Goal: Book appointment/travel/reservation

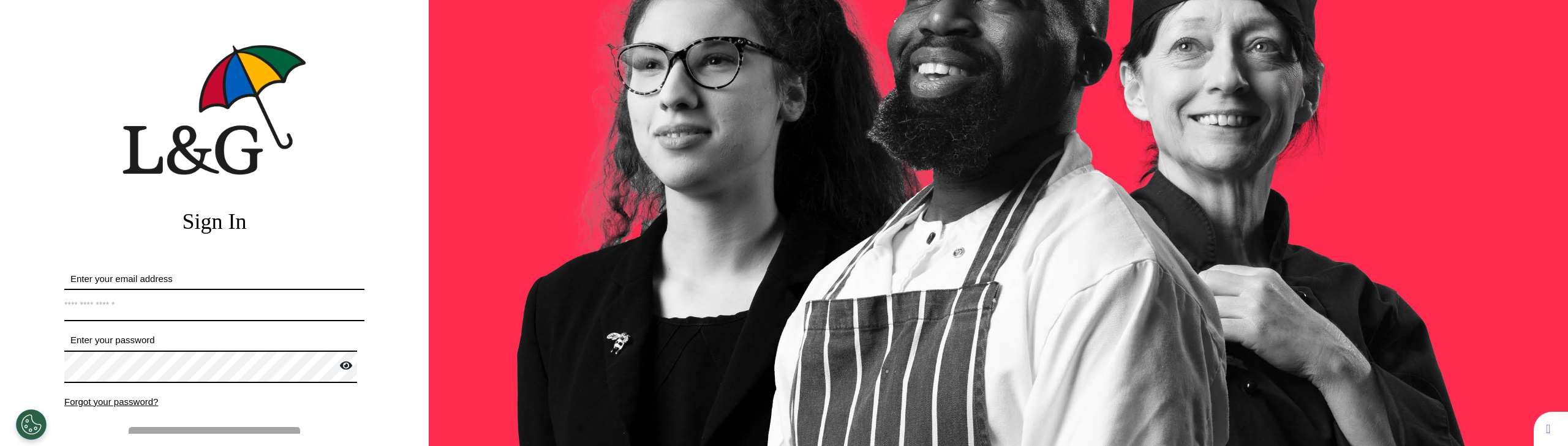
click at [195, 293] on input "Enter your email address" at bounding box center [214, 306] width 300 height 33
type input "**********"
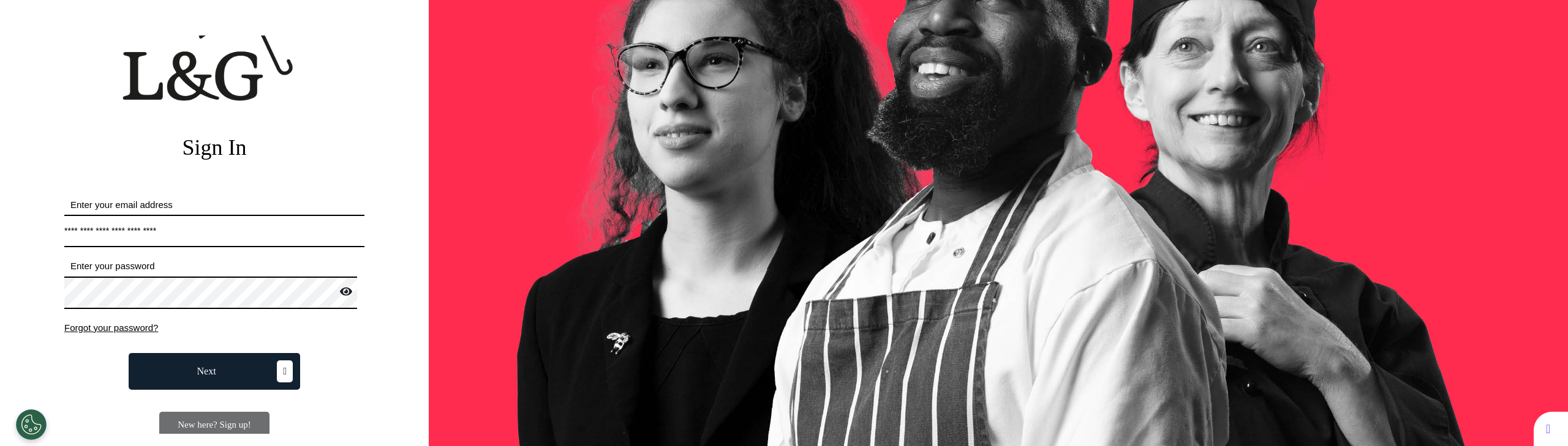
scroll to position [144, 0]
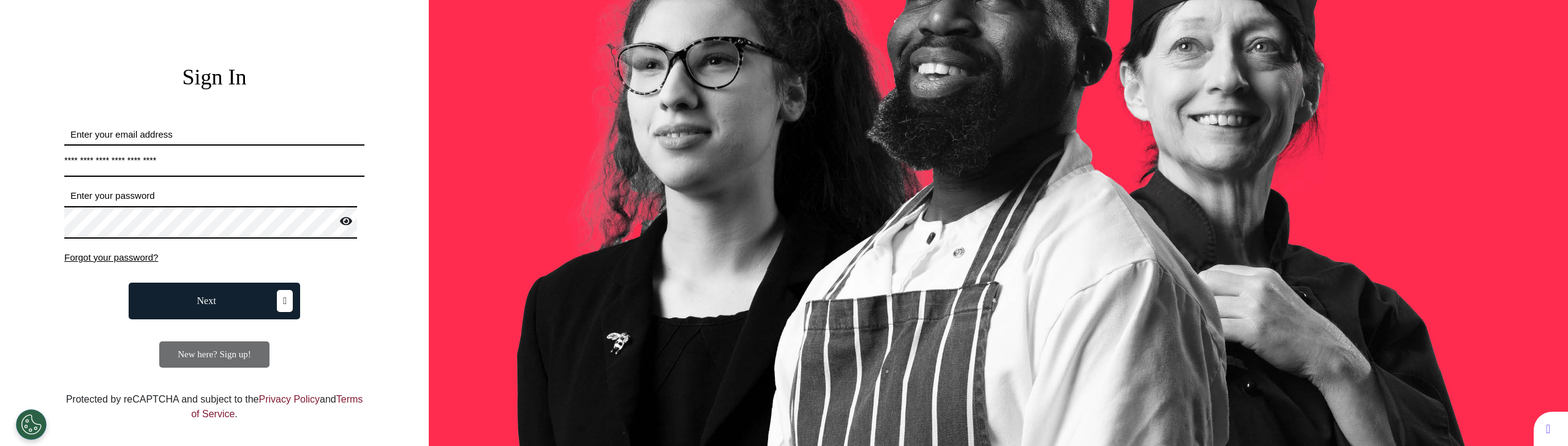
click at [216, 293] on button "Next" at bounding box center [214, 301] width 171 height 37
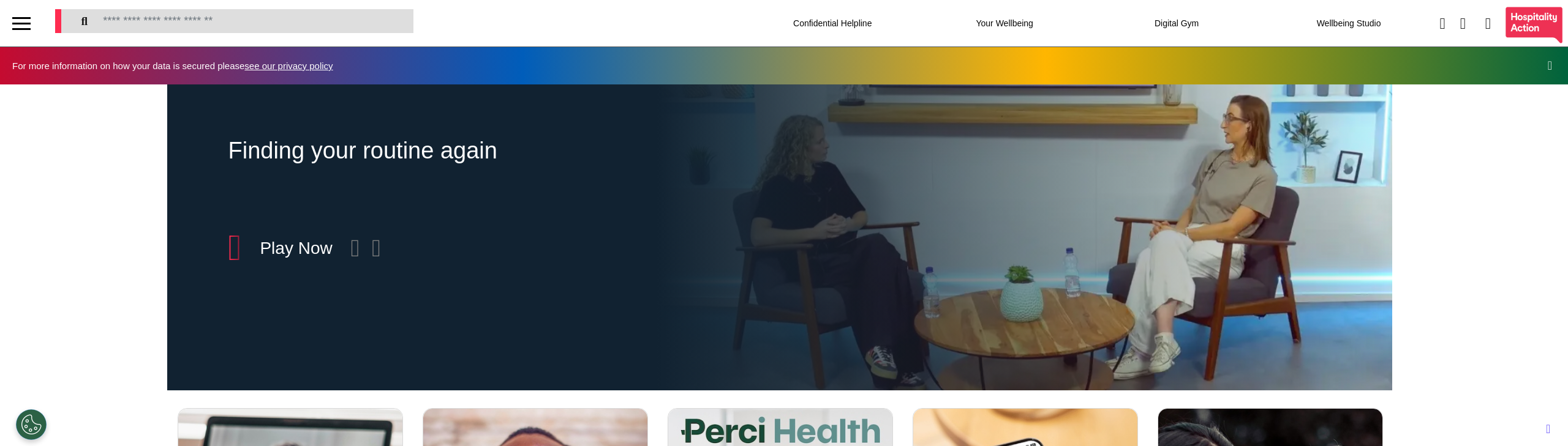
click at [17, 17] on div at bounding box center [21, 18] width 18 height 2
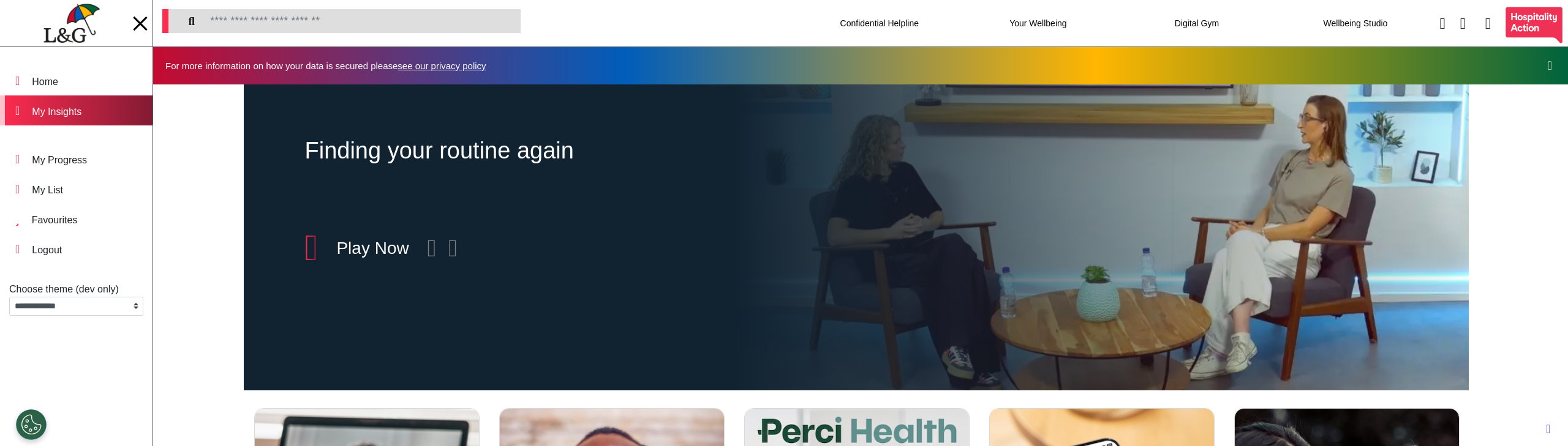
click at [76, 105] on div "My Insights" at bounding box center [56, 111] width 49 height 15
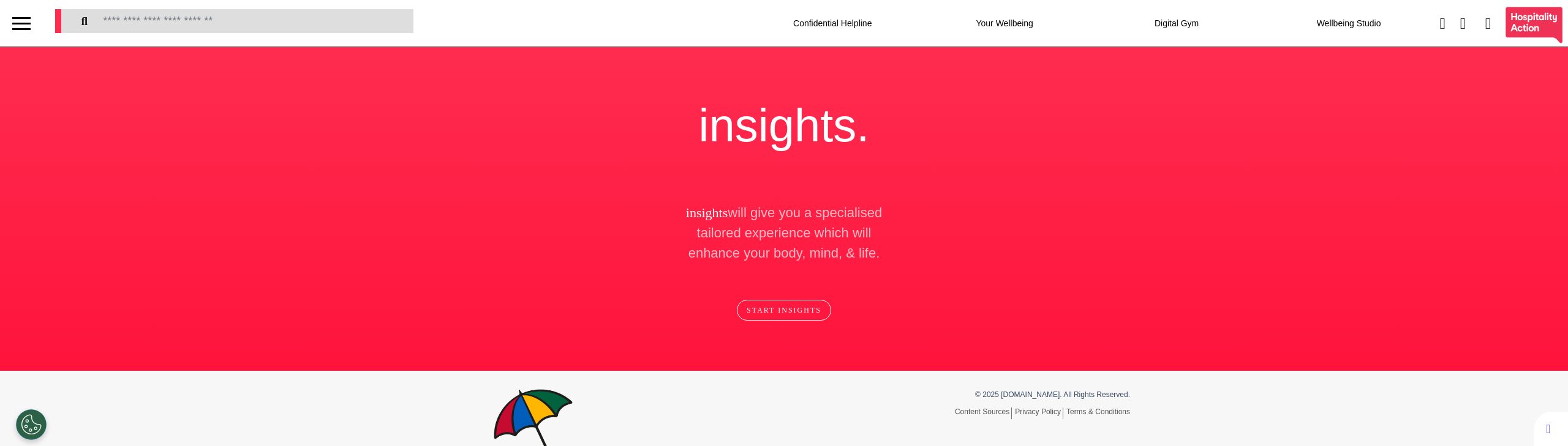
click at [791, 309] on button "START INSIGHTS" at bounding box center [783, 311] width 94 height 21
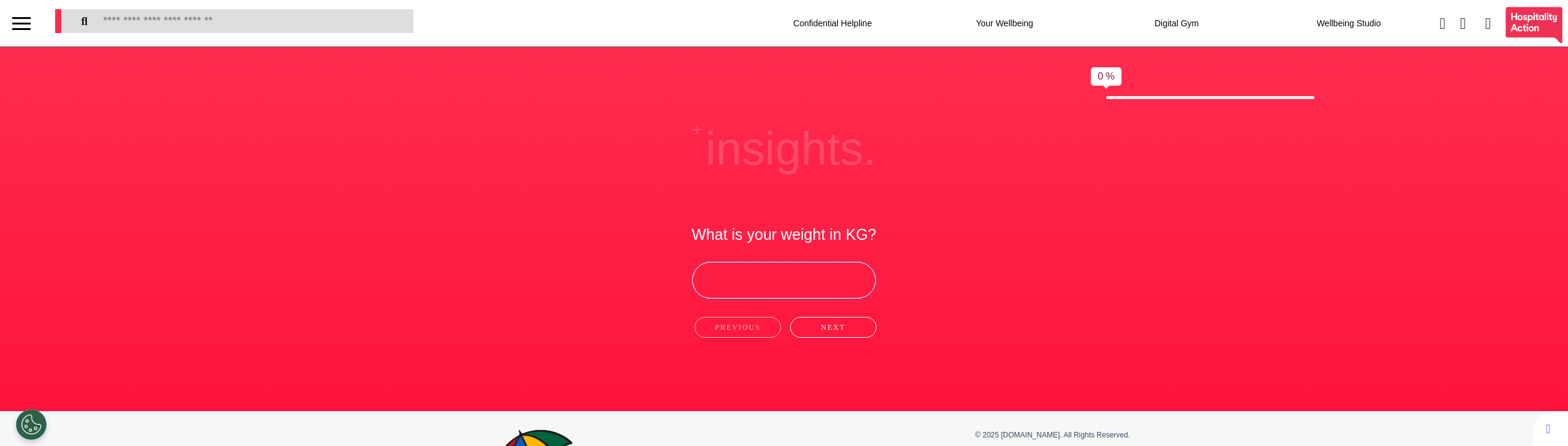
click at [804, 288] on input "number" at bounding box center [784, 281] width 184 height 37
click at [846, 230] on h2 "What is your weight in KG?" at bounding box center [783, 234] width 185 height 18
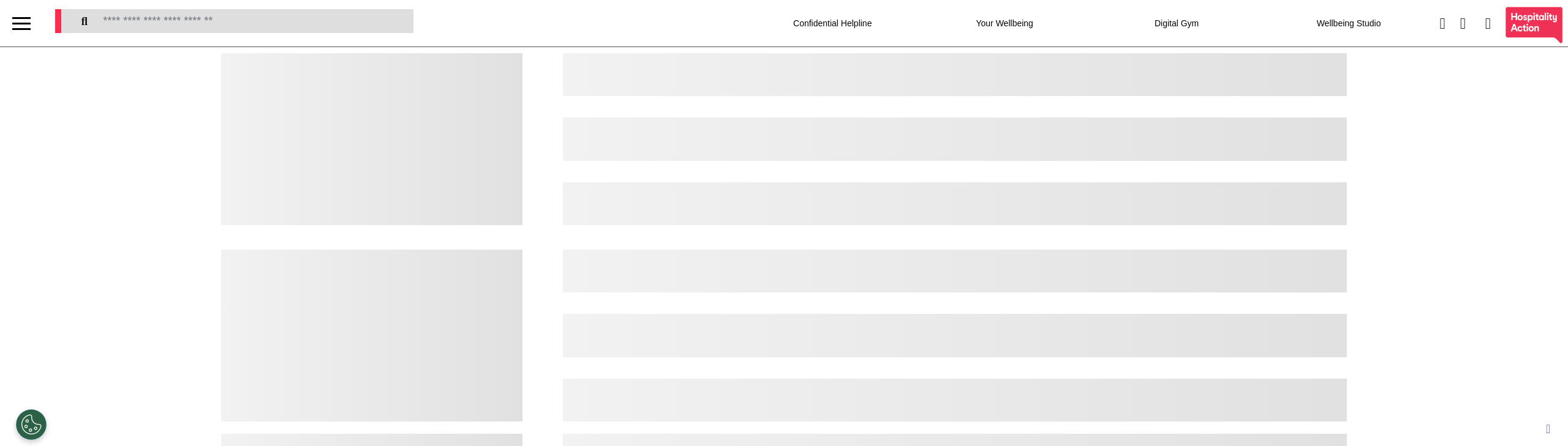
click at [26, 19] on div at bounding box center [21, 23] width 18 height 20
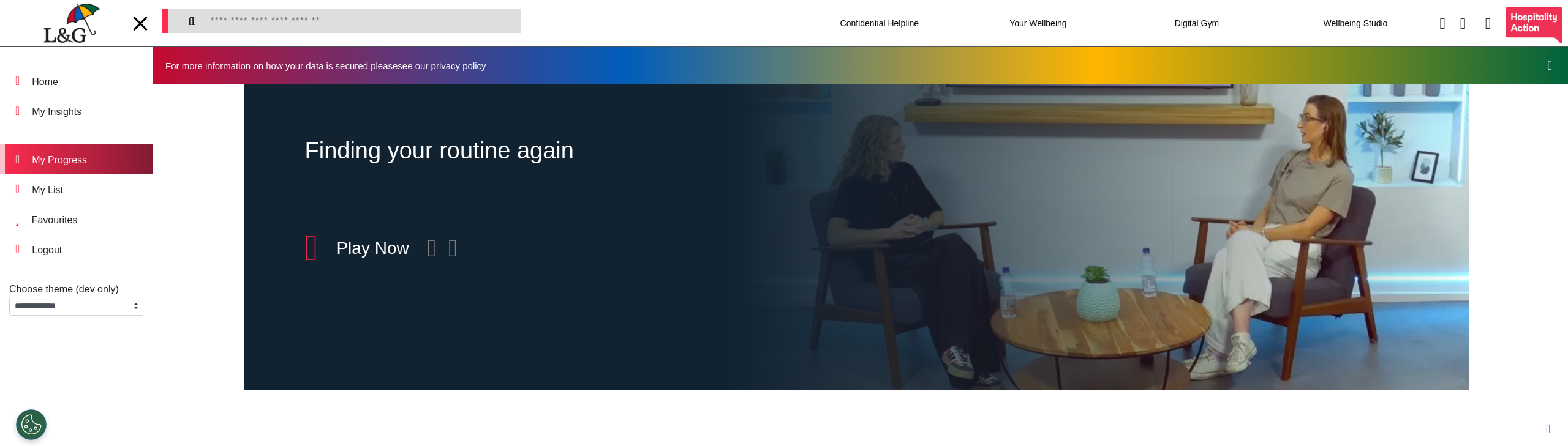
scroll to position [0, 613]
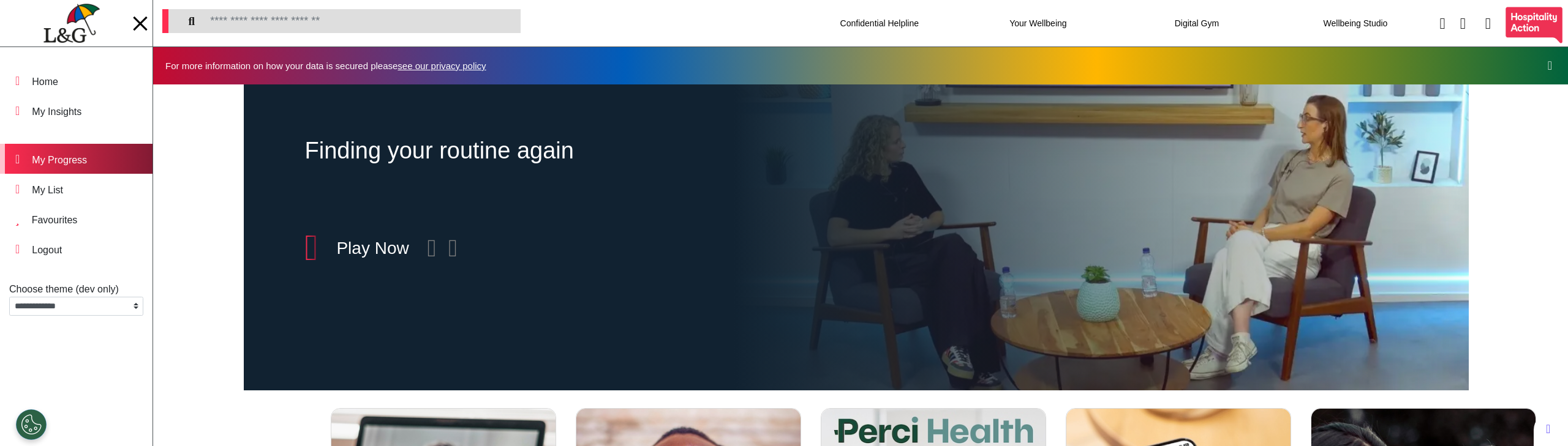
click at [87, 156] on div "My Progress" at bounding box center [59, 160] width 55 height 15
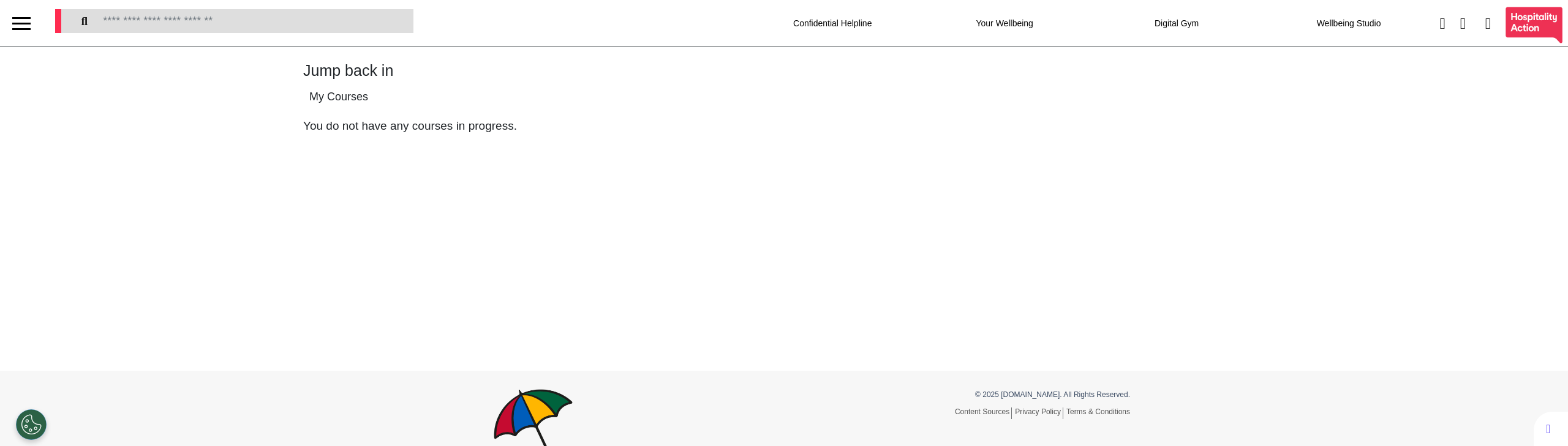
click at [21, 14] on div at bounding box center [21, 23] width 18 height 20
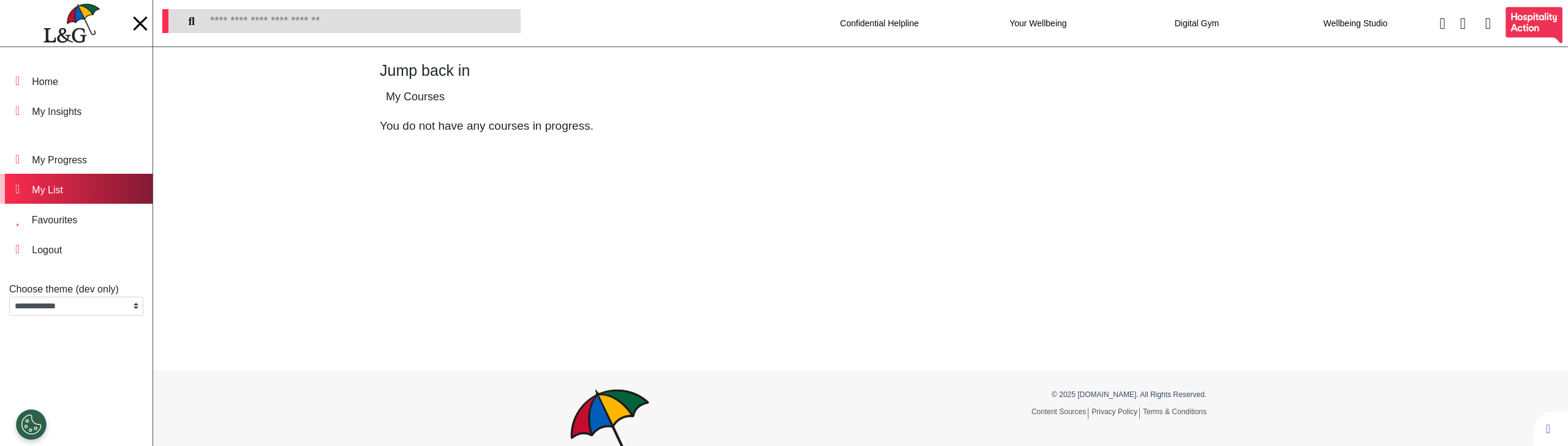
click at [63, 193] on div "My List" at bounding box center [47, 190] width 31 height 15
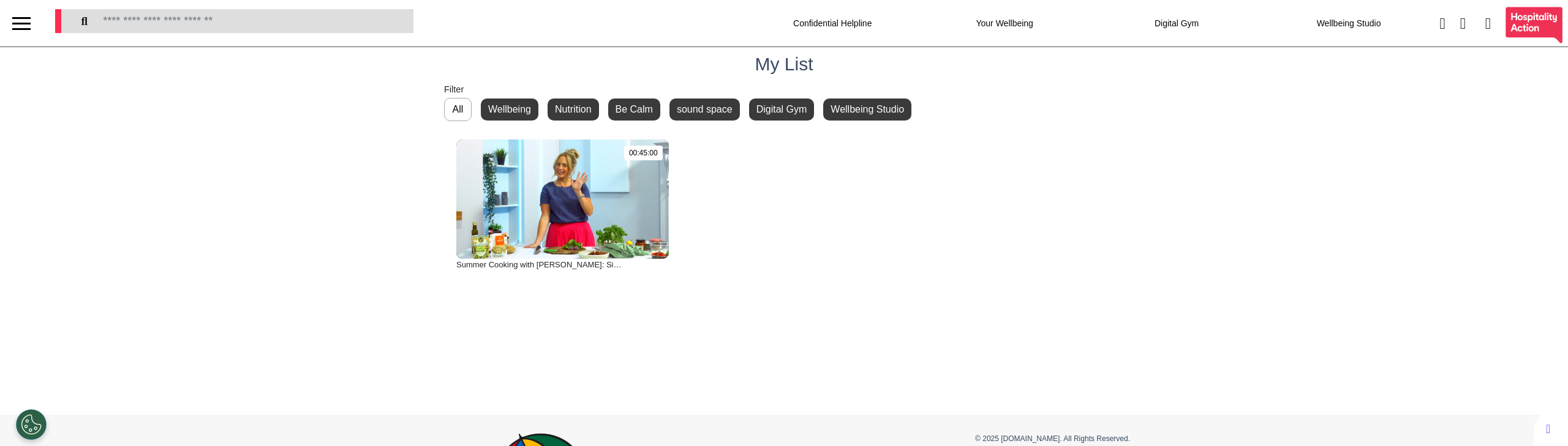
click at [23, 21] on div at bounding box center [21, 23] width 18 height 20
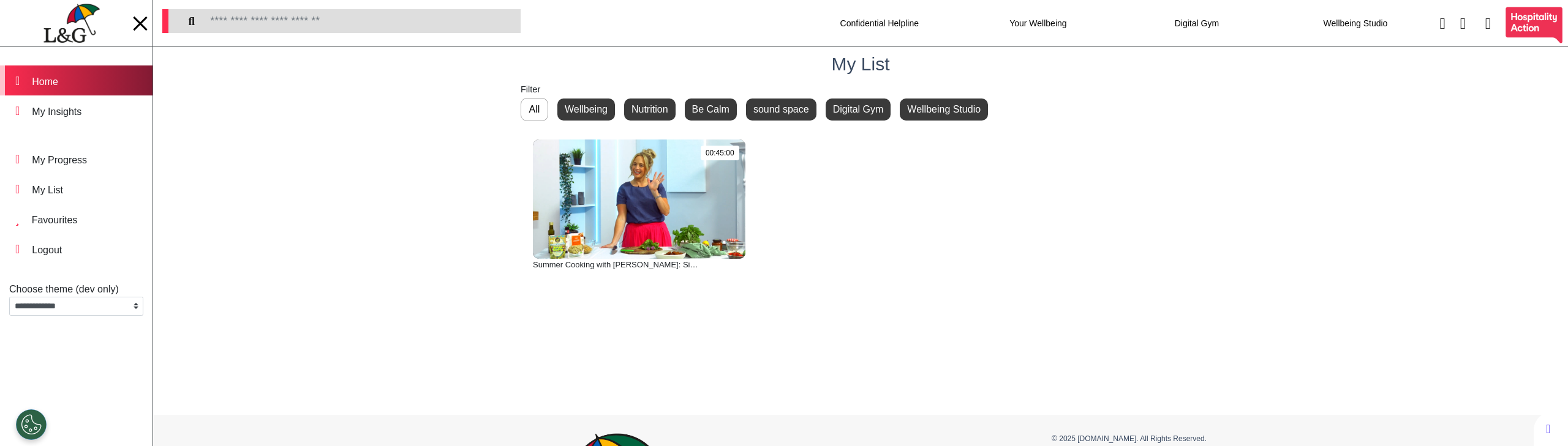
click at [58, 77] on div "Home" at bounding box center [45, 81] width 26 height 15
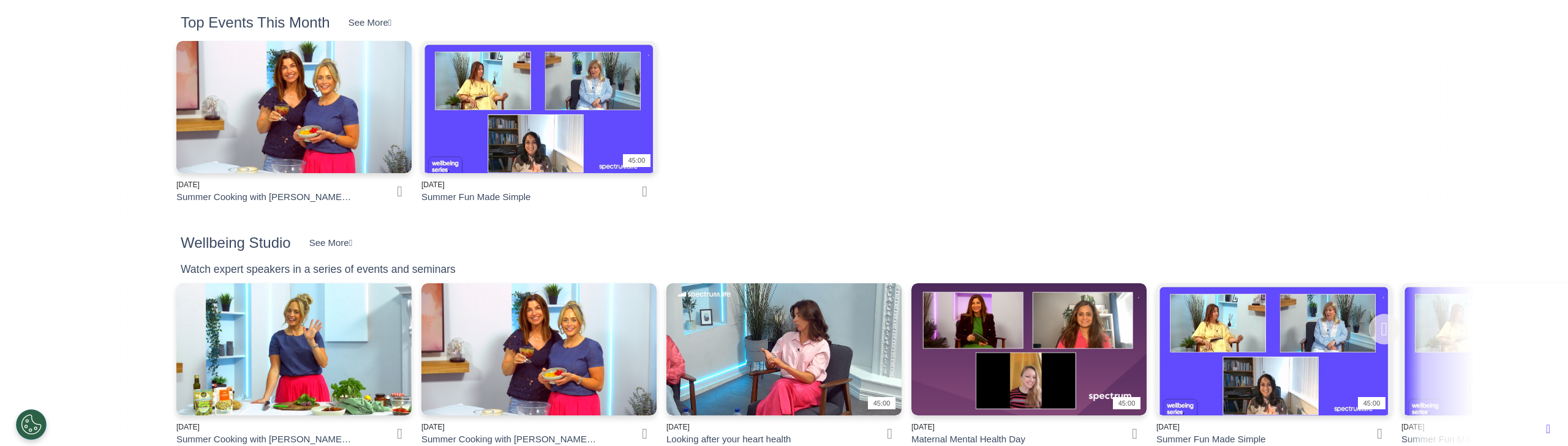
scroll to position [647, 0]
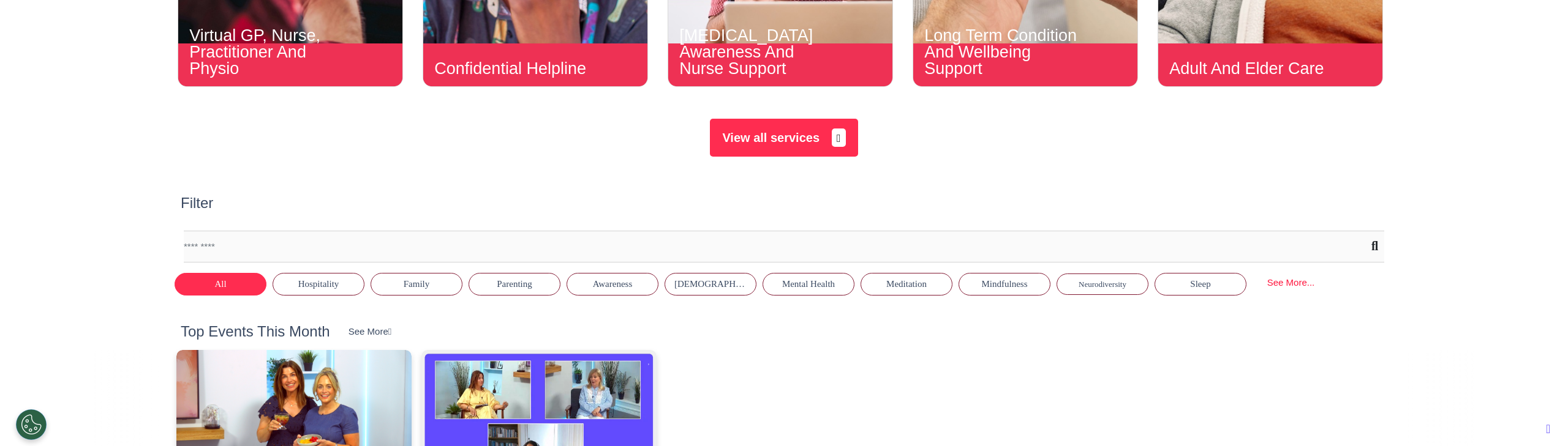
click at [193, 200] on h2 "Filter" at bounding box center [197, 203] width 33 height 17
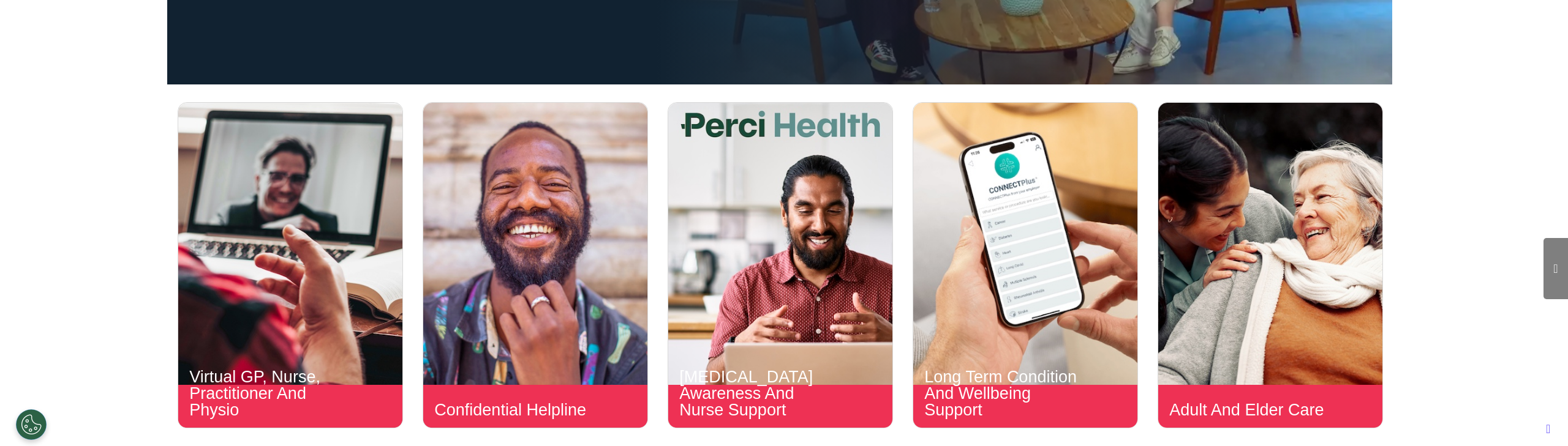
scroll to position [0, 0]
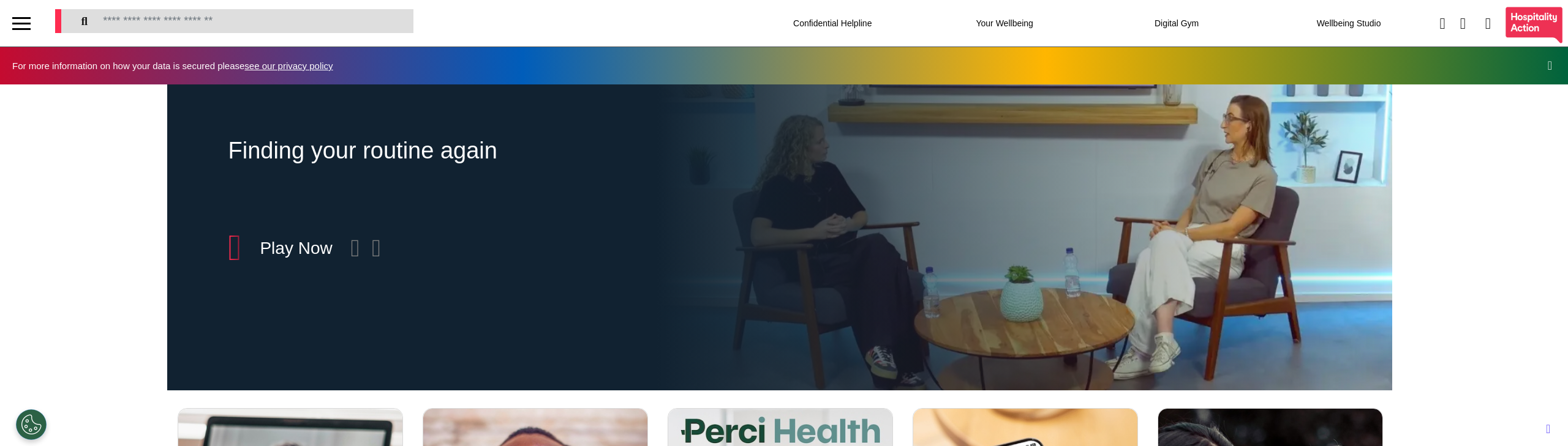
click at [23, 17] on div at bounding box center [21, 18] width 18 height 2
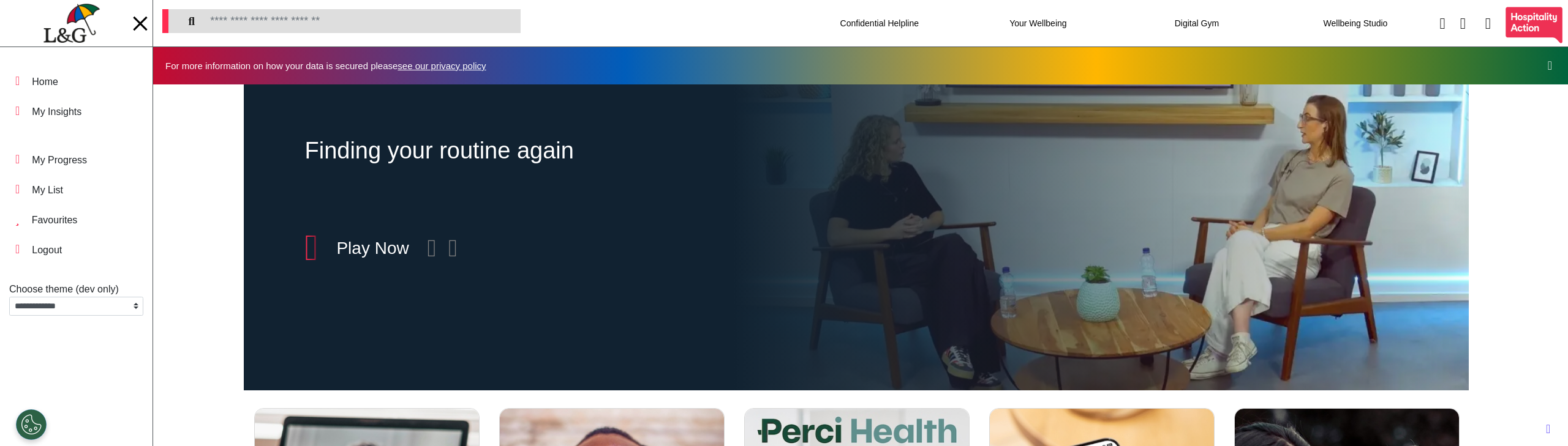
click at [136, 25] on div at bounding box center [139, 22] width 15 height 15
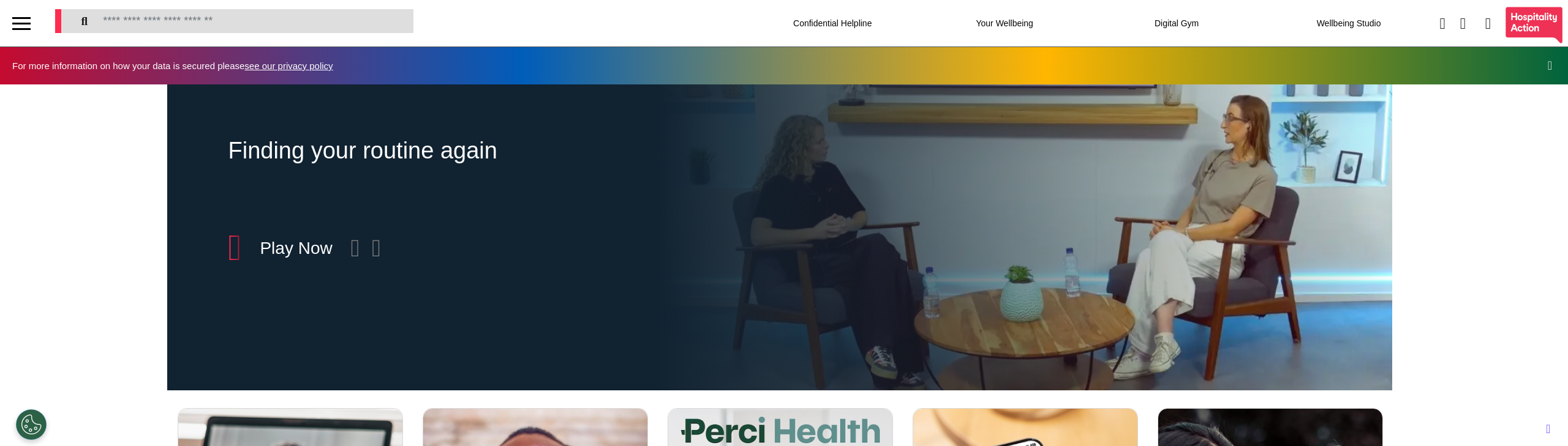
click at [23, 31] on div at bounding box center [21, 23] width 18 height 20
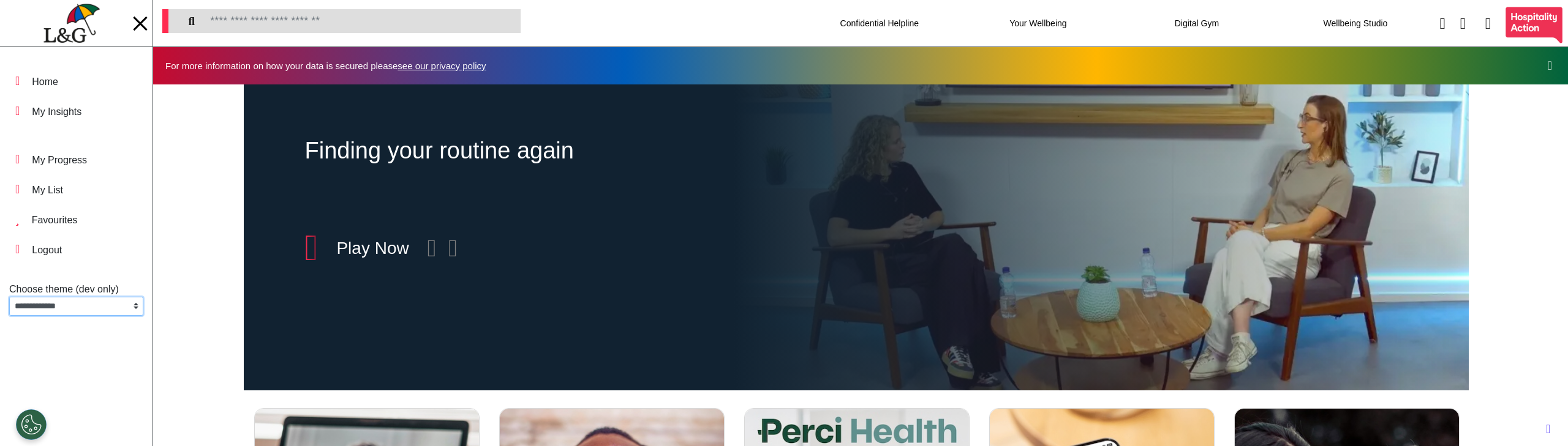
click at [84, 300] on select "**********" at bounding box center [75, 307] width 135 height 19
click at [9, 315] on select "**********" at bounding box center [75, 307] width 135 height 19
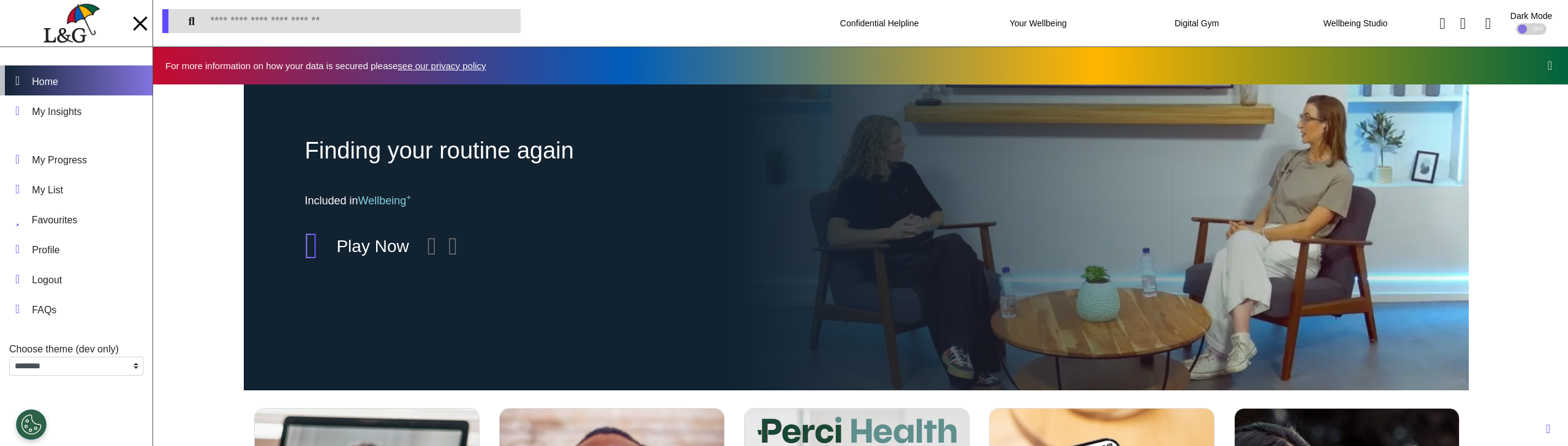
click at [106, 67] on div "Home" at bounding box center [76, 80] width 153 height 30
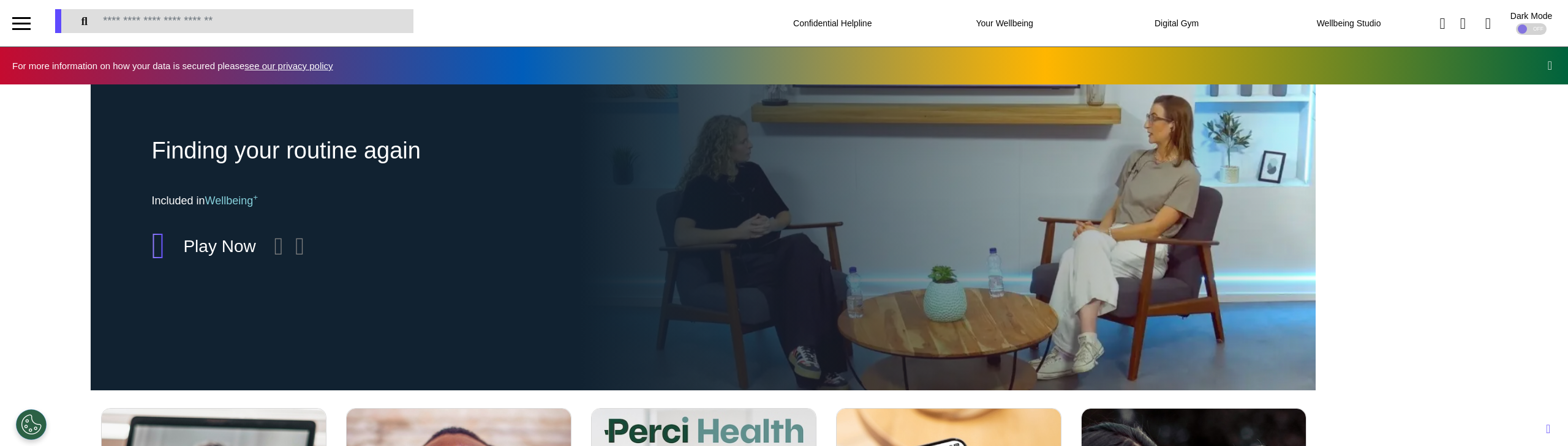
click at [27, 17] on div at bounding box center [21, 18] width 18 height 2
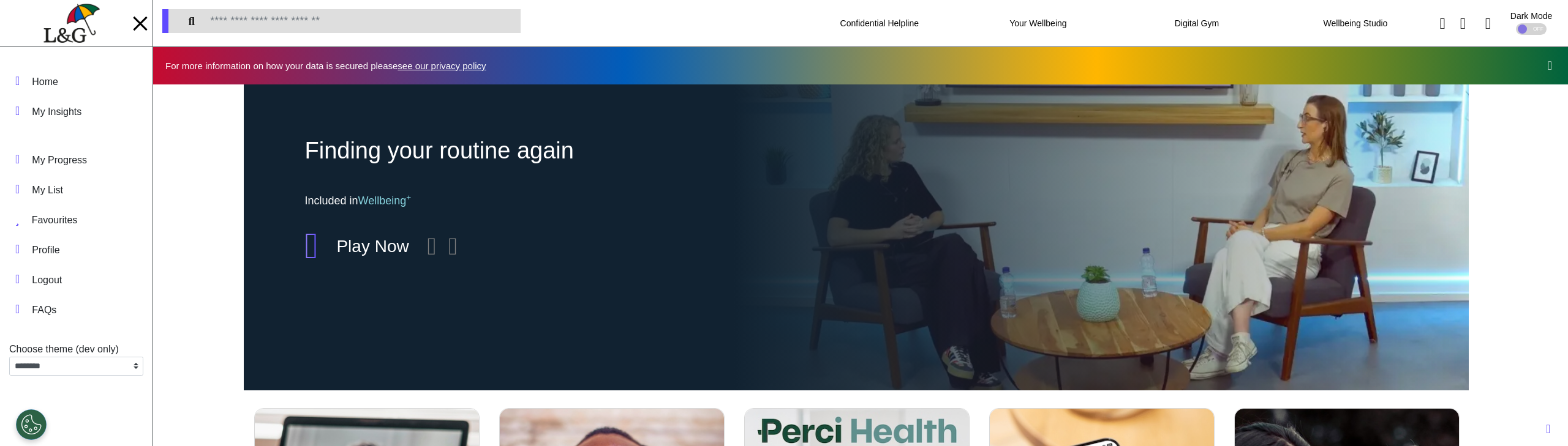
click at [136, 18] on div at bounding box center [139, 22] width 15 height 15
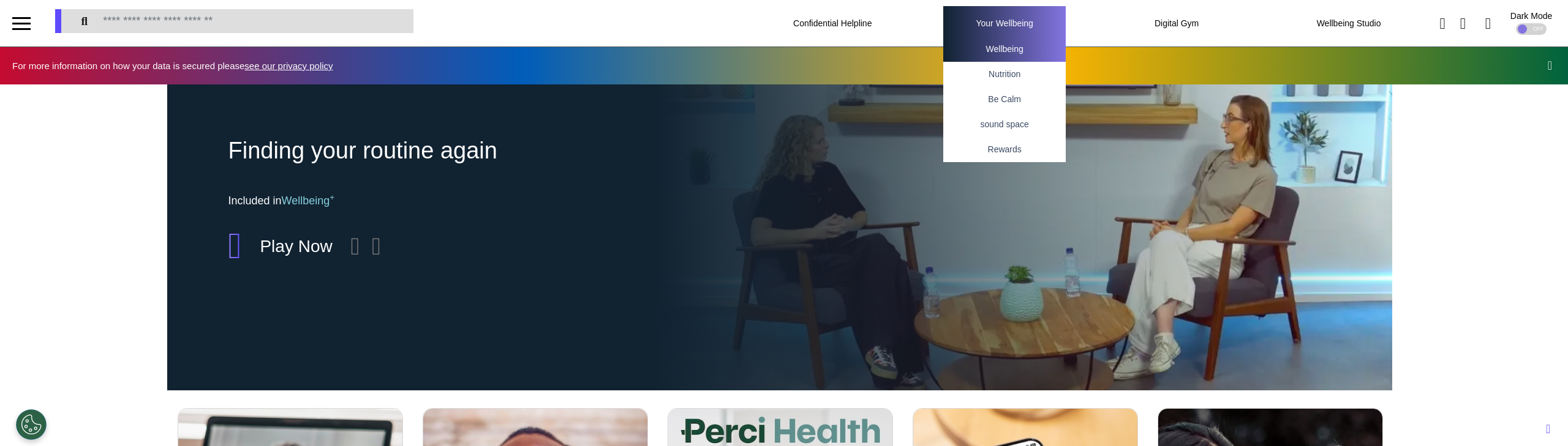
click at [968, 55] on div "Wellbeing" at bounding box center [1004, 49] width 123 height 25
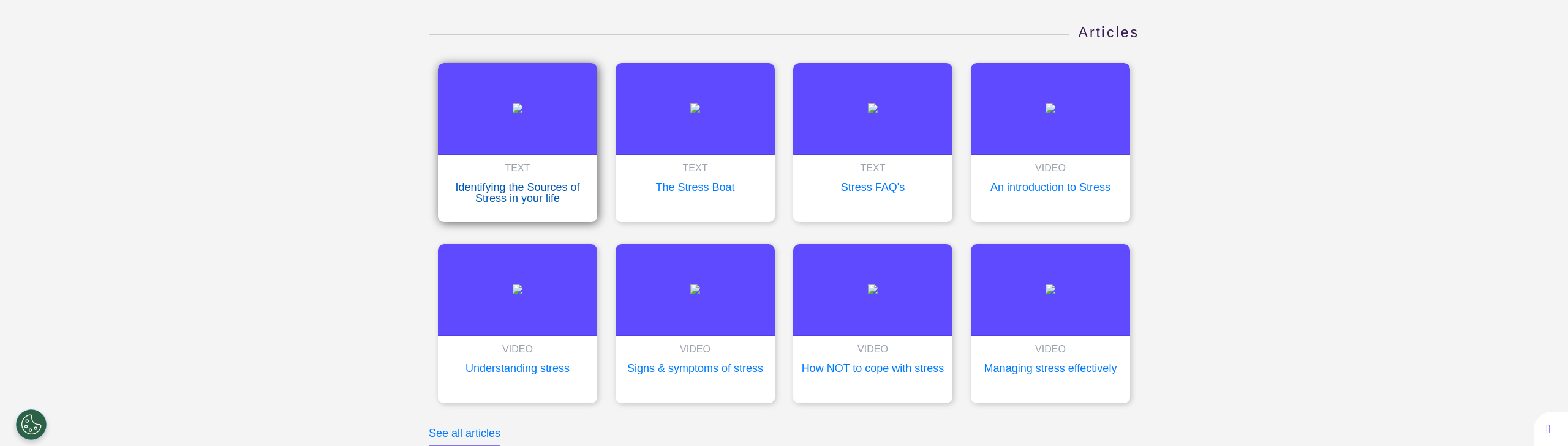
click at [523, 113] on img at bounding box center [518, 108] width 10 height 10
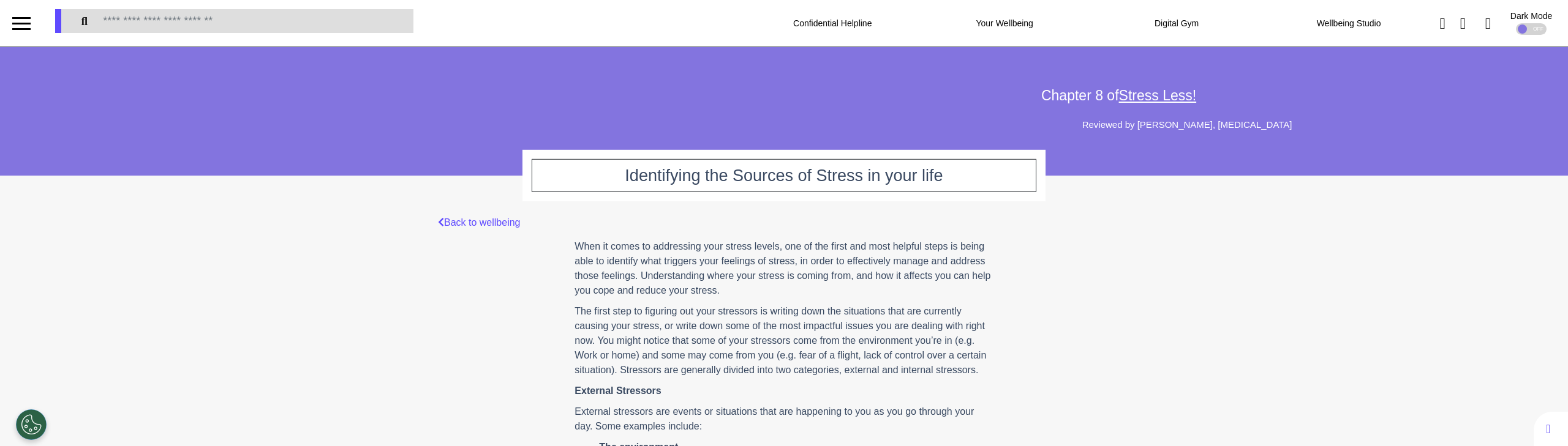
click at [465, 218] on link "Back to wellbeing" at bounding box center [478, 223] width 82 height 11
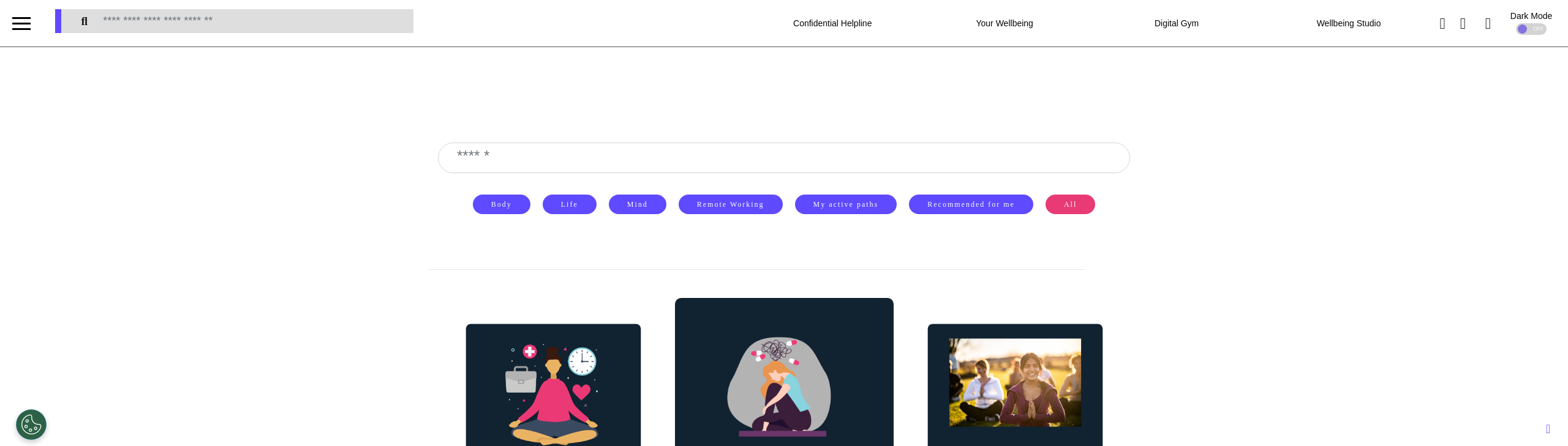
click at [29, 22] on div at bounding box center [21, 23] width 18 height 2
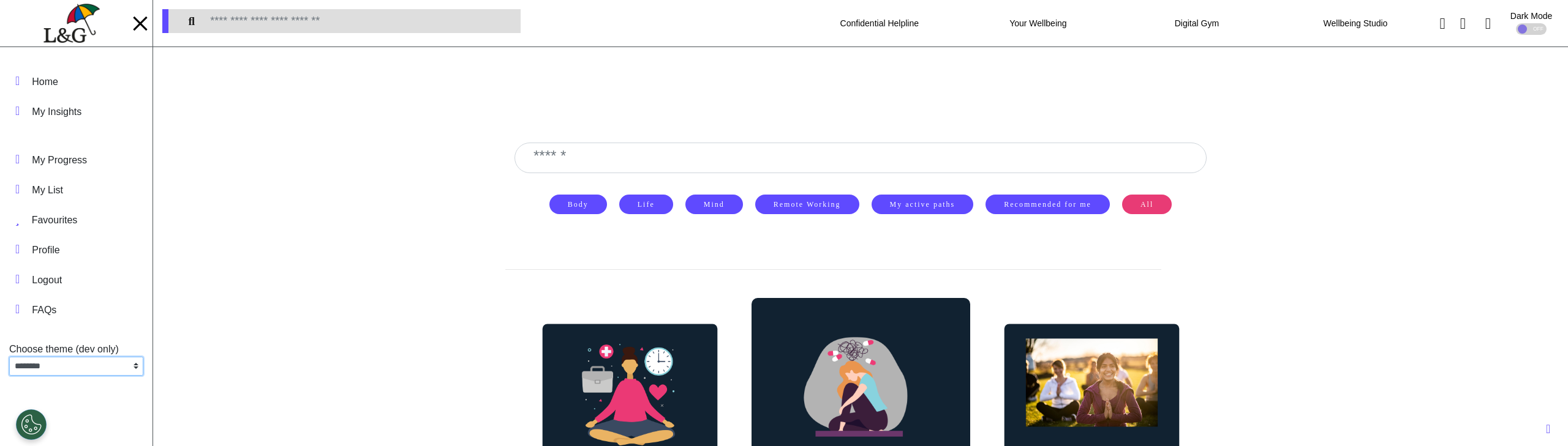
click at [94, 371] on select "**********" at bounding box center [75, 367] width 135 height 19
click at [9, 357] on select "**********" at bounding box center [75, 367] width 135 height 19
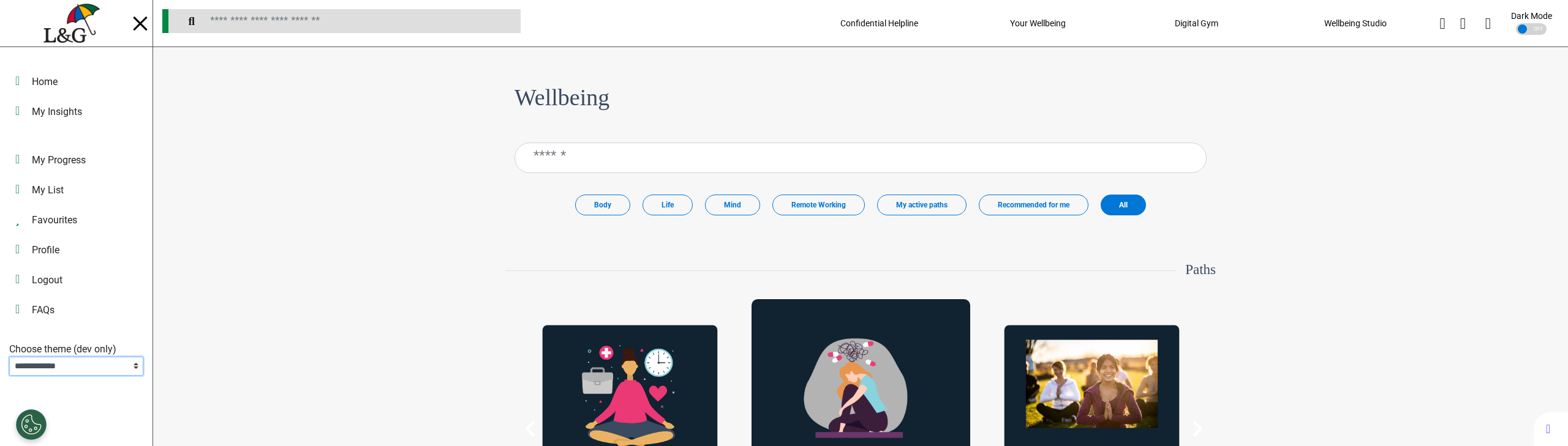
click at [88, 361] on select "**********" at bounding box center [75, 367] width 135 height 19
select select "**"
click at [9, 357] on select "**********" at bounding box center [75, 367] width 135 height 19
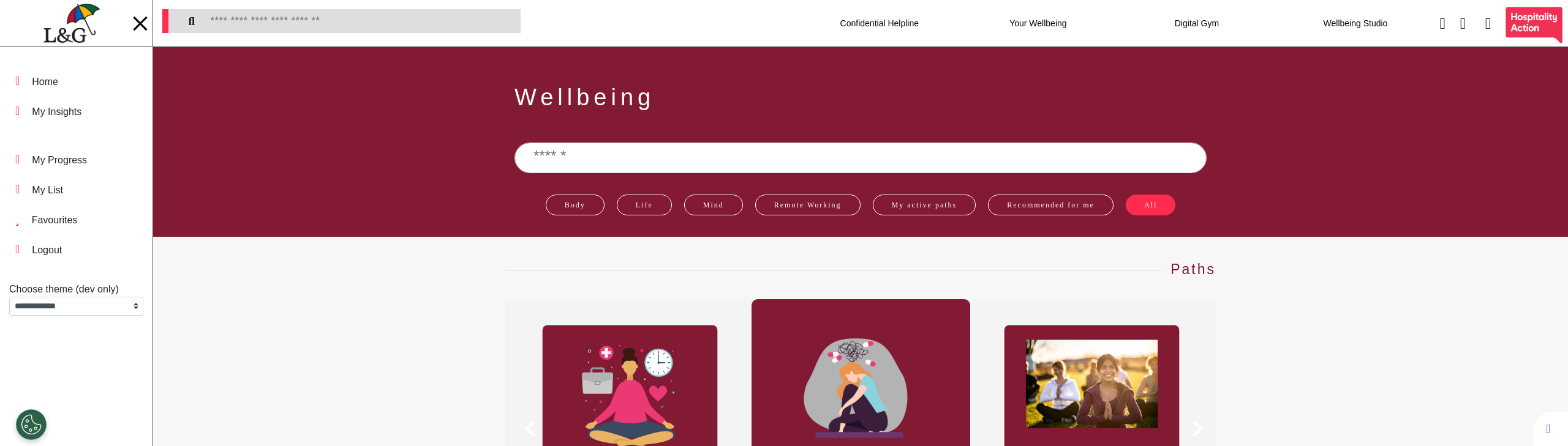
click at [279, 271] on div "Paths Explore [MEDICAL_DATA] Awareness Explore Wellbeing Hub - Team Sessions Ex…" at bounding box center [859, 418] width 1414 height 363
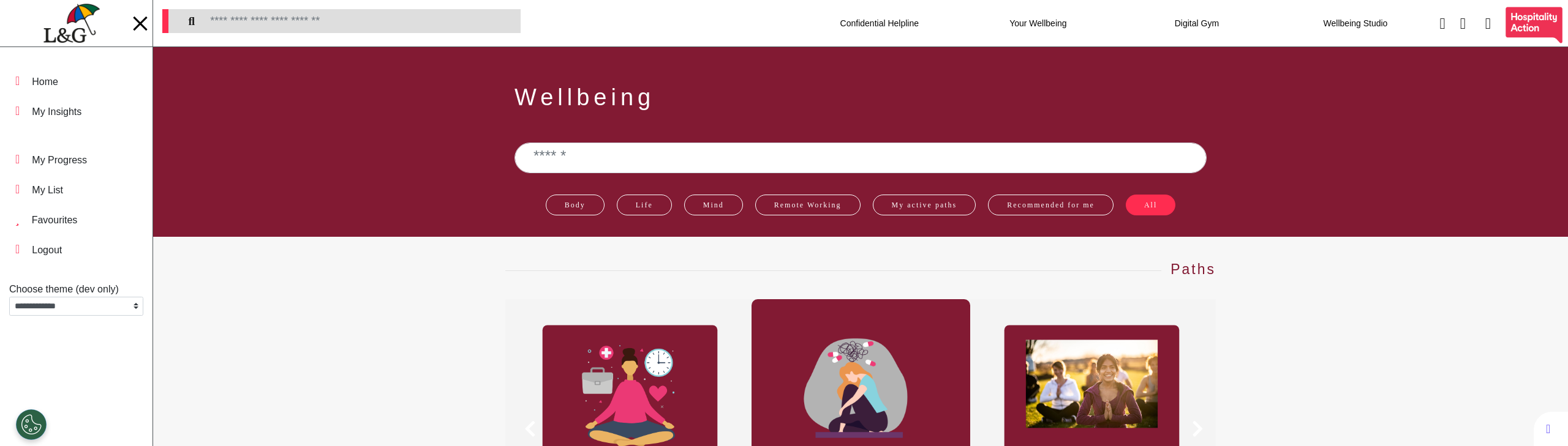
click at [577, 349] on img at bounding box center [630, 394] width 133 height 107
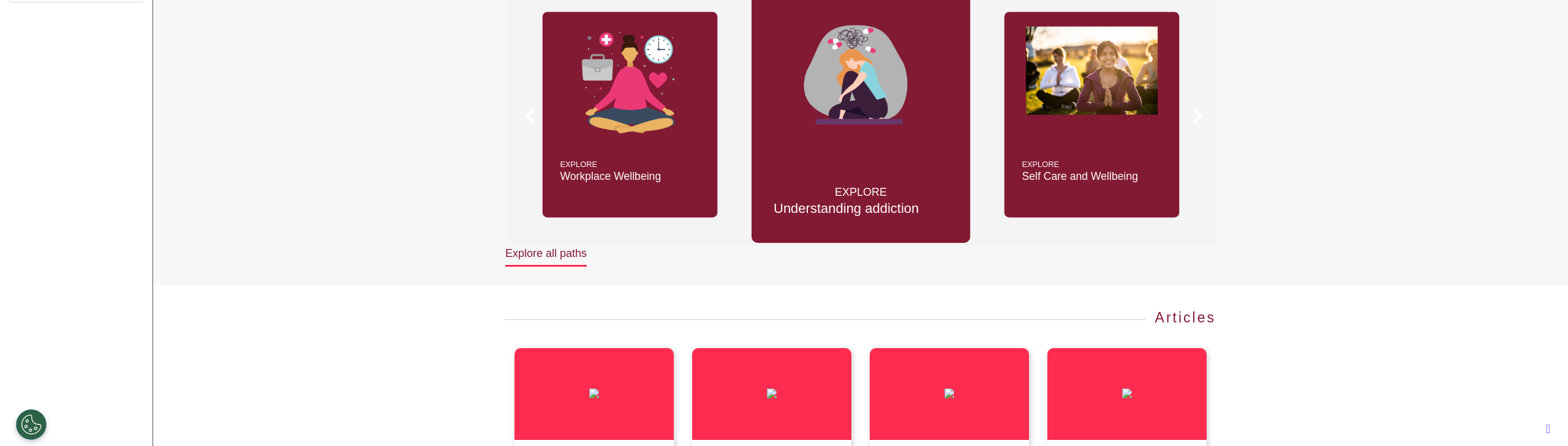
click at [927, 179] on div "Explore Understanding addiction" at bounding box center [860, 114] width 219 height 257
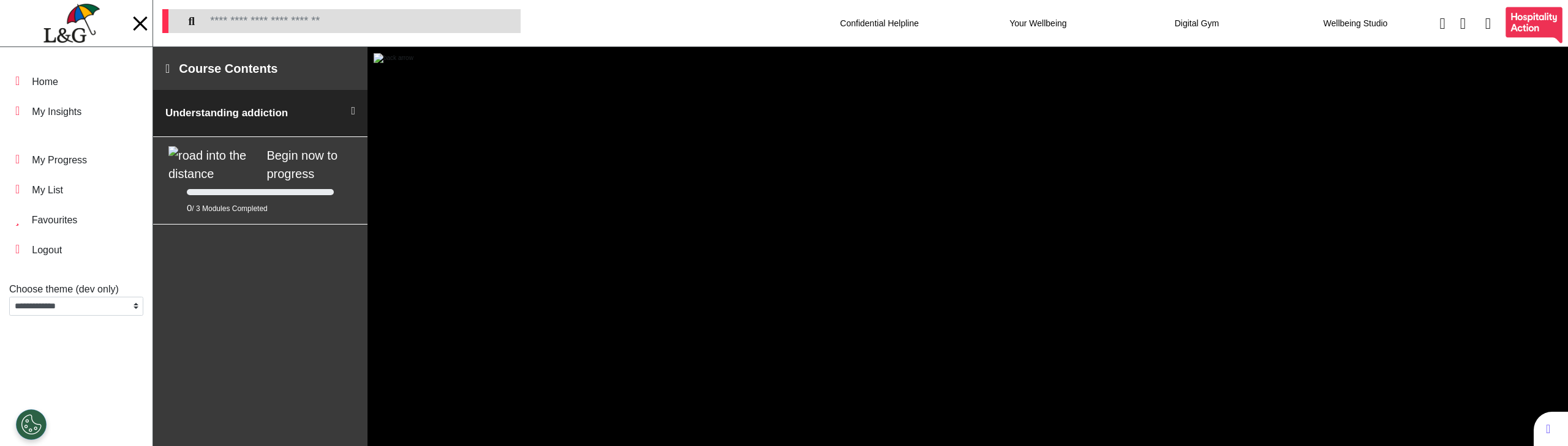
click at [393, 61] on img at bounding box center [393, 58] width 40 height 10
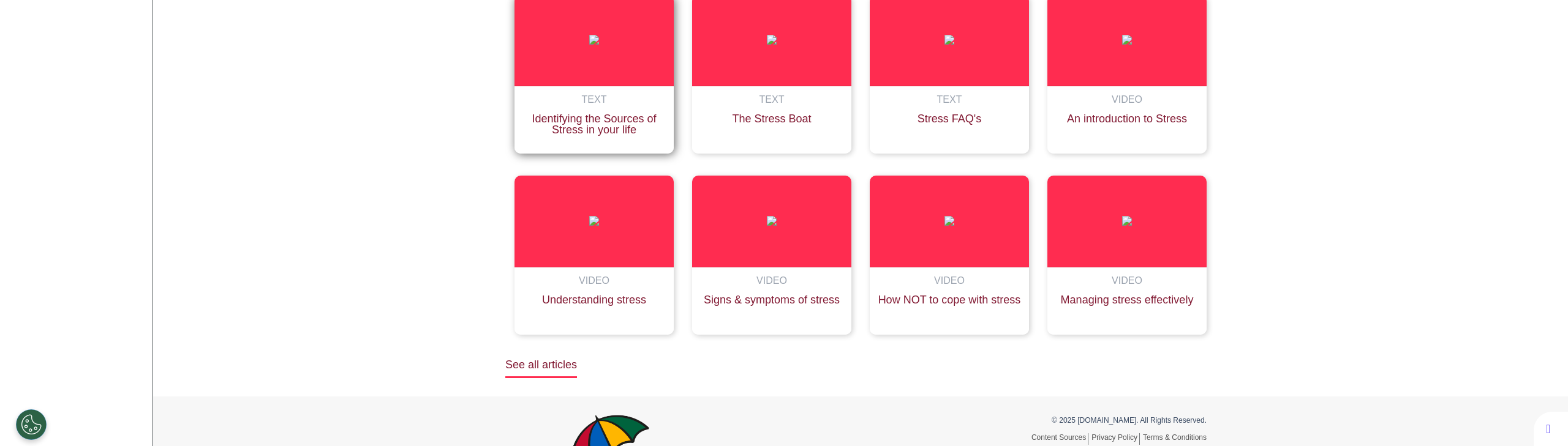
click at [574, 103] on p "text" at bounding box center [594, 104] width 147 height 21
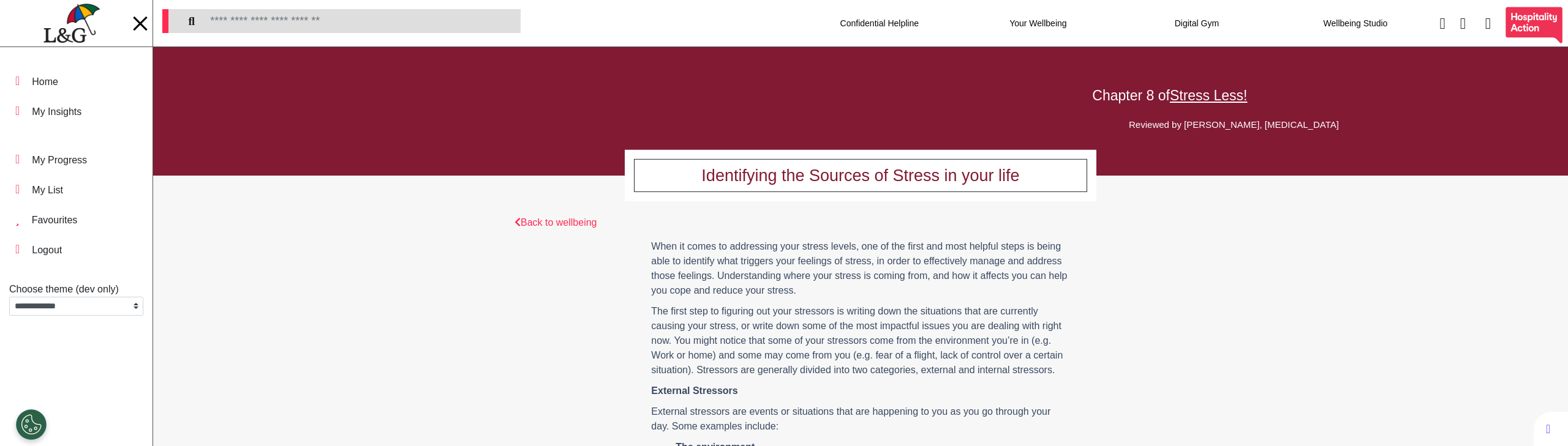
click at [535, 224] on link "Back to wellbeing" at bounding box center [555, 223] width 82 height 11
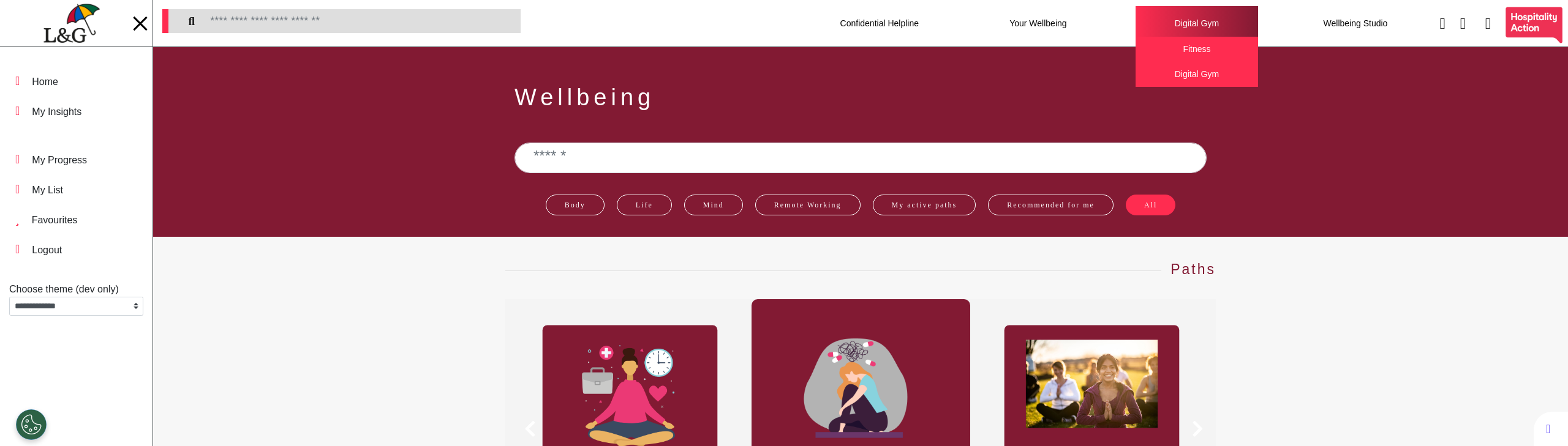
click at [1158, 21] on div "Digital Gym Fitness Digital Gym" at bounding box center [1196, 22] width 123 height 34
click at [1167, 55] on div "Fitness" at bounding box center [1196, 49] width 123 height 25
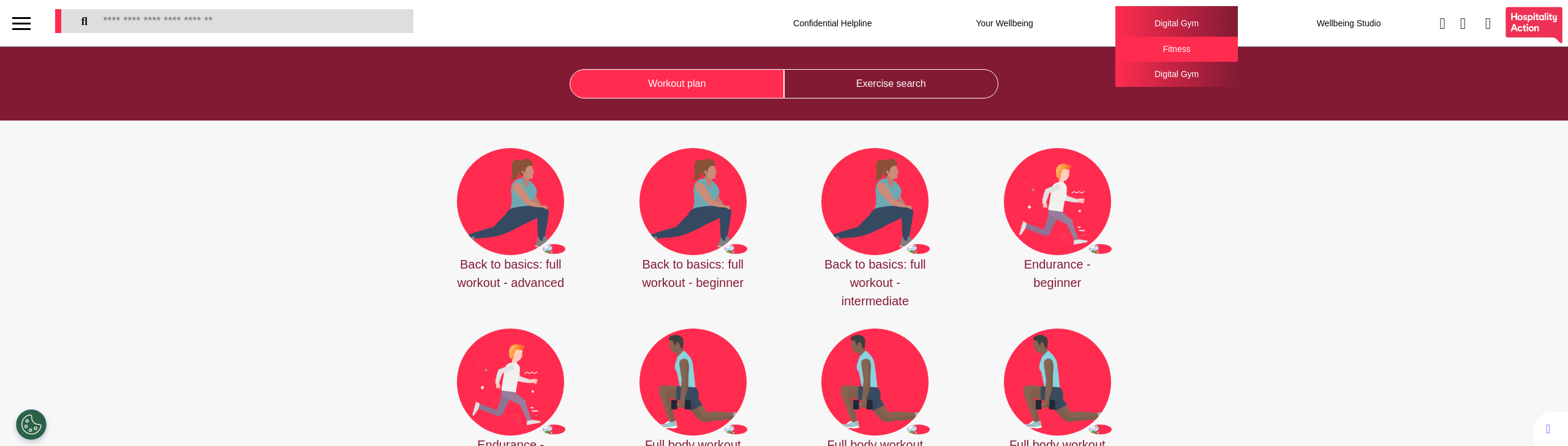
click at [1152, 82] on div "Digital Gym" at bounding box center [1176, 74] width 123 height 25
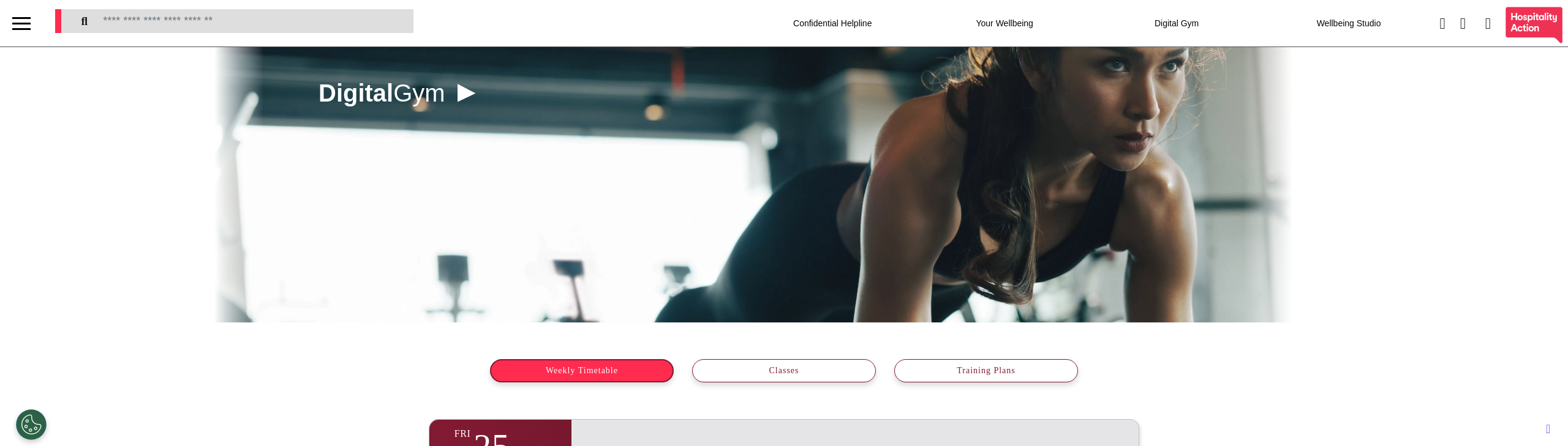
click at [1516, 18] on div "Dark Mode OFF" at bounding box center [1533, 25] width 61 height 41
click at [27, 23] on div at bounding box center [21, 23] width 18 height 2
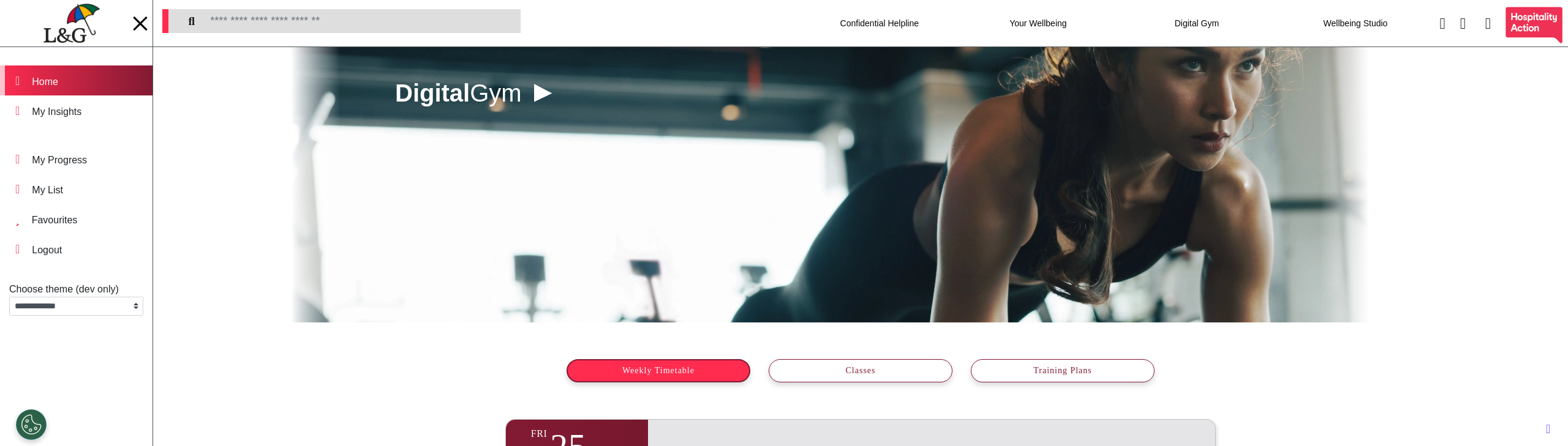
click at [58, 79] on div "Home" at bounding box center [45, 81] width 26 height 15
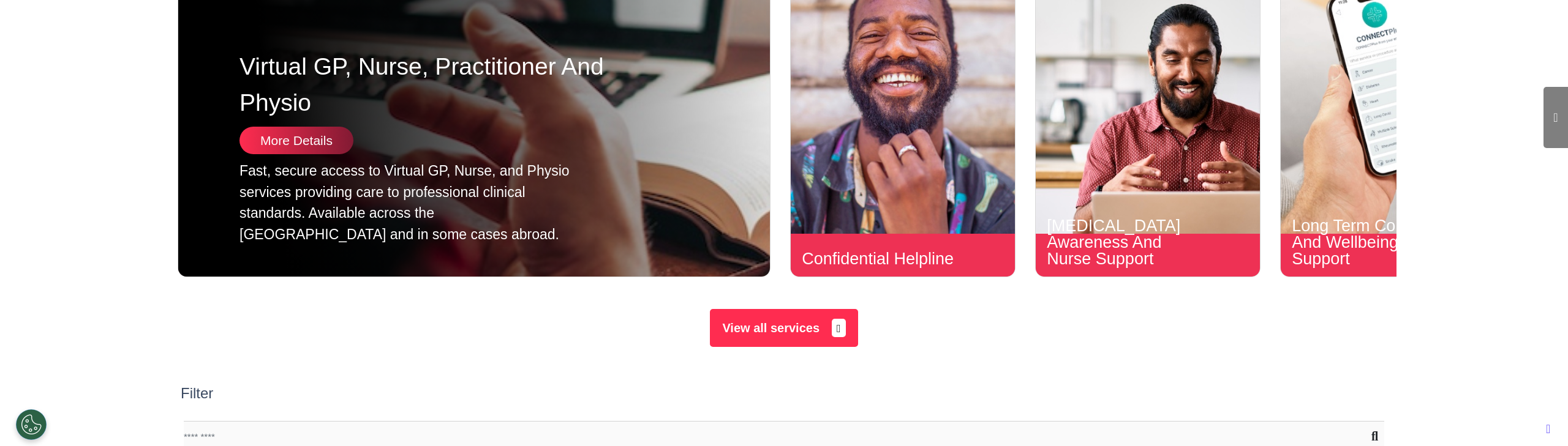
scroll to position [457, 0]
click at [317, 144] on div "More Details" at bounding box center [296, 141] width 114 height 27
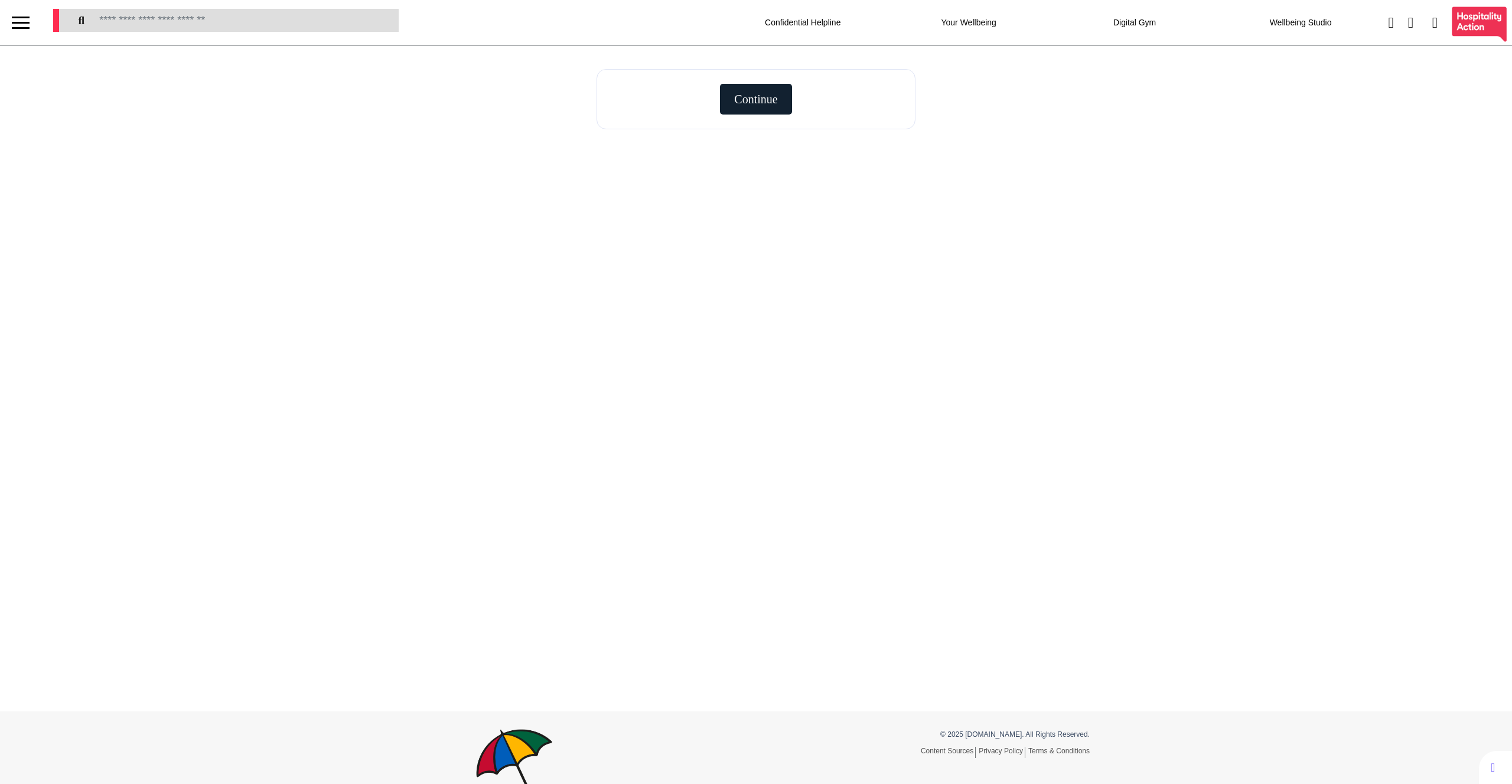
select select "**"
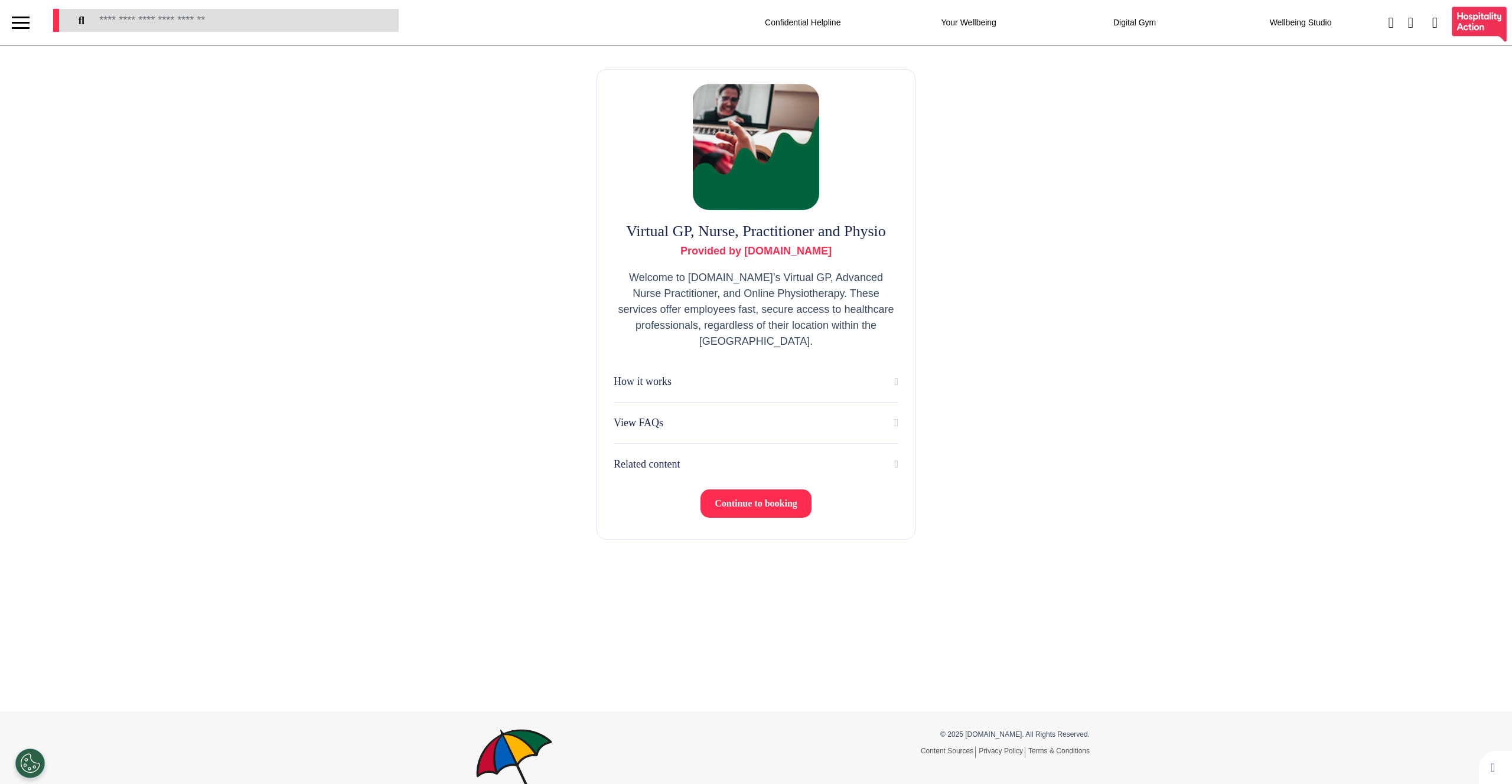
click at [521, 291] on div "Virtual GP, Nurse, Practitioner and Physio Provided by Spectrum.Life Welcome to…" at bounding box center [756, 379] width 1512 height 666
click at [784, 509] on span "Continue to booking" at bounding box center [755, 503] width 83 height 10
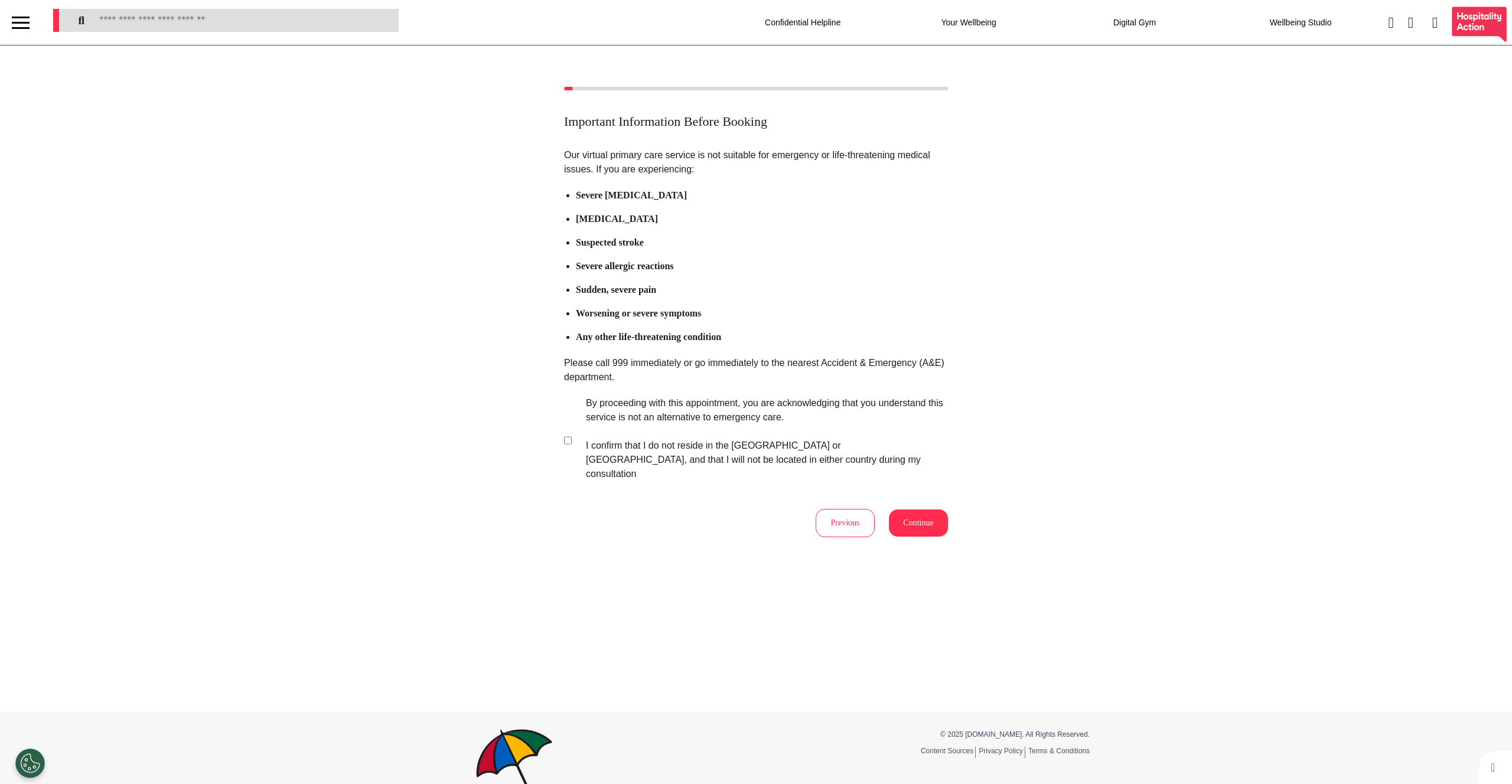
click at [506, 396] on div "Important Information Before Booking Our virtual primary care service is not su…" at bounding box center [756, 312] width 1512 height 451
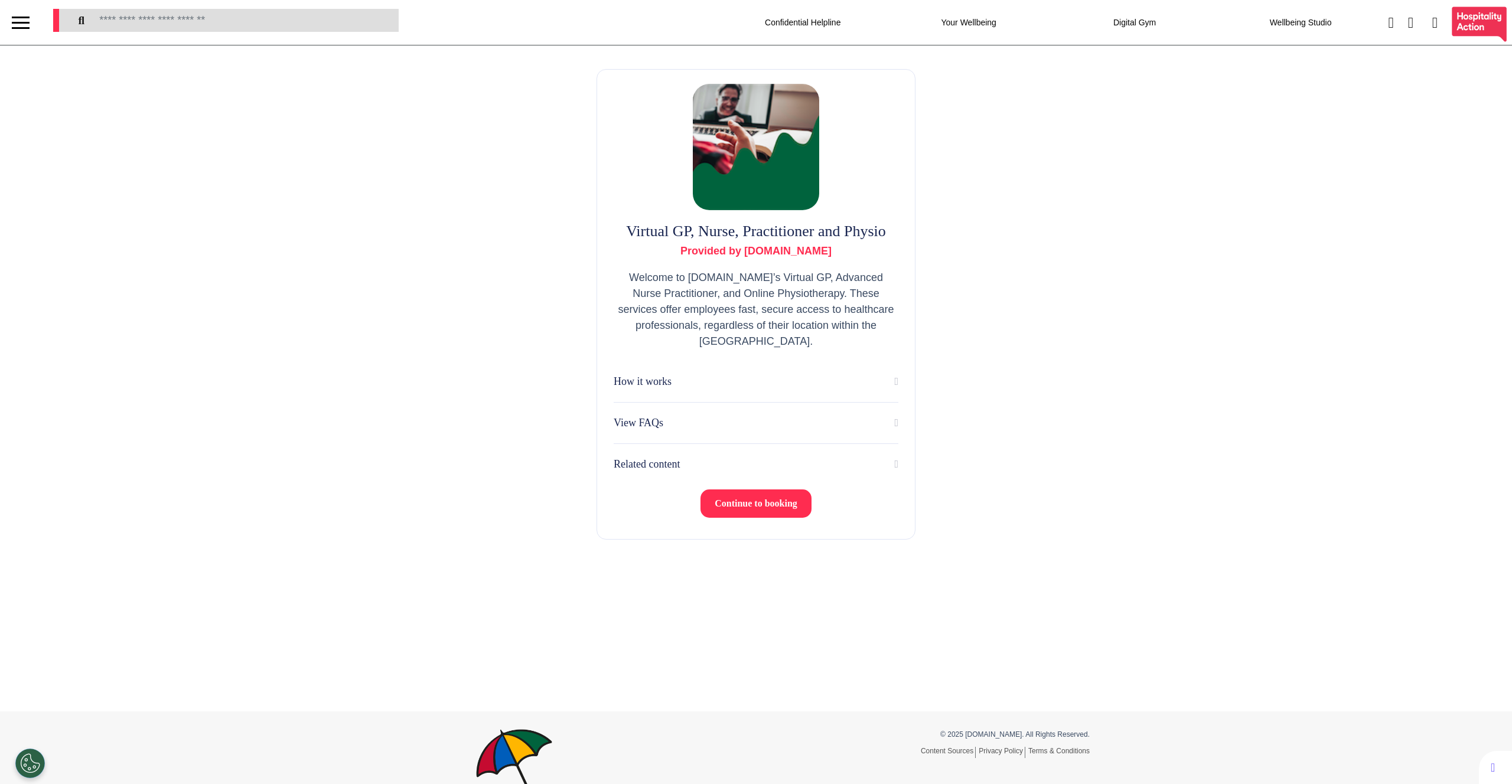
click at [810, 388] on div "How it works" at bounding box center [755, 381] width 285 height 16
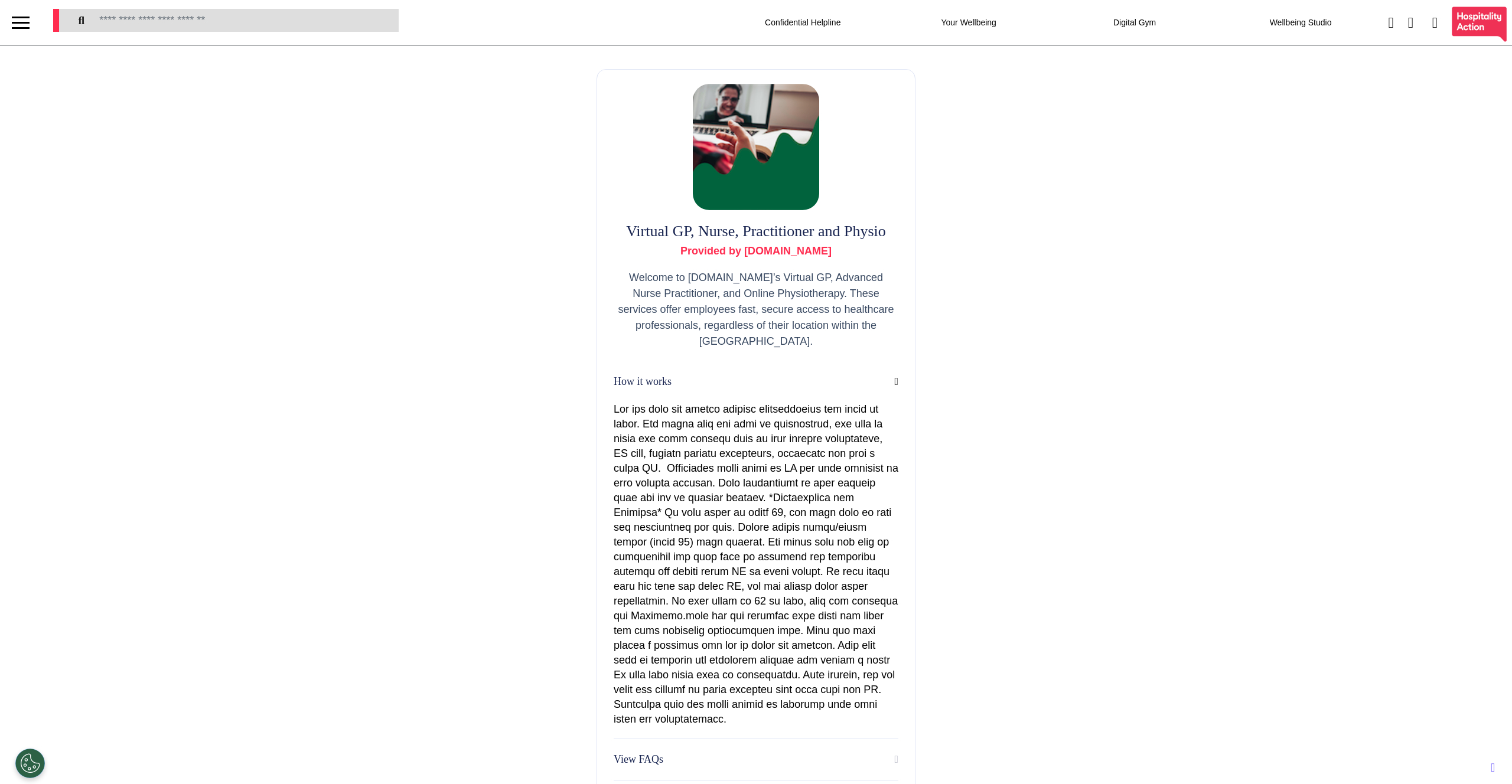
scroll to position [141, 0]
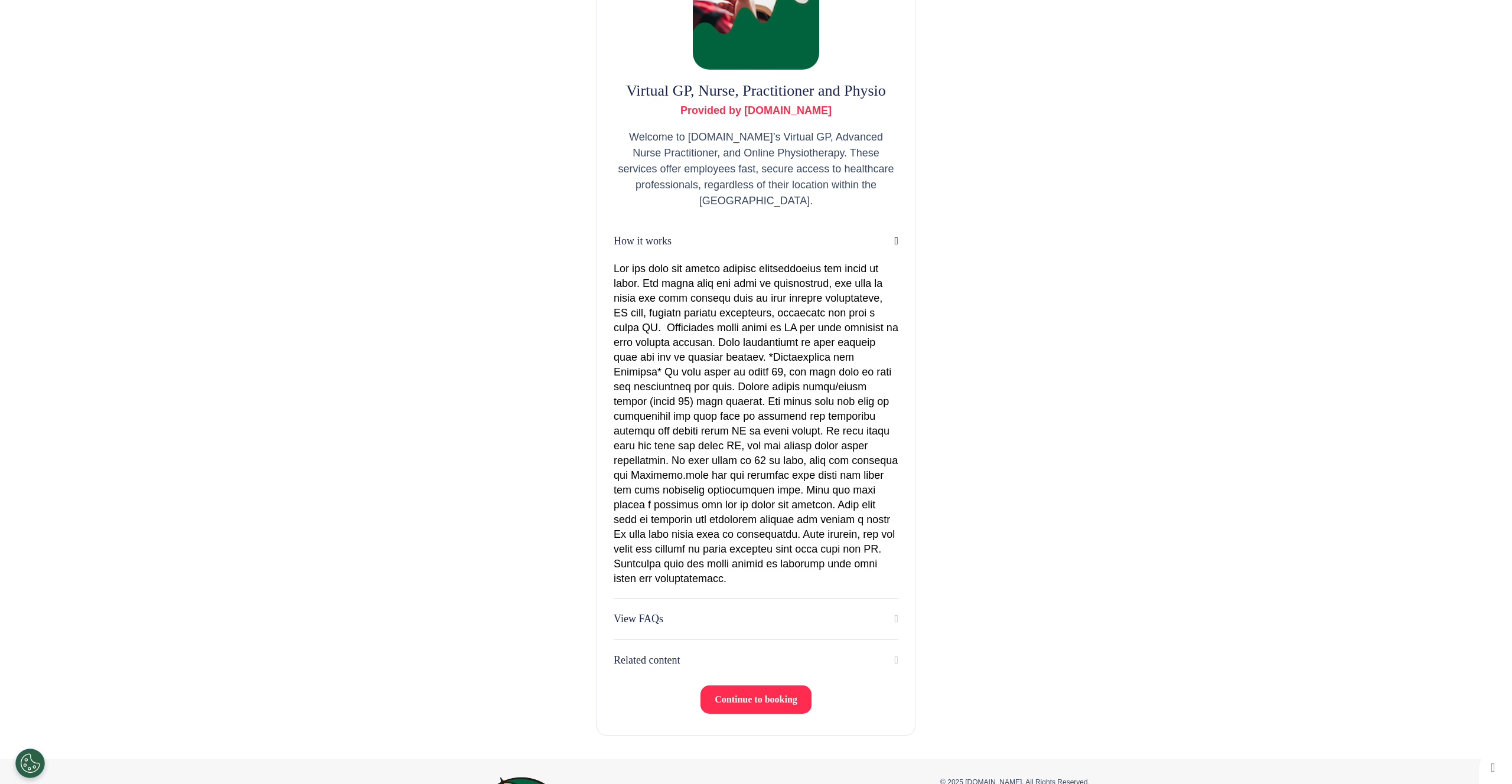
click at [811, 238] on div "How it works" at bounding box center [755, 241] width 285 height 16
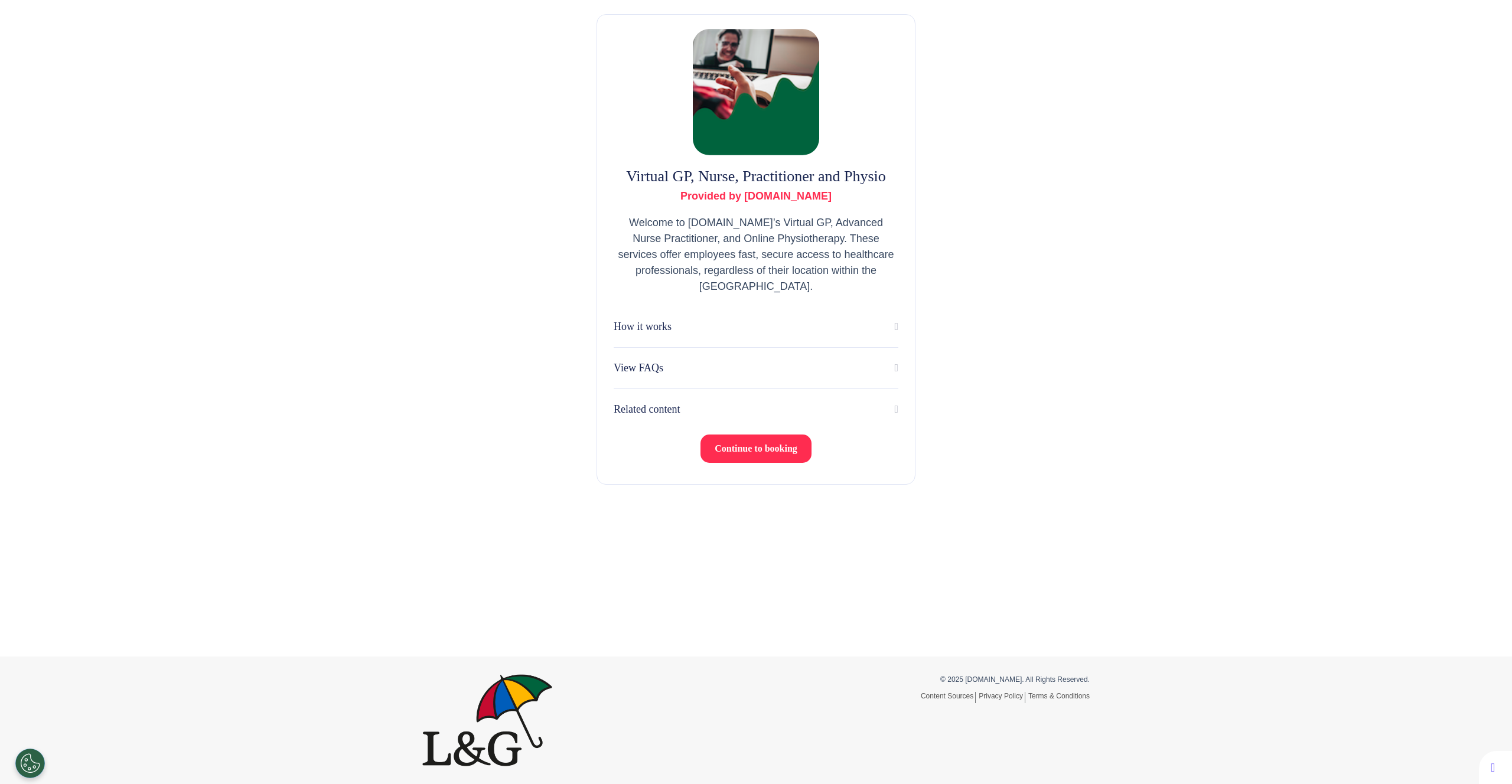
scroll to position [55, 0]
click at [819, 361] on button "View FAQs" at bounding box center [755, 368] width 285 height 17
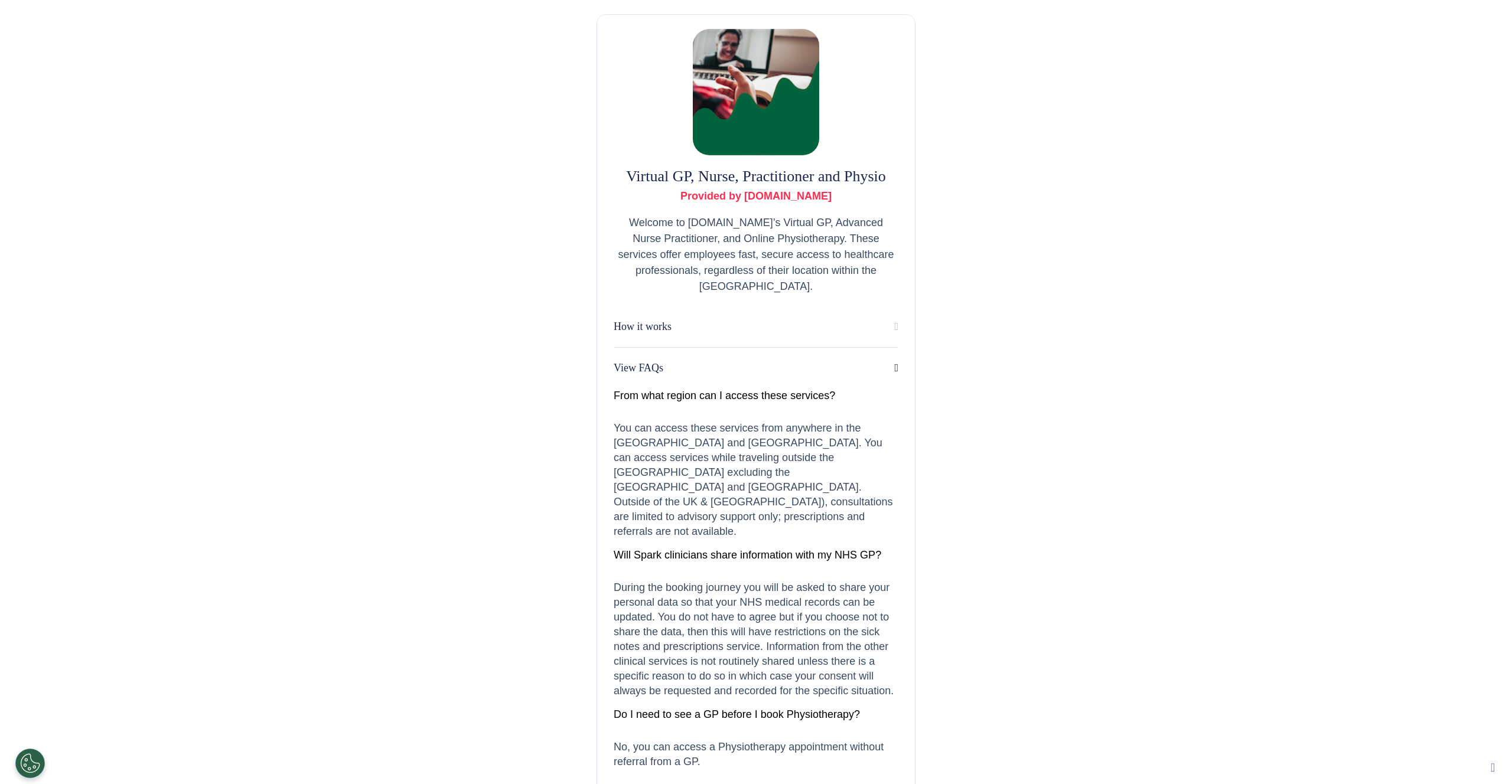
click at [823, 375] on div "View FAQs" at bounding box center [755, 368] width 285 height 16
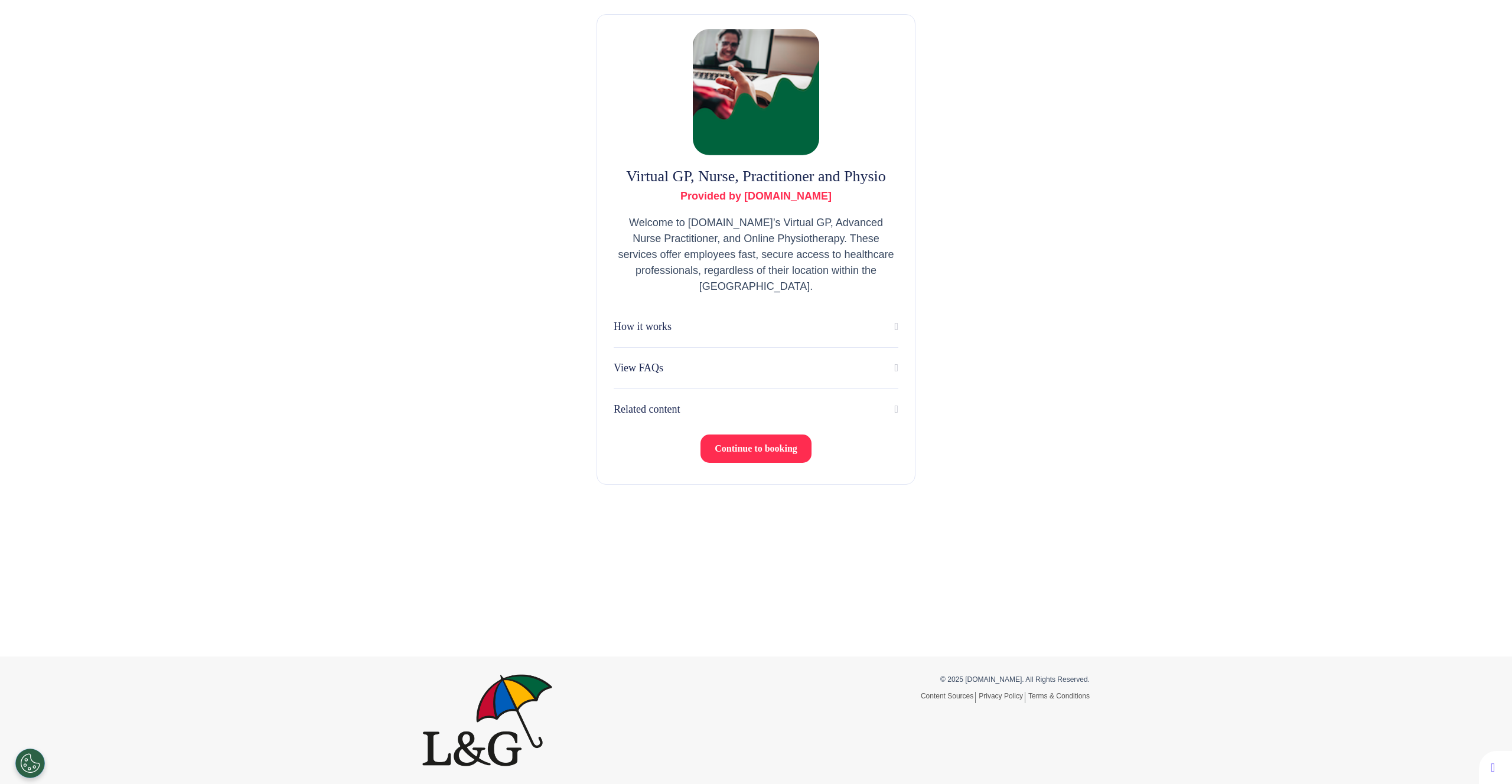
click at [738, 446] on span "Continue to booking" at bounding box center [755, 448] width 83 height 10
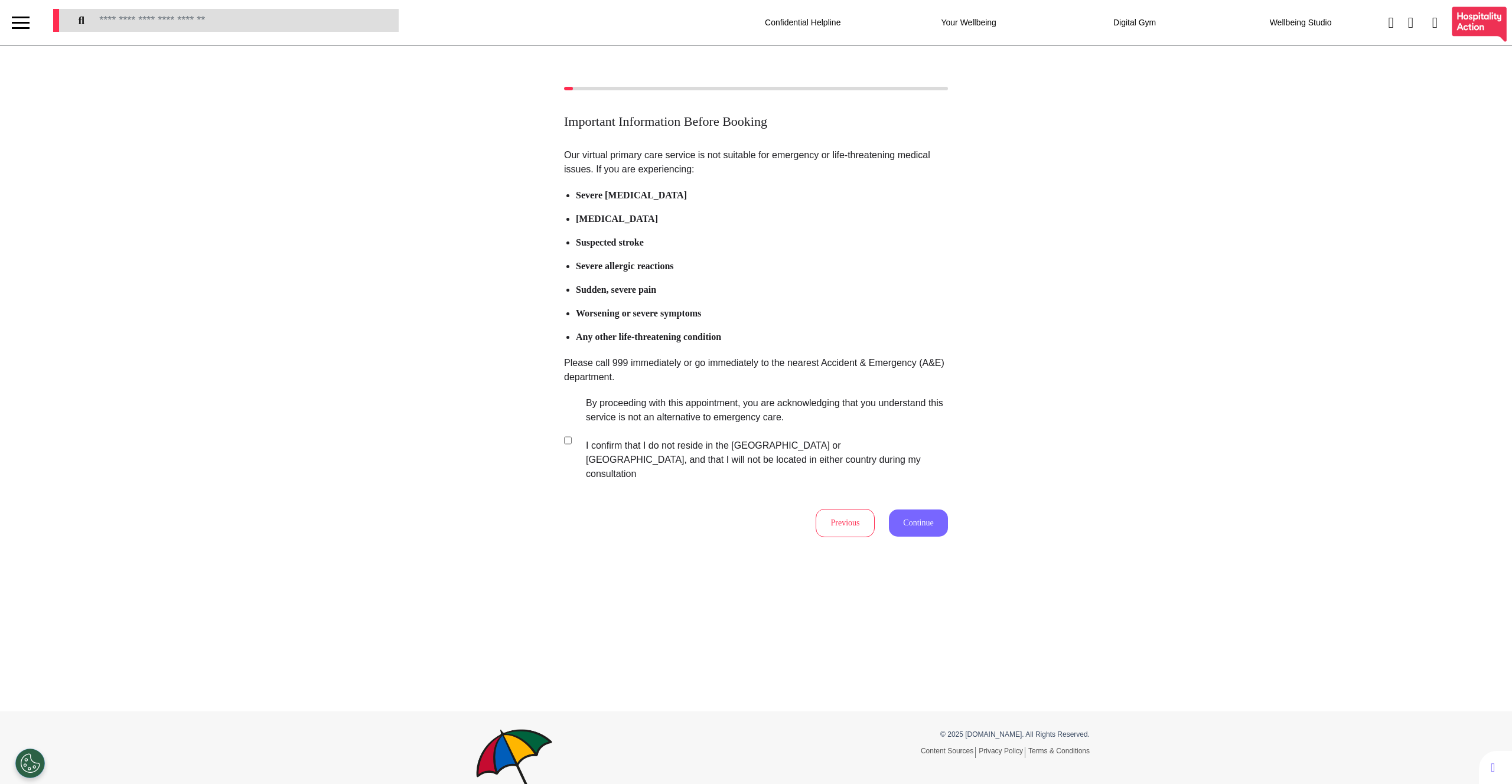
click at [930, 511] on button "Continue" at bounding box center [917, 523] width 59 height 27
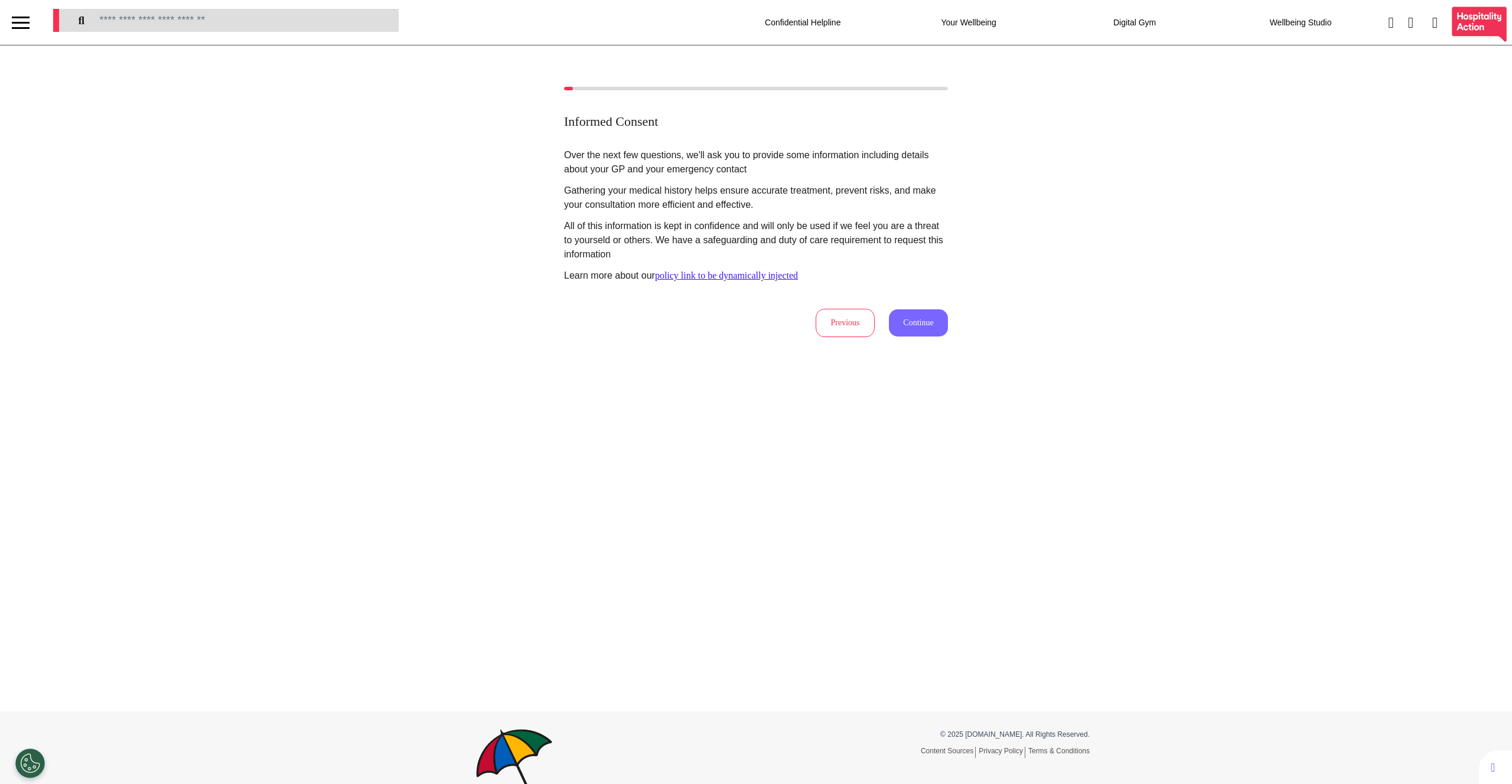
click at [891, 329] on button "Continue" at bounding box center [917, 322] width 59 height 27
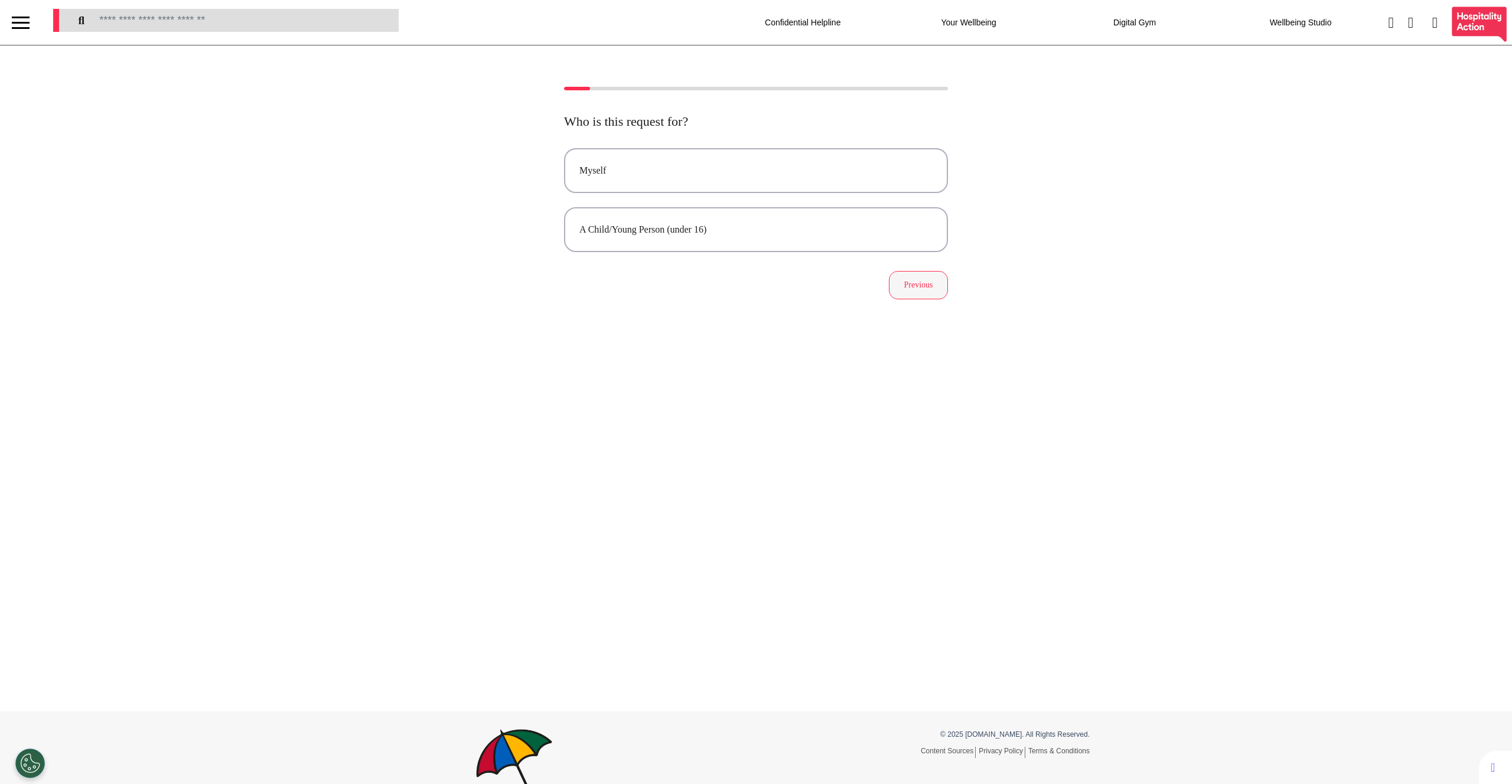
click at [903, 288] on button "Previous" at bounding box center [917, 285] width 59 height 28
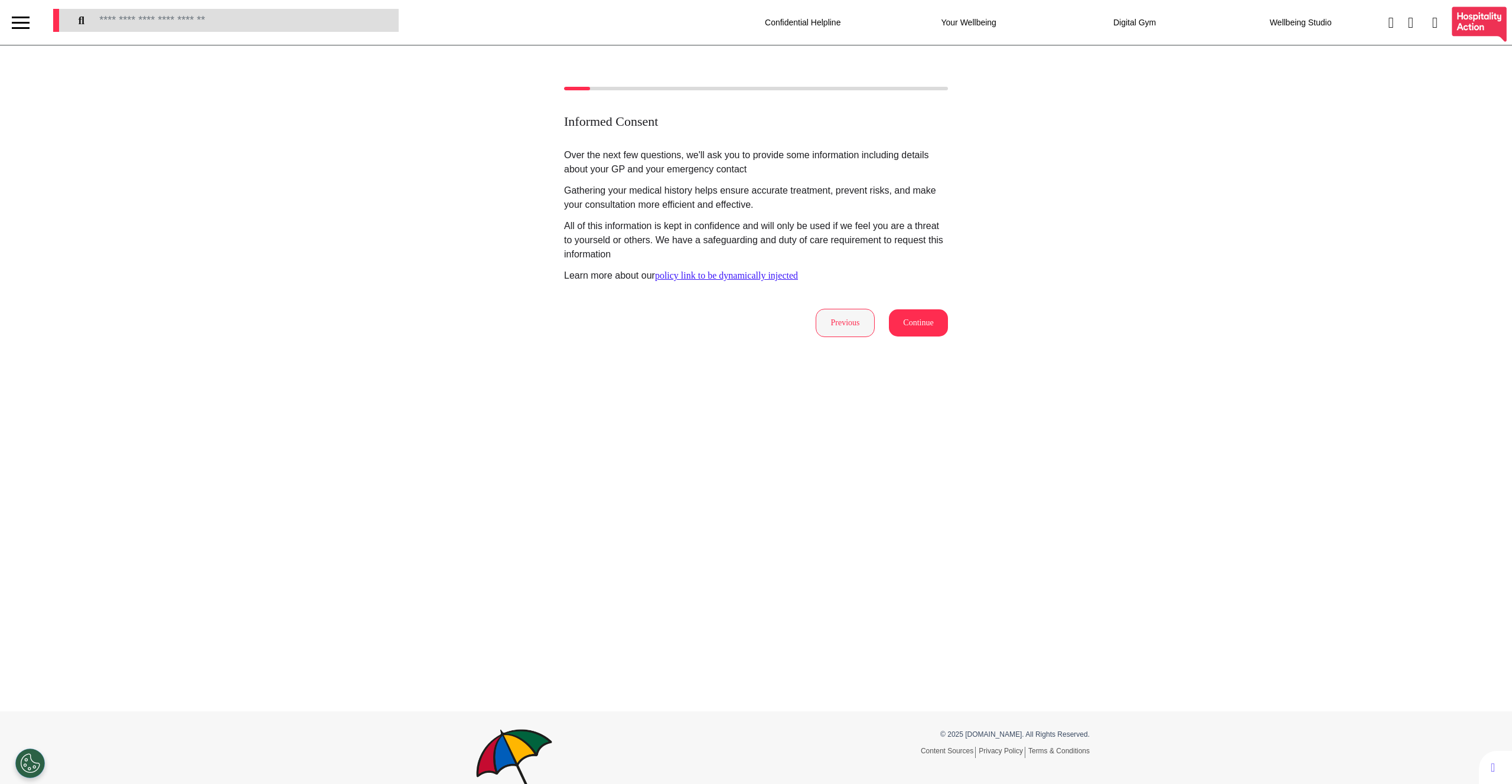
click at [836, 320] on button "Previous" at bounding box center [845, 323] width 59 height 28
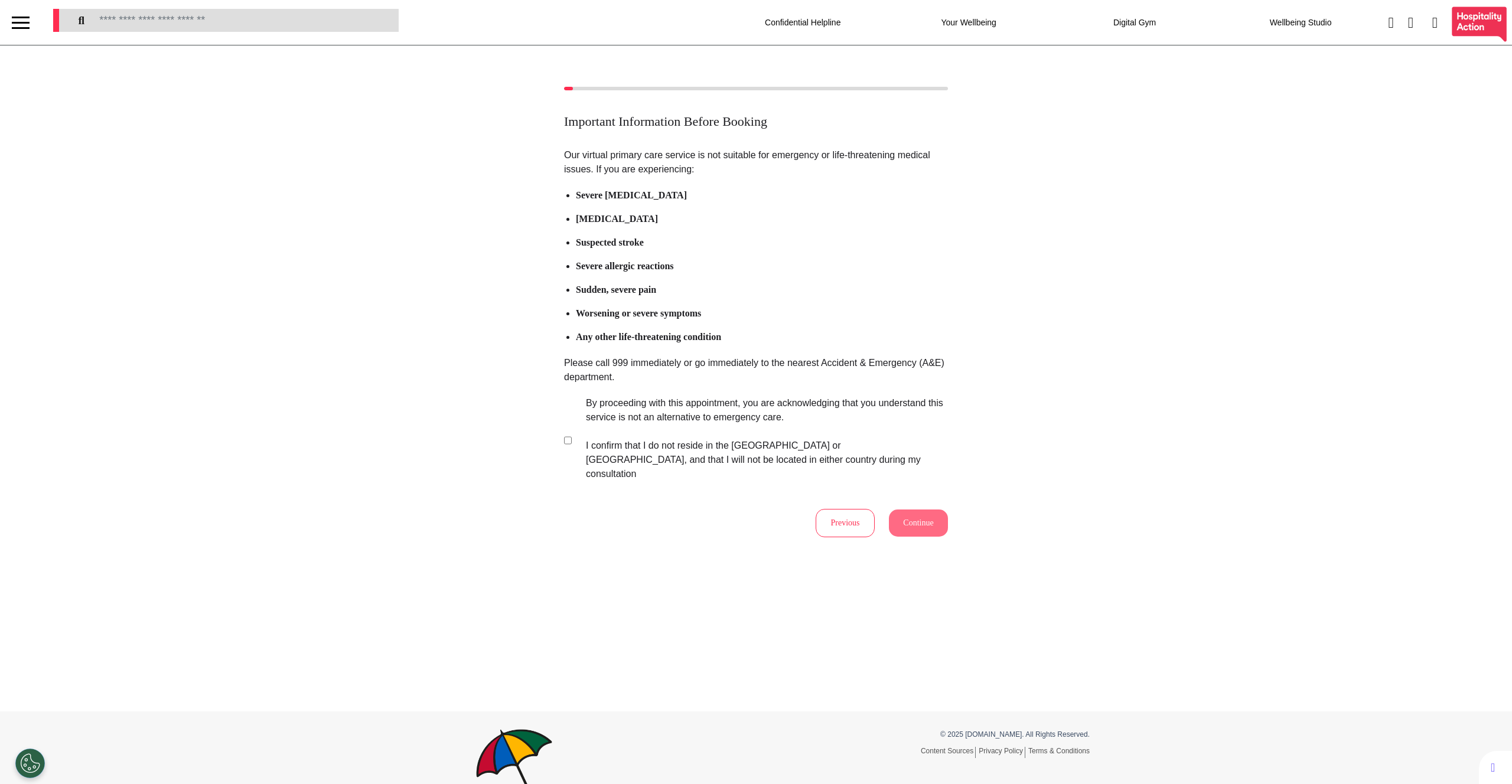
click at [22, 28] on div at bounding box center [21, 22] width 18 height 20
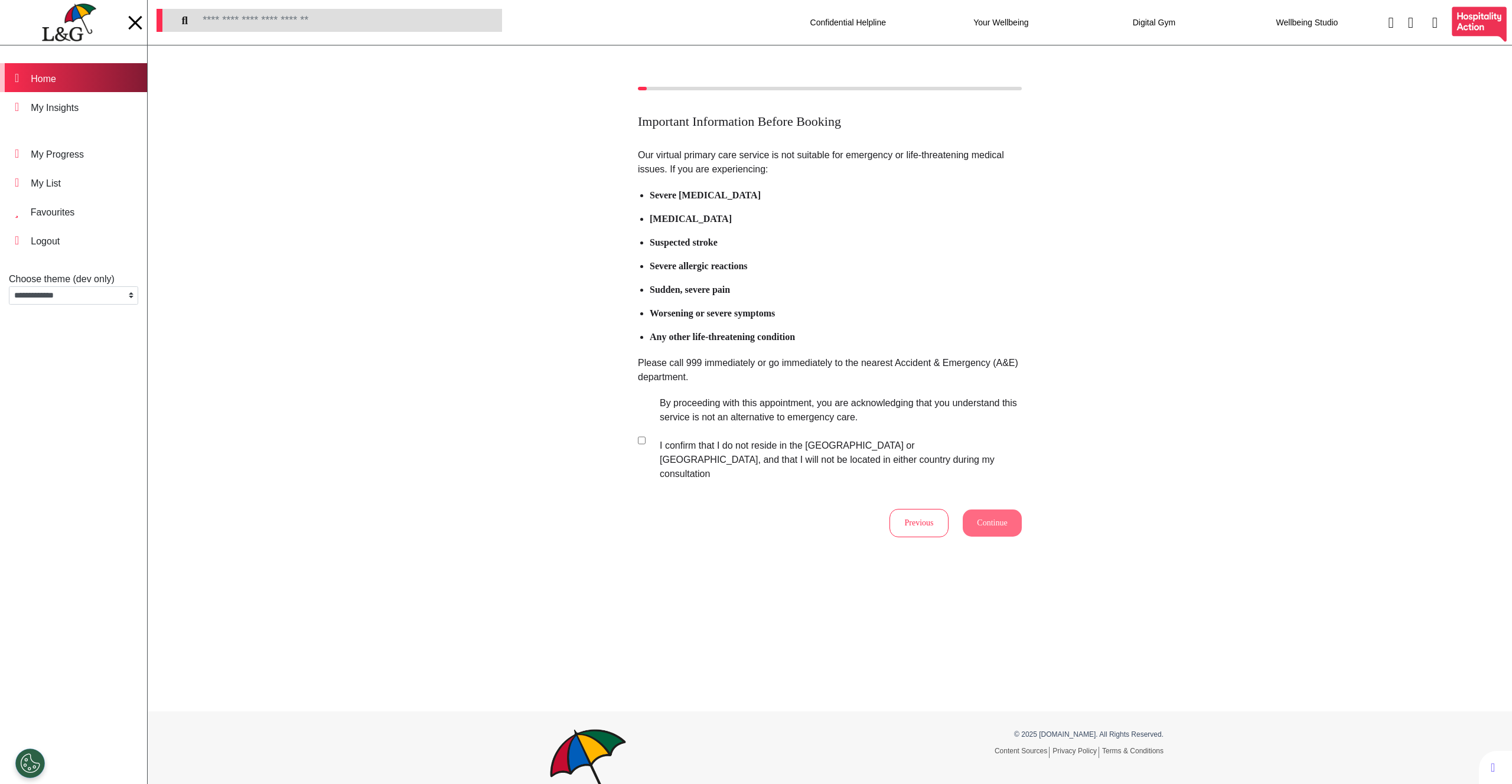
click at [56, 83] on div "Home" at bounding box center [43, 78] width 25 height 14
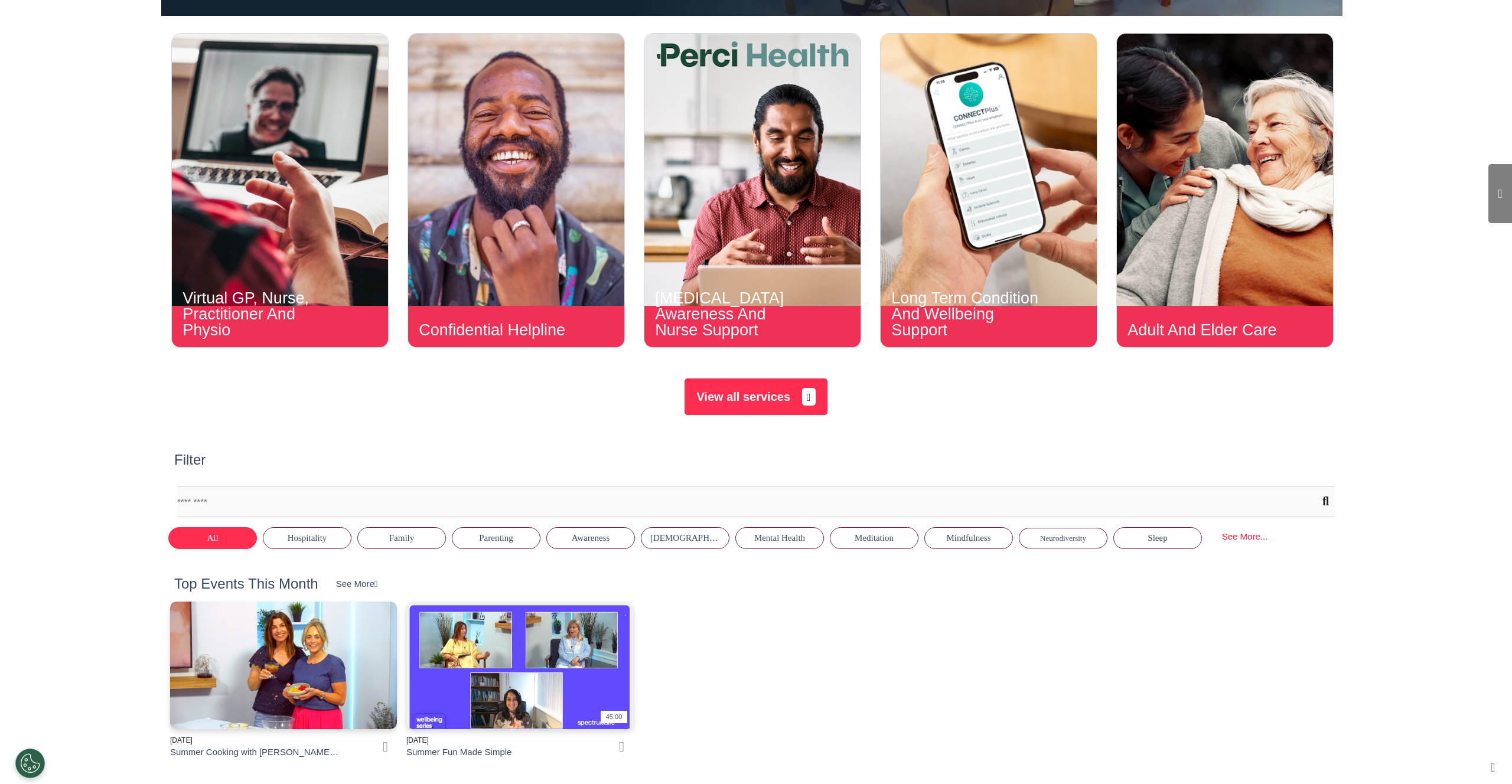
scroll to position [568, 0]
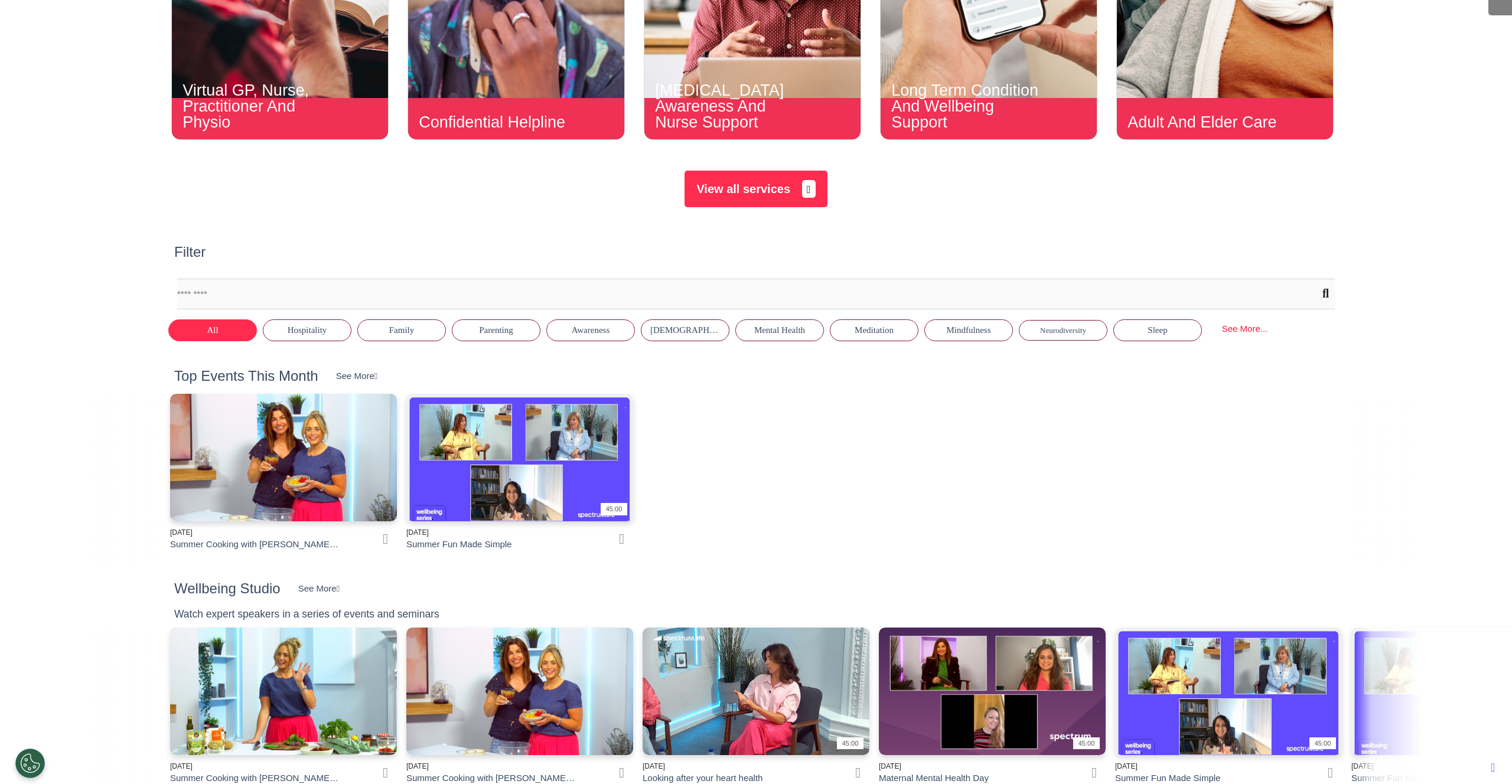
click at [739, 198] on button "View all services" at bounding box center [755, 189] width 142 height 36
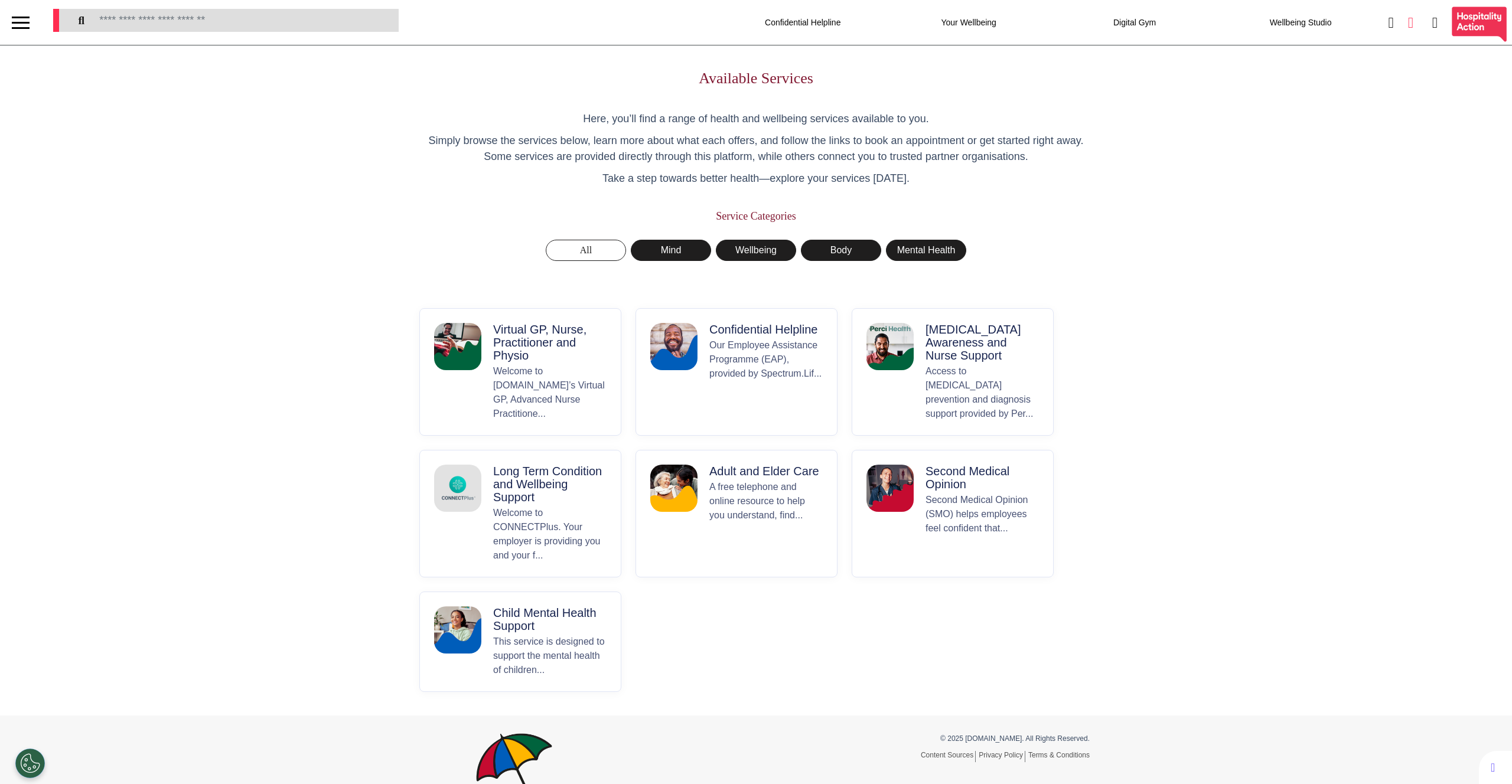
click at [1407, 25] on icon at bounding box center [1410, 22] width 6 height 15
click at [1442, 68] on div "Past" at bounding box center [1452, 67] width 119 height 43
click at [1364, 70] on div "Upcoming" at bounding box center [1334, 67] width 119 height 43
click at [1388, 22] on icon at bounding box center [1391, 22] width 6 height 15
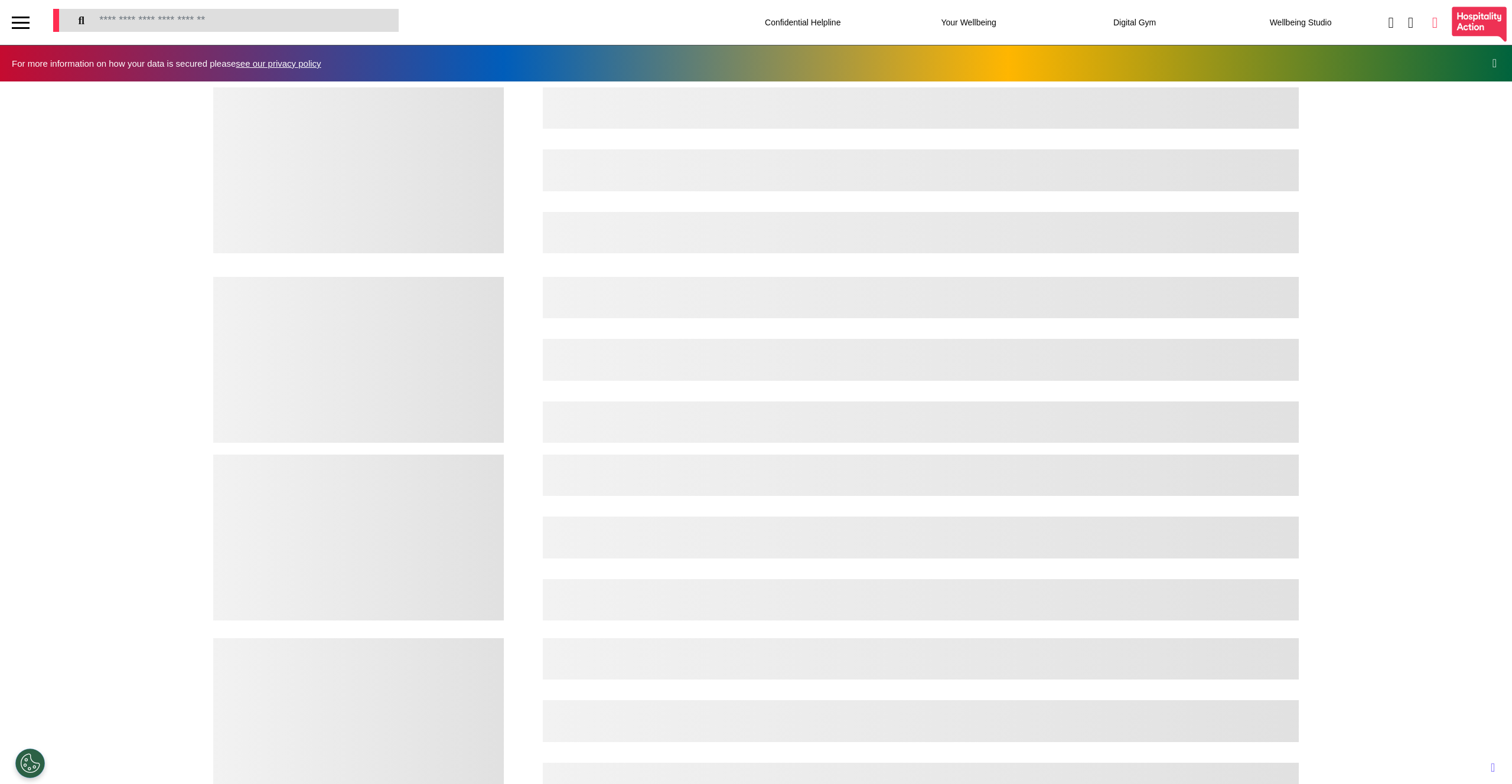
click at [1432, 23] on icon at bounding box center [1435, 22] width 6 height 15
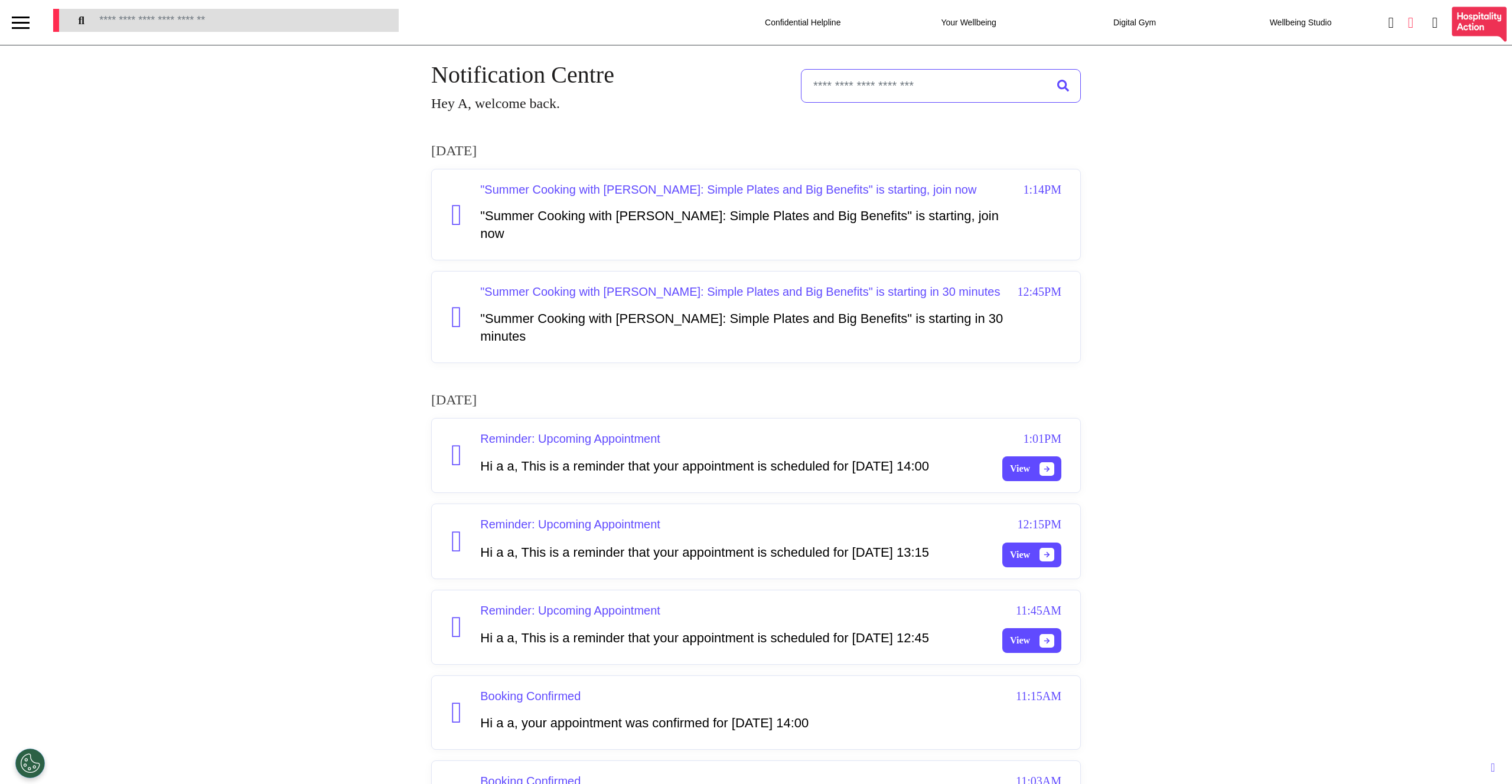
click at [1407, 24] on icon at bounding box center [1410, 22] width 6 height 15
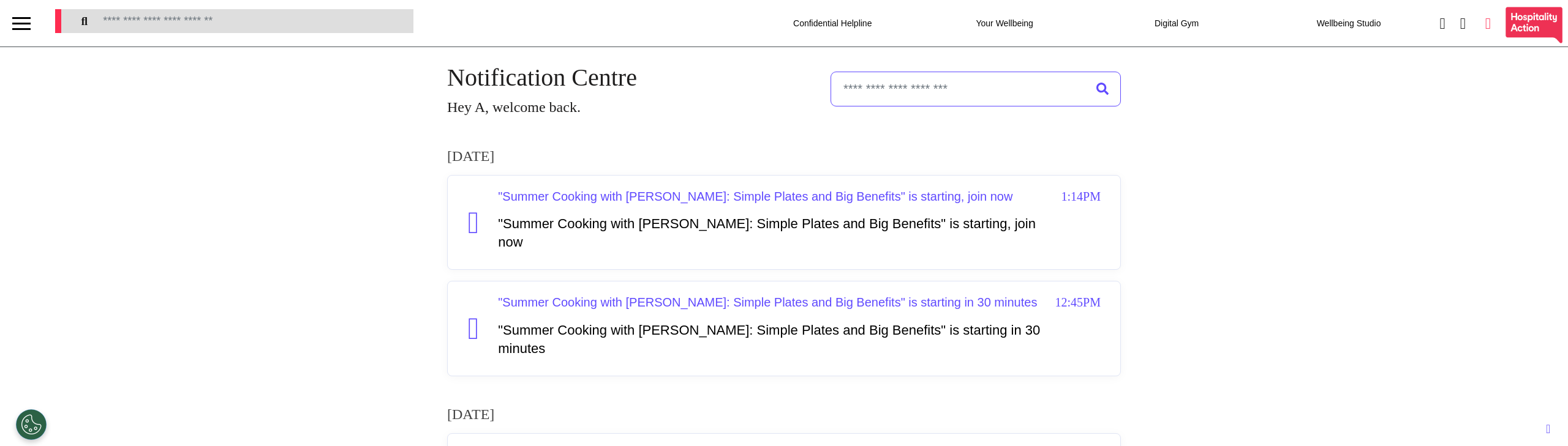
click at [1485, 27] on icon at bounding box center [1488, 23] width 6 height 15
click at [1460, 24] on icon at bounding box center [1462, 23] width 6 height 15
click at [980, 87] on input "text" at bounding box center [976, 89] width 290 height 35
click at [899, 92] on input "text" at bounding box center [976, 89] width 290 height 35
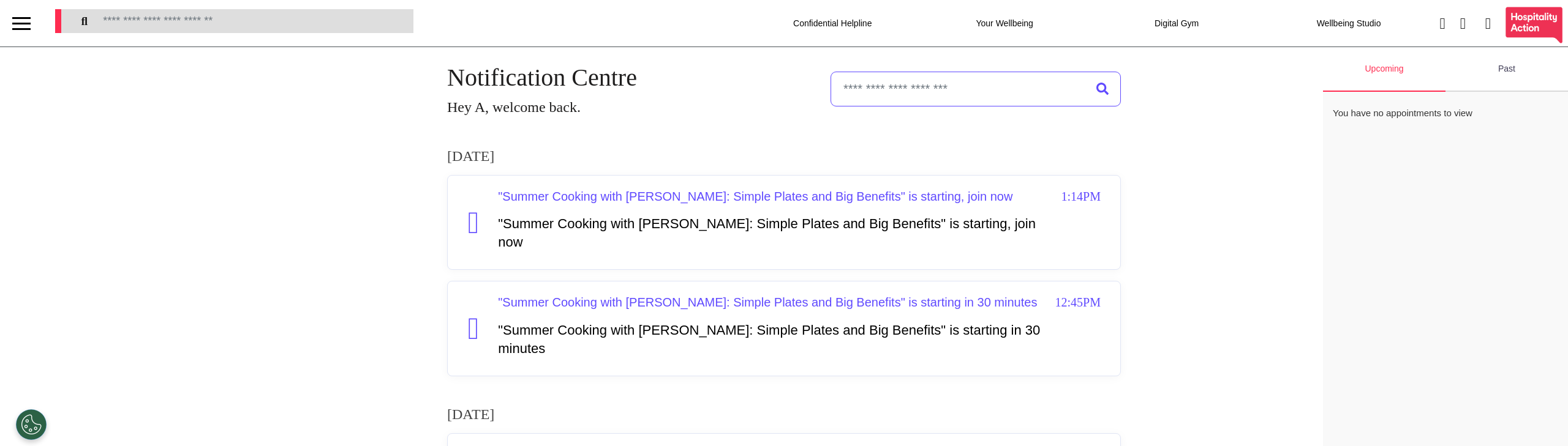
click at [784, 106] on div "Notification Centre Hey A, welcome back." at bounding box center [784, 88] width 674 height 59
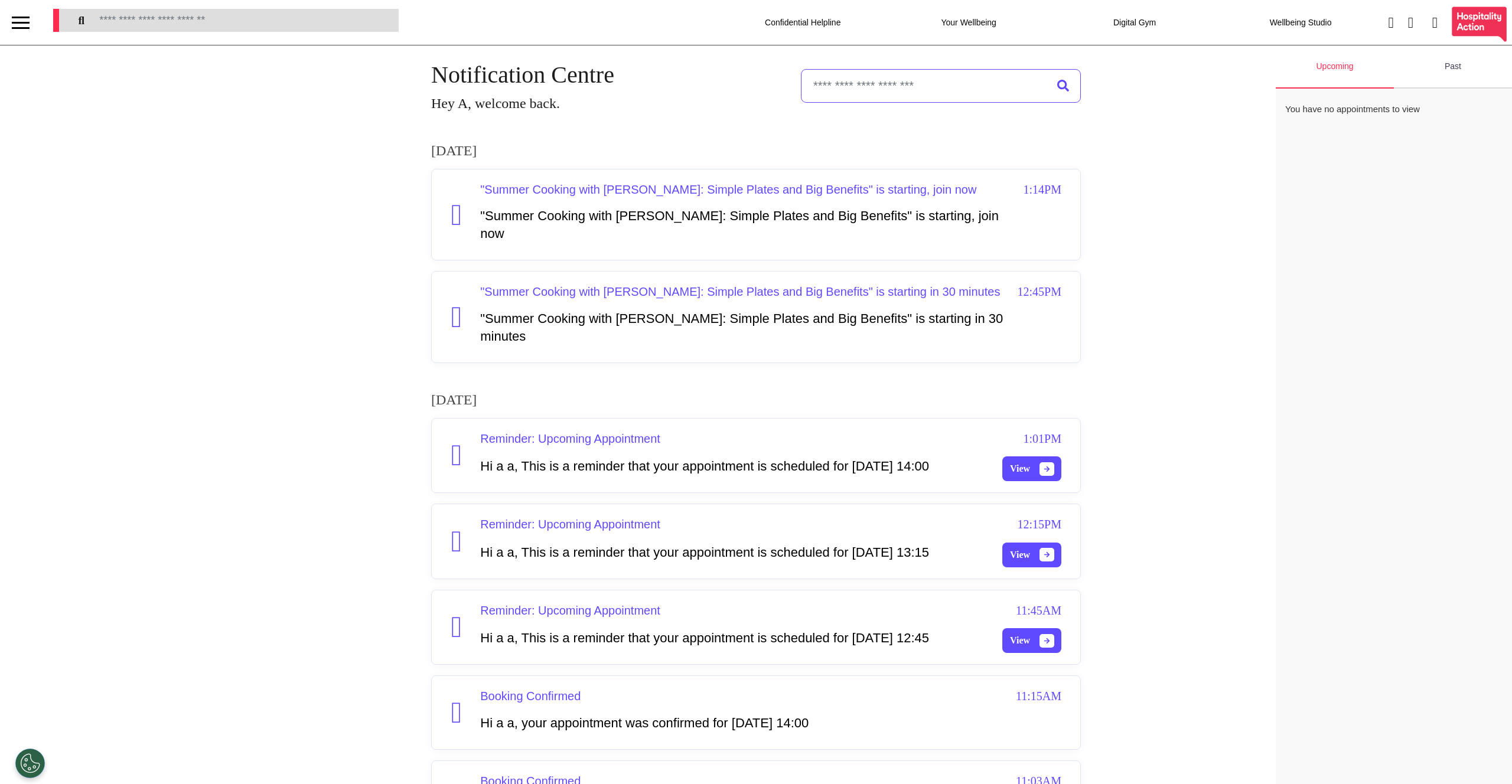
click at [366, 377] on div "Notification Centre Hey A, welcome back. 16th of July 2025 "Summer Cooking with…" at bounding box center [756, 600] width 1512 height 1110
click at [1388, 21] on icon at bounding box center [1391, 22] width 6 height 15
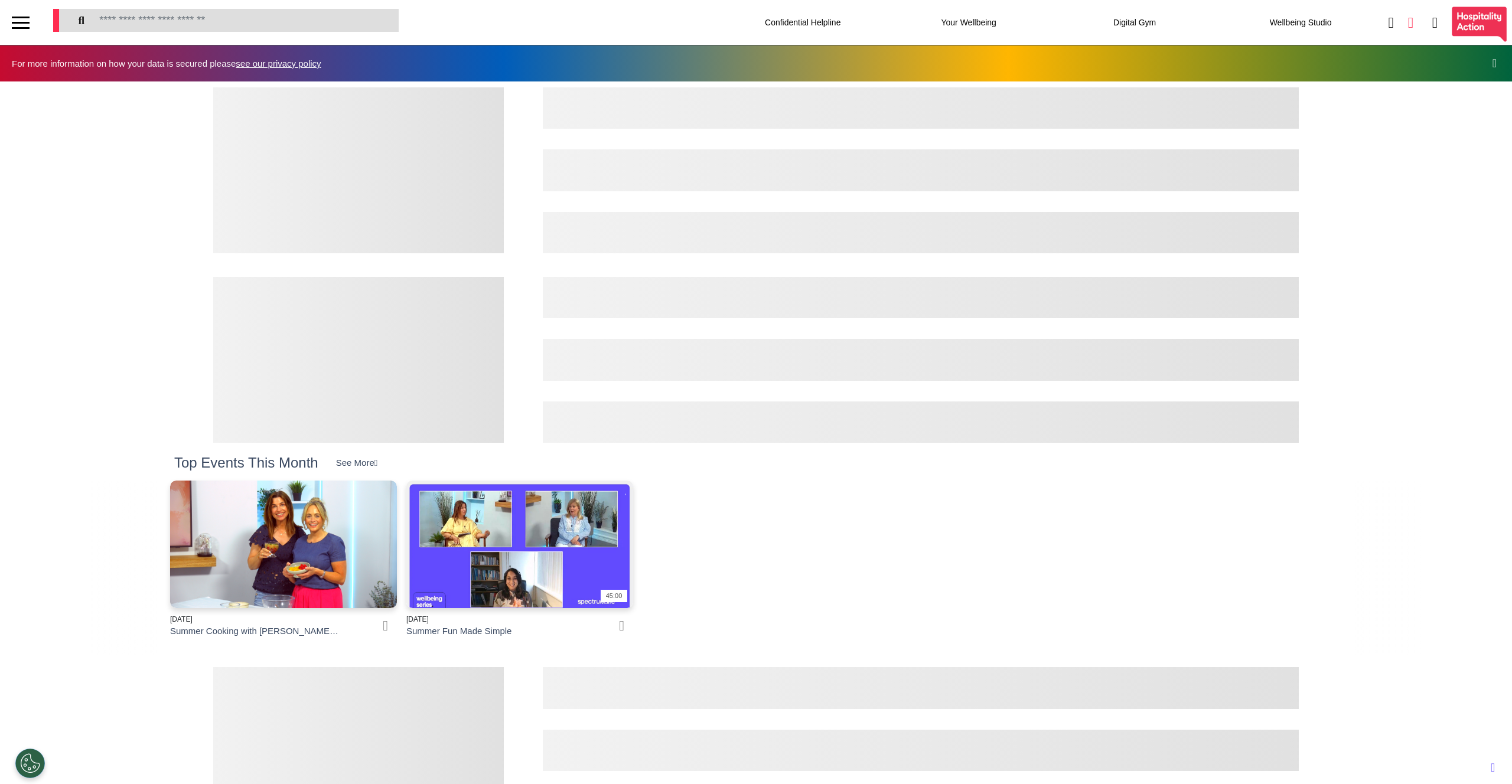
click at [1407, 20] on icon at bounding box center [1410, 22] width 6 height 15
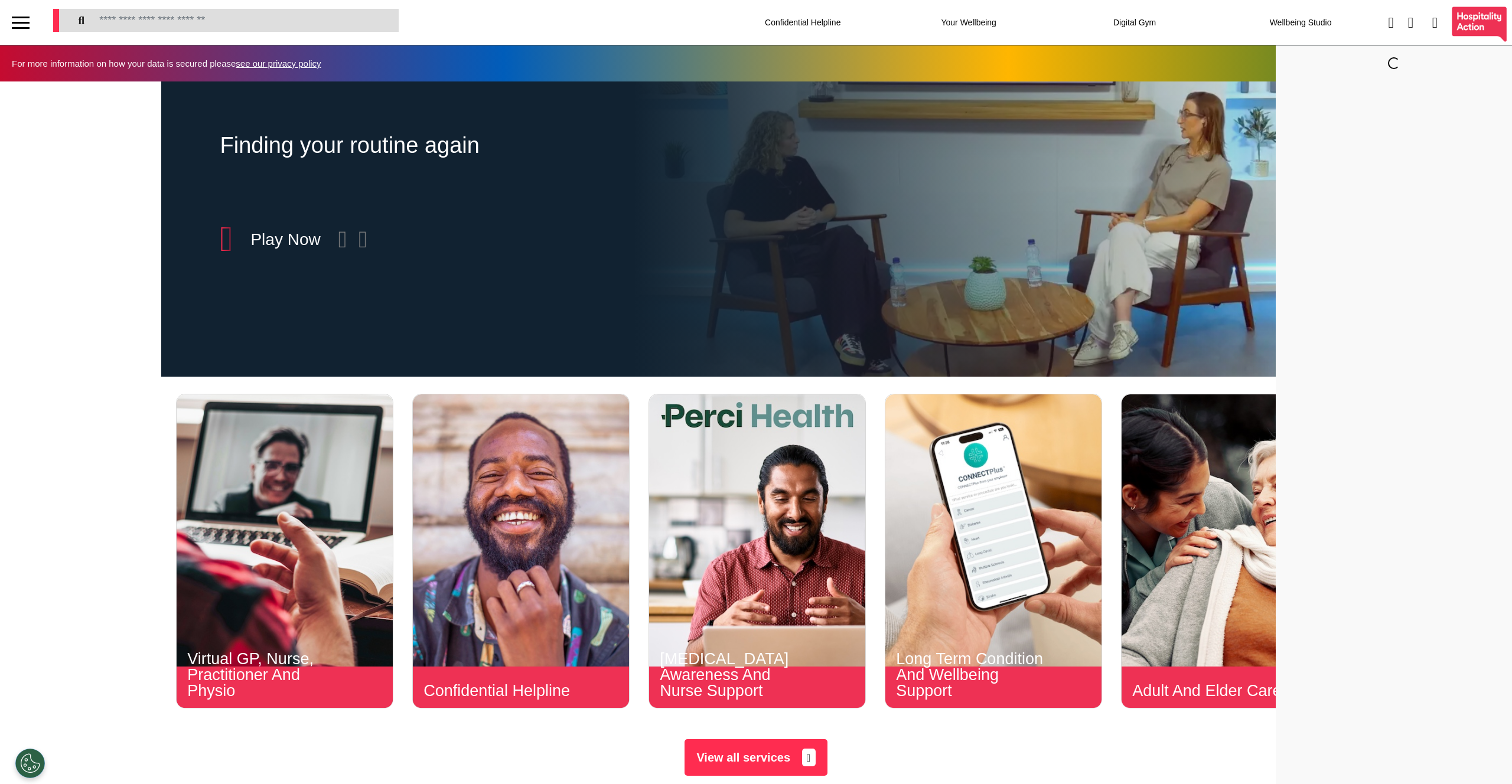
scroll to position [0, 591]
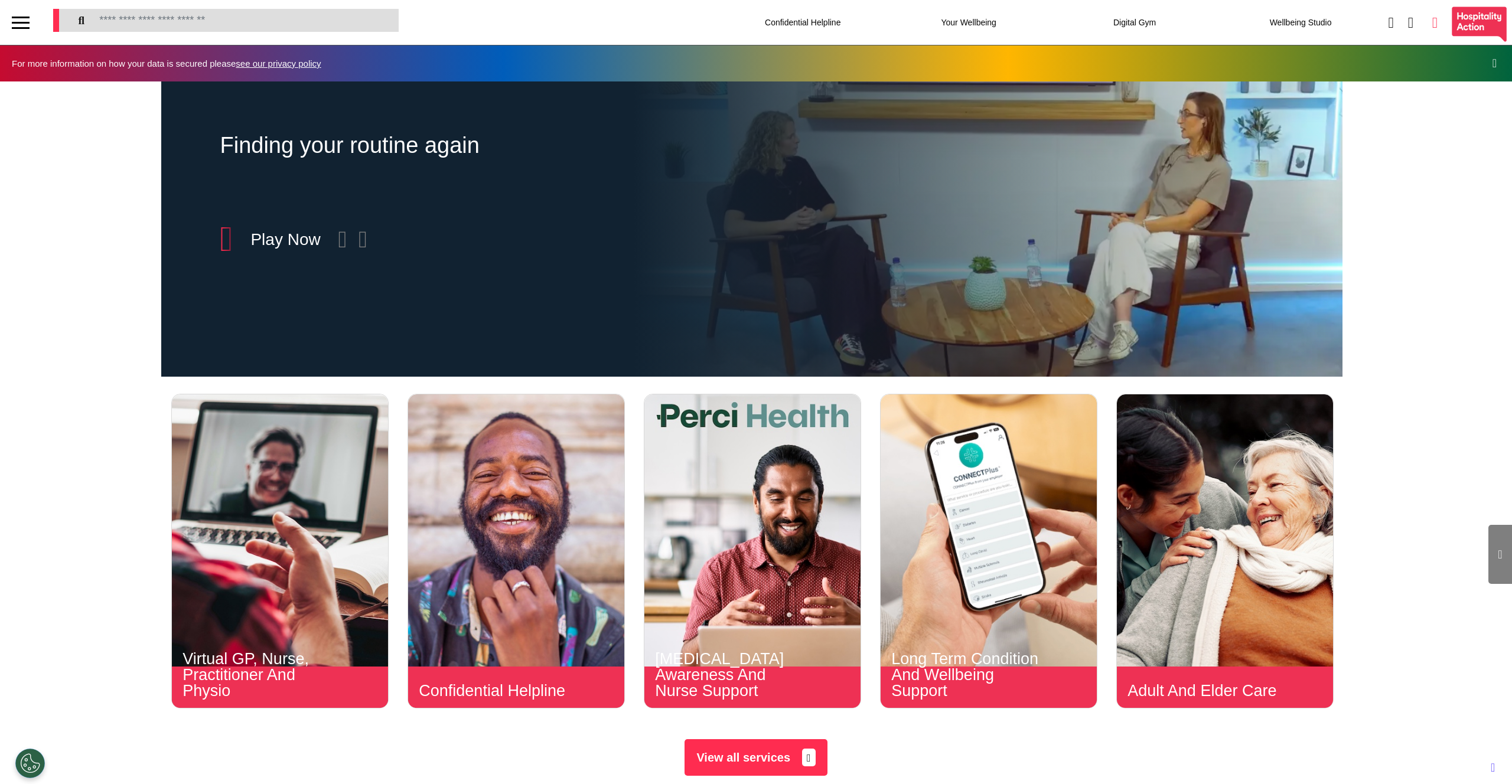
click at [1427, 23] on div at bounding box center [1435, 22] width 15 height 15
click at [1432, 23] on icon at bounding box center [1435, 22] width 6 height 15
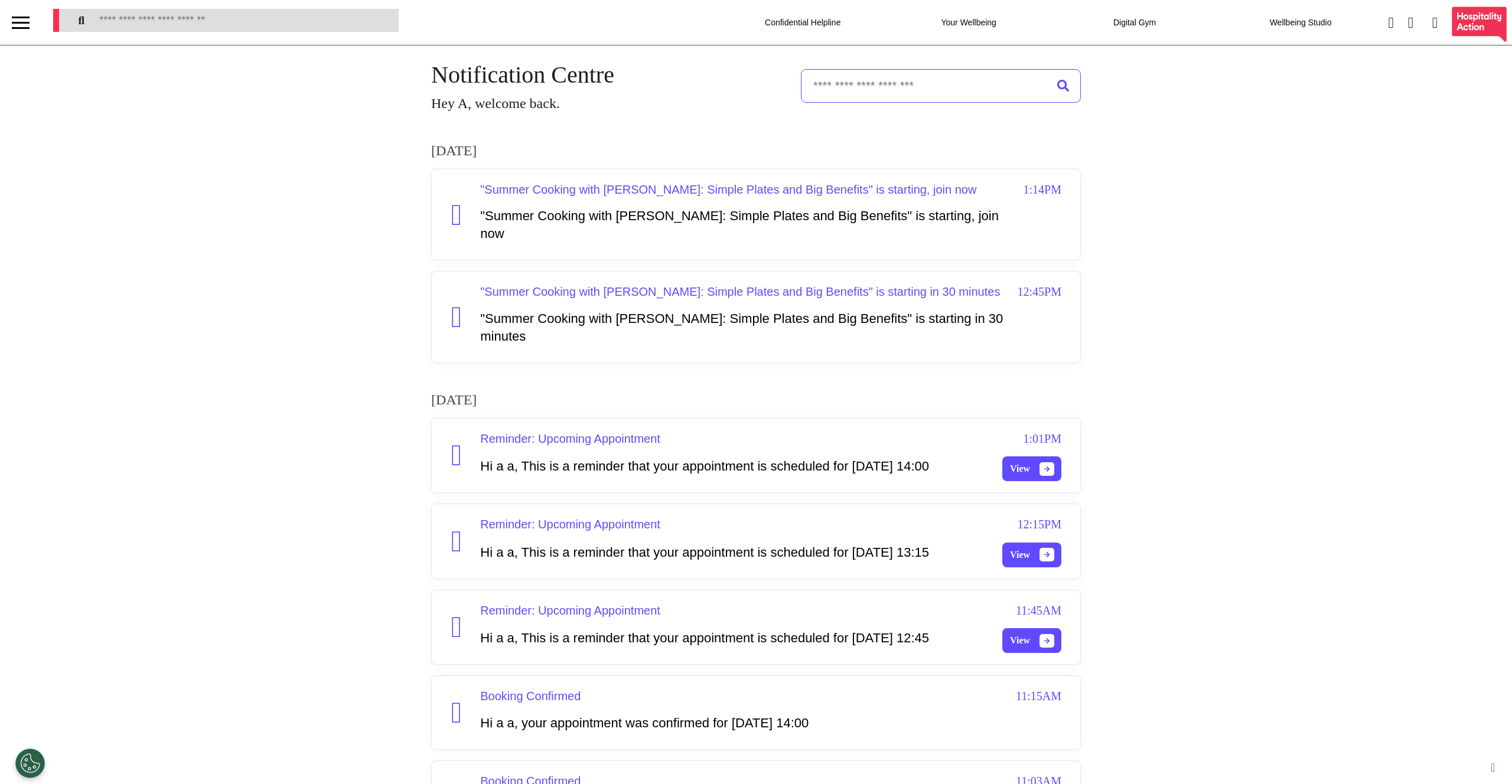
click at [308, 258] on div "Notification Centre Hey A, welcome back. 16th of July 2025 "Summer Cooking with…" at bounding box center [756, 600] width 1512 height 1110
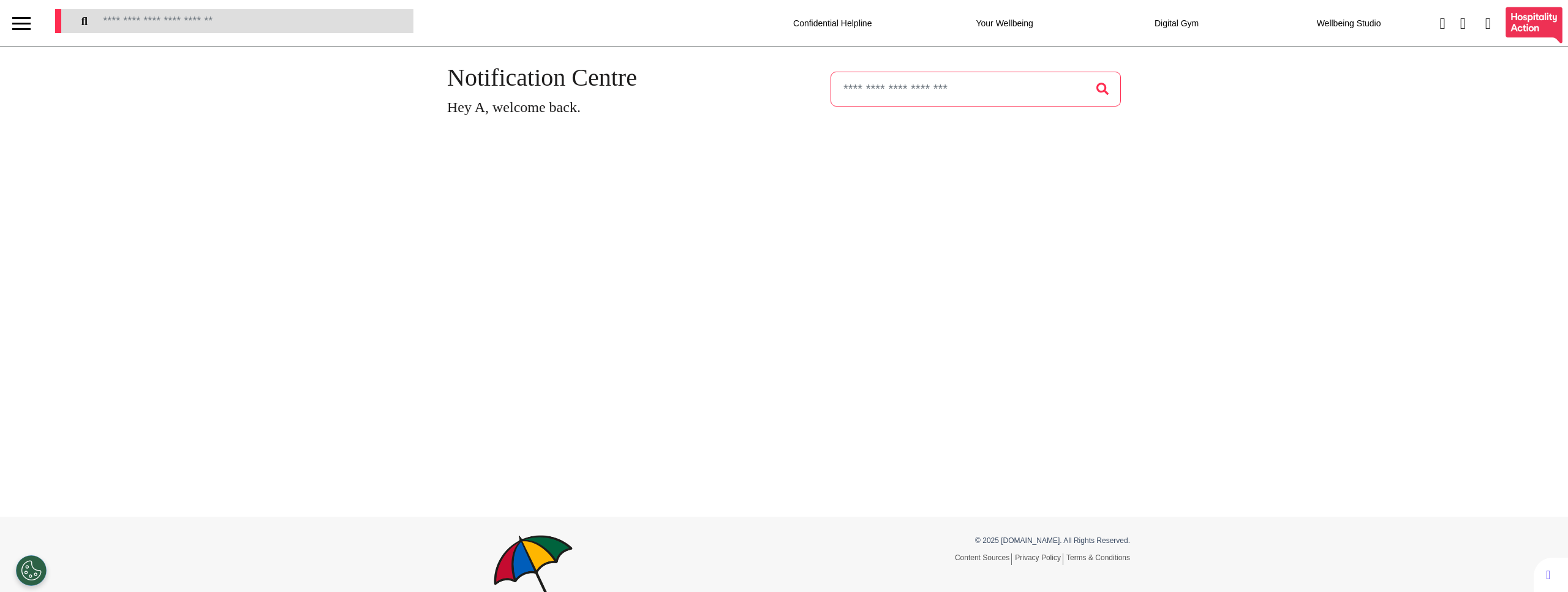
select select "**"
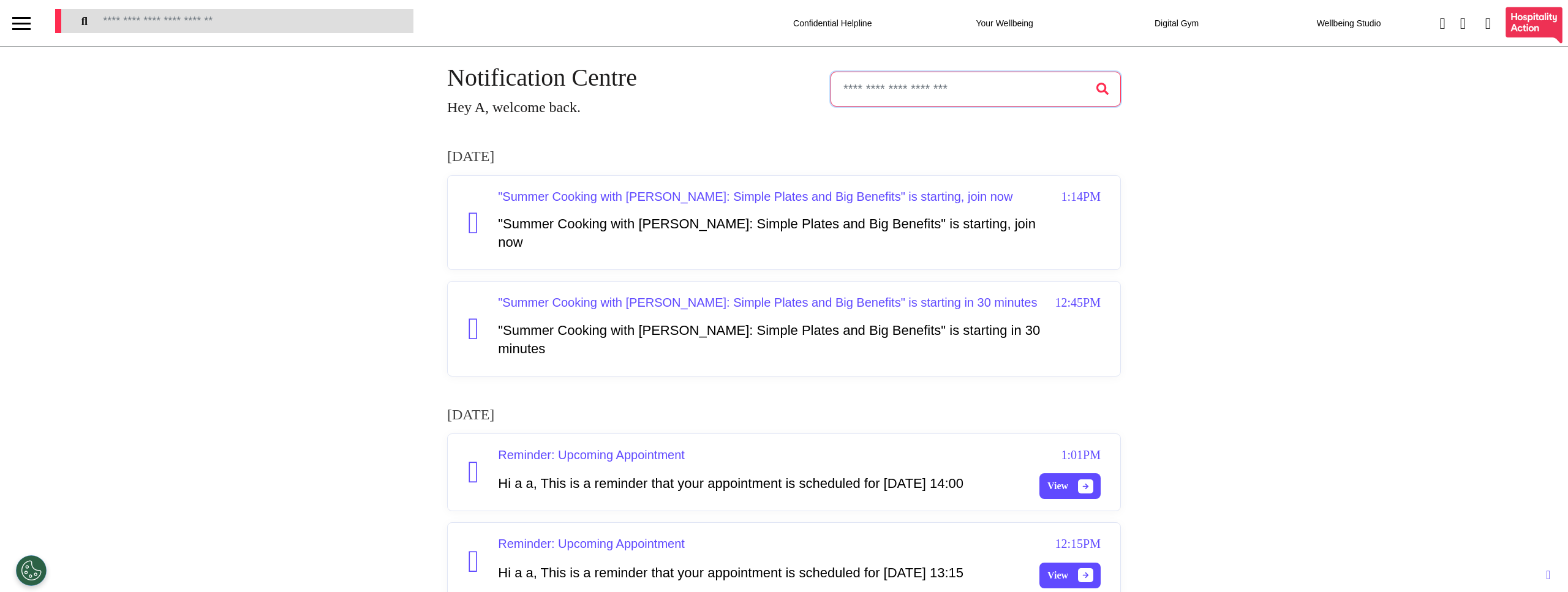
click at [939, 91] on input "text" at bounding box center [976, 89] width 290 height 35
click at [966, 82] on input "text" at bounding box center [976, 89] width 290 height 35
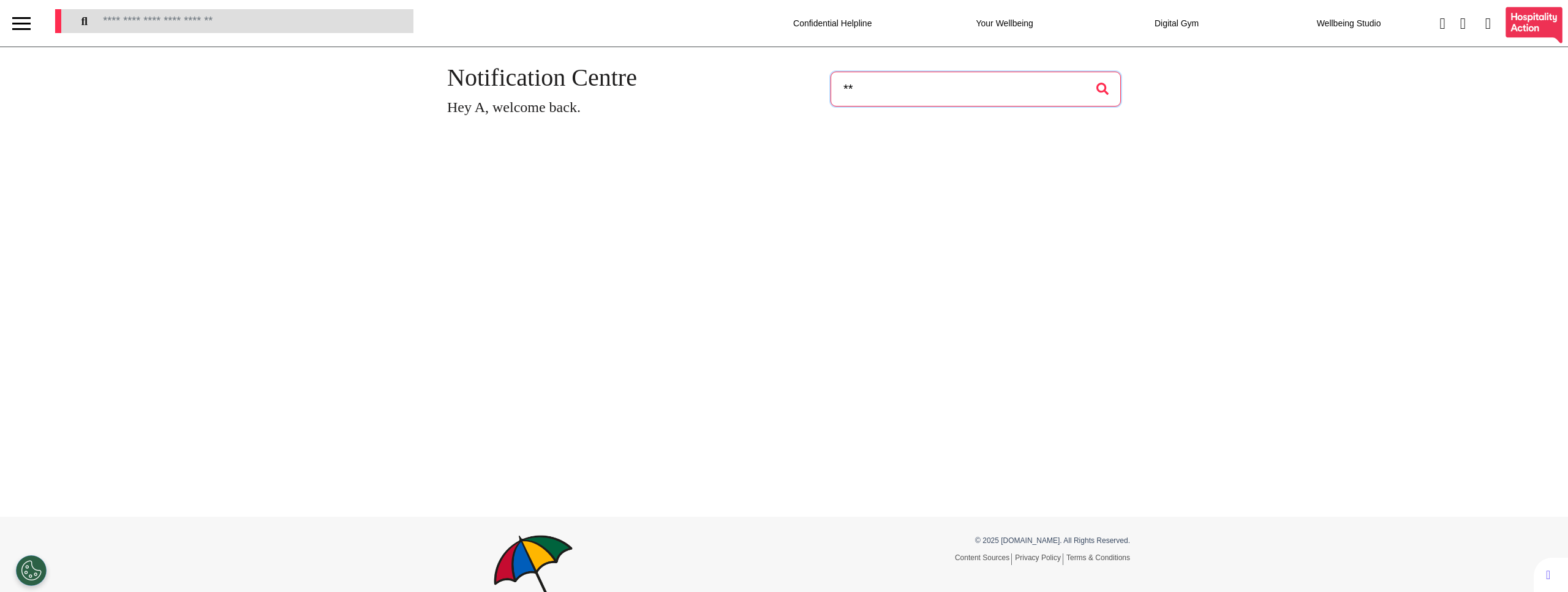
type input "*"
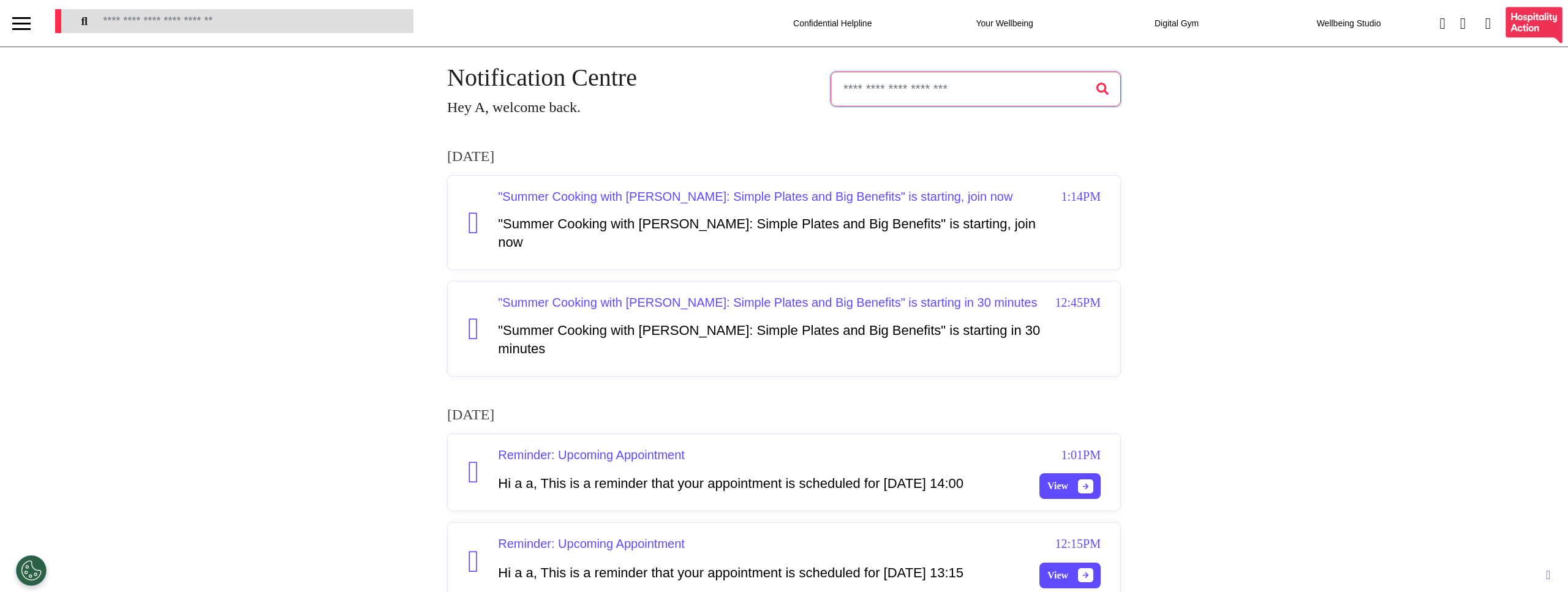
click at [852, 91] on input "text" at bounding box center [976, 89] width 290 height 35
click at [729, 116] on div "Notification Centre Hey A, welcome back." at bounding box center [784, 88] width 674 height 59
click at [890, 86] on input "text" at bounding box center [976, 89] width 290 height 35
click at [712, 114] on div "Notification Centre Hey A, welcome back." at bounding box center [784, 88] width 674 height 59
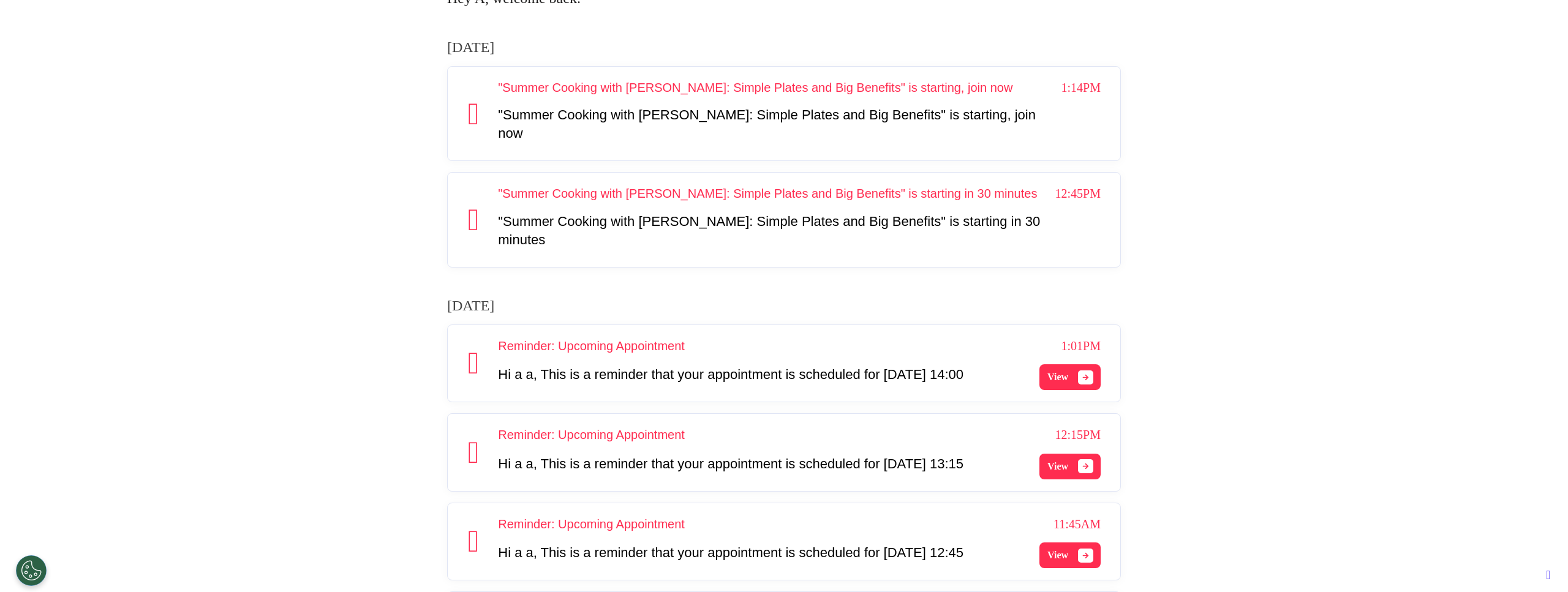
scroll to position [287, 0]
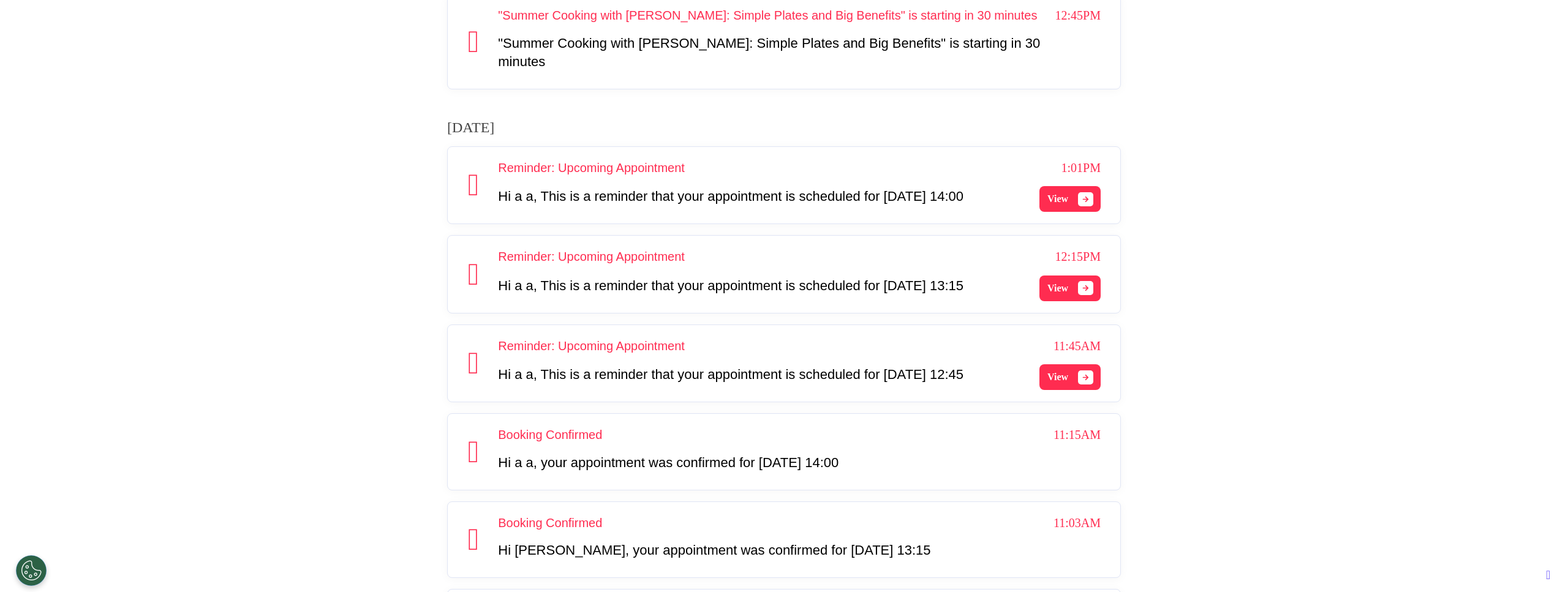
click at [1054, 206] on span "View" at bounding box center [1058, 198] width 21 height 15
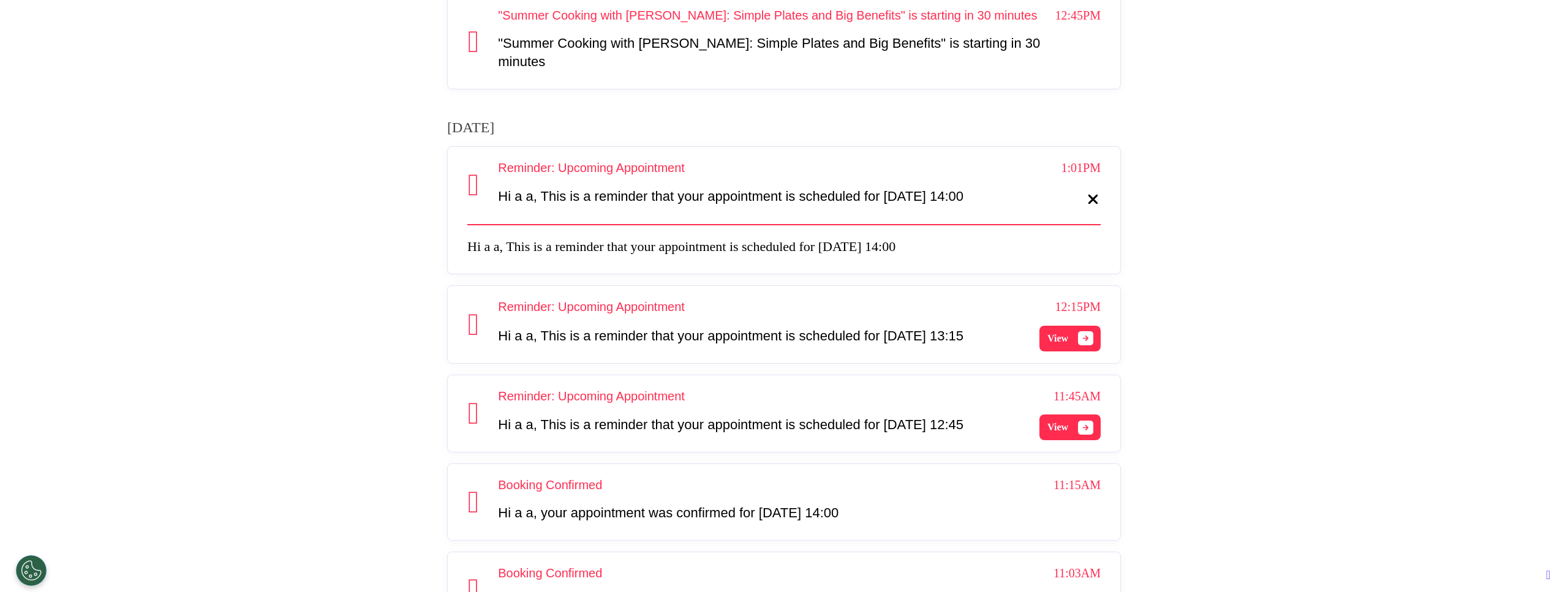
click at [1088, 204] on icon at bounding box center [1093, 199] width 10 height 10
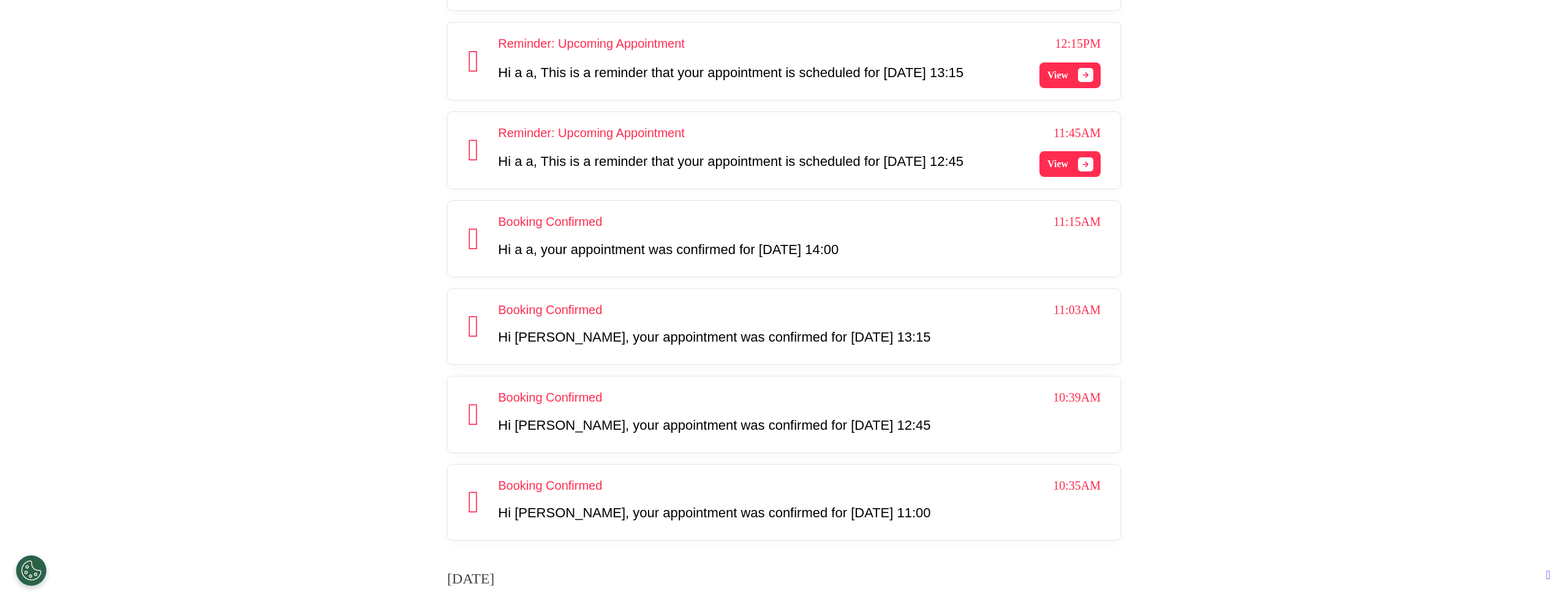
scroll to position [252, 0]
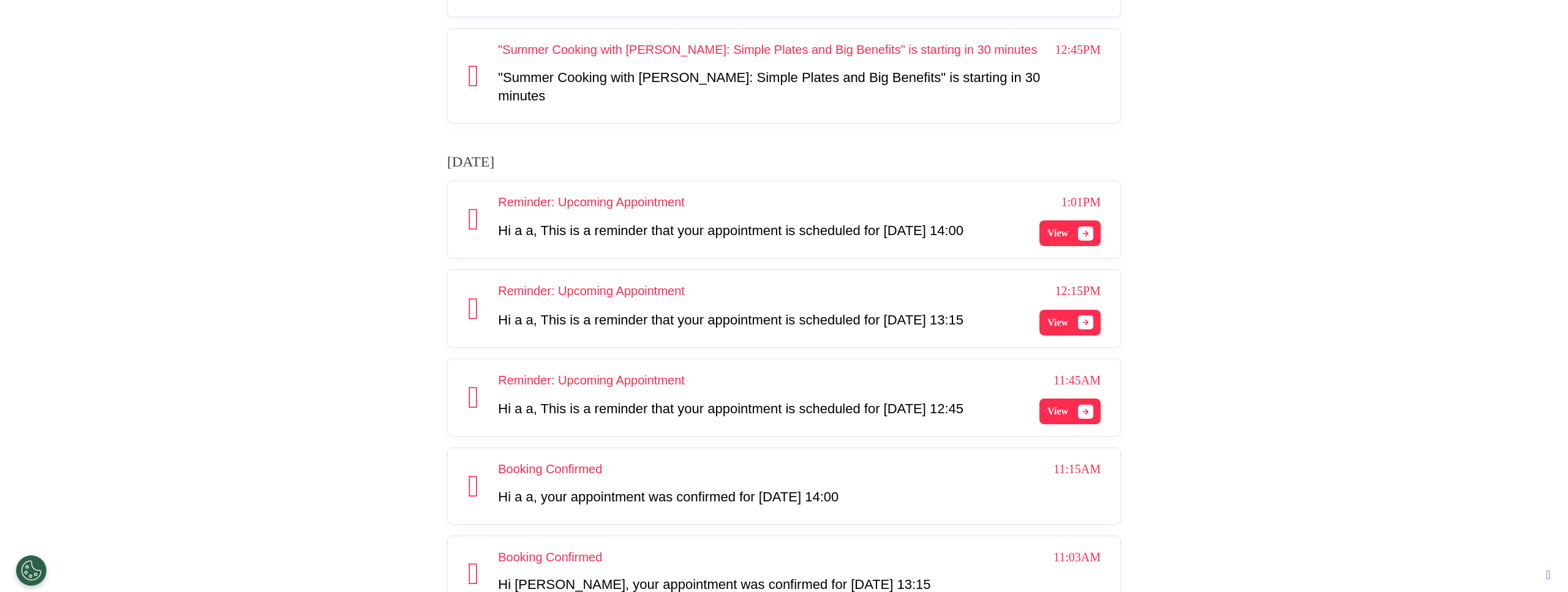
click at [1047, 241] on span "View" at bounding box center [1058, 232] width 21 height 15
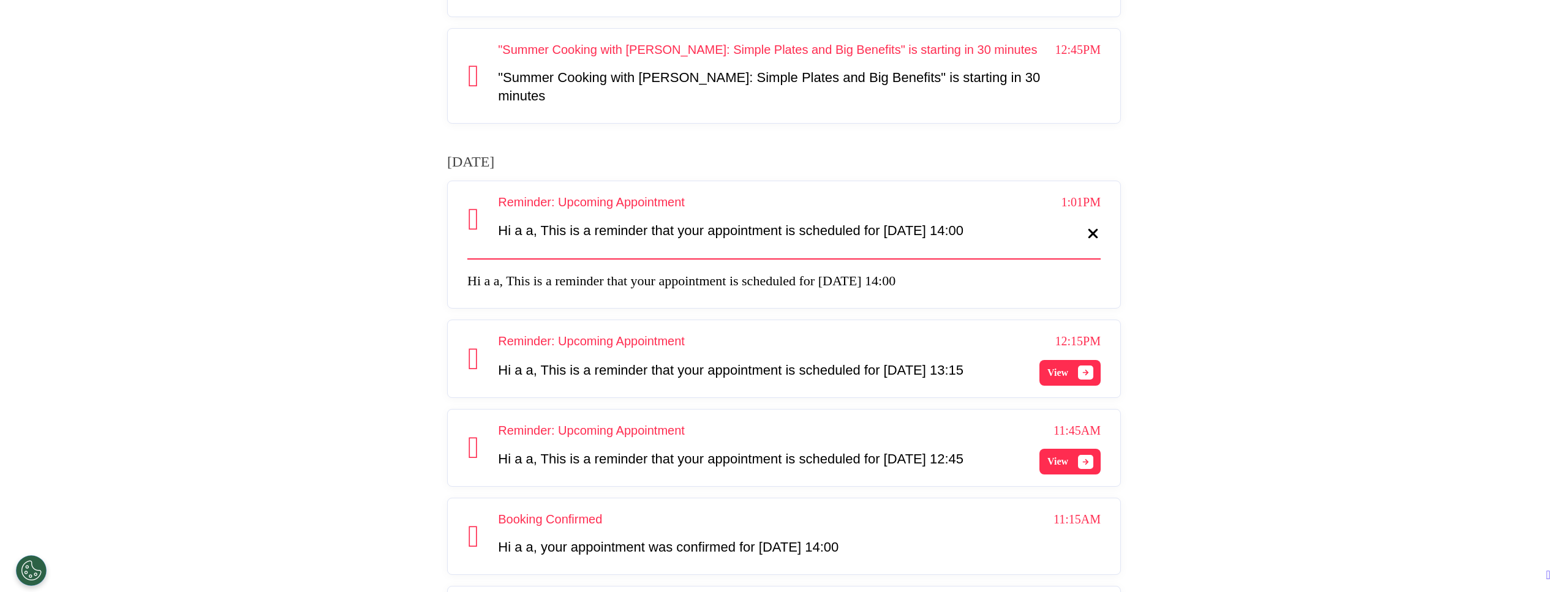
click at [1088, 238] on icon at bounding box center [1093, 233] width 10 height 10
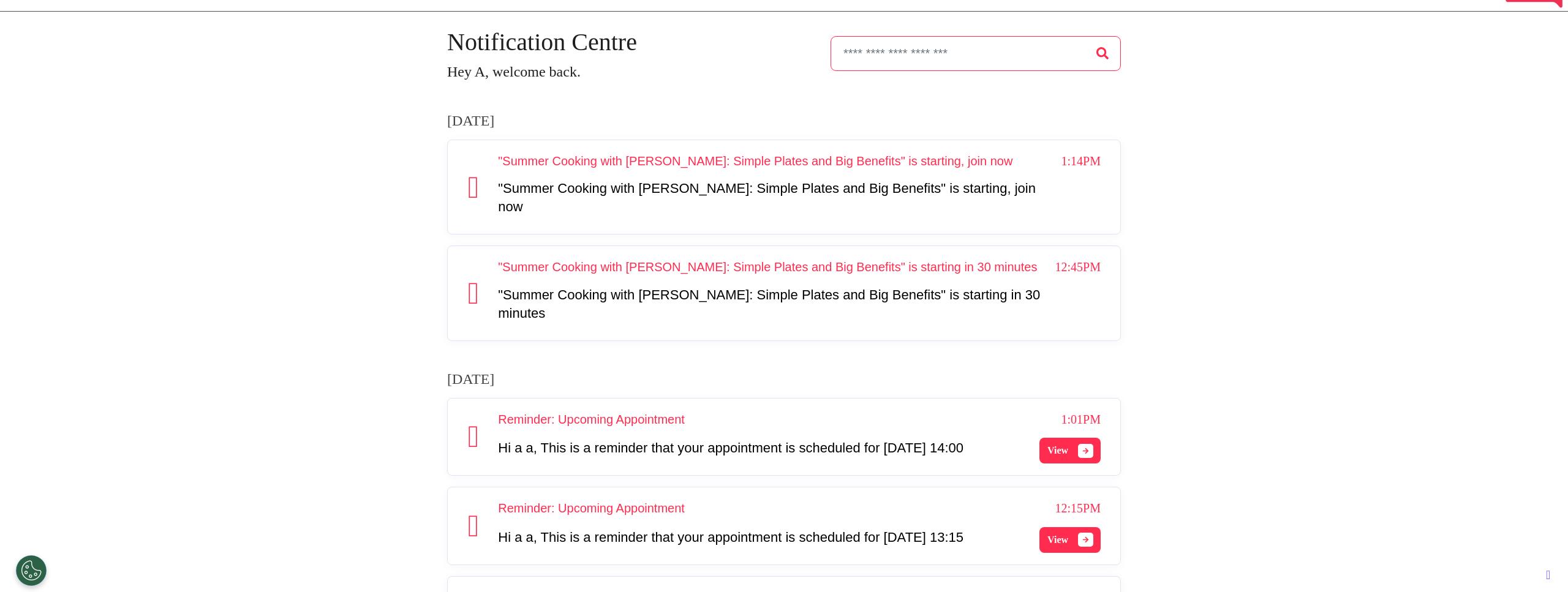
scroll to position [0, 0]
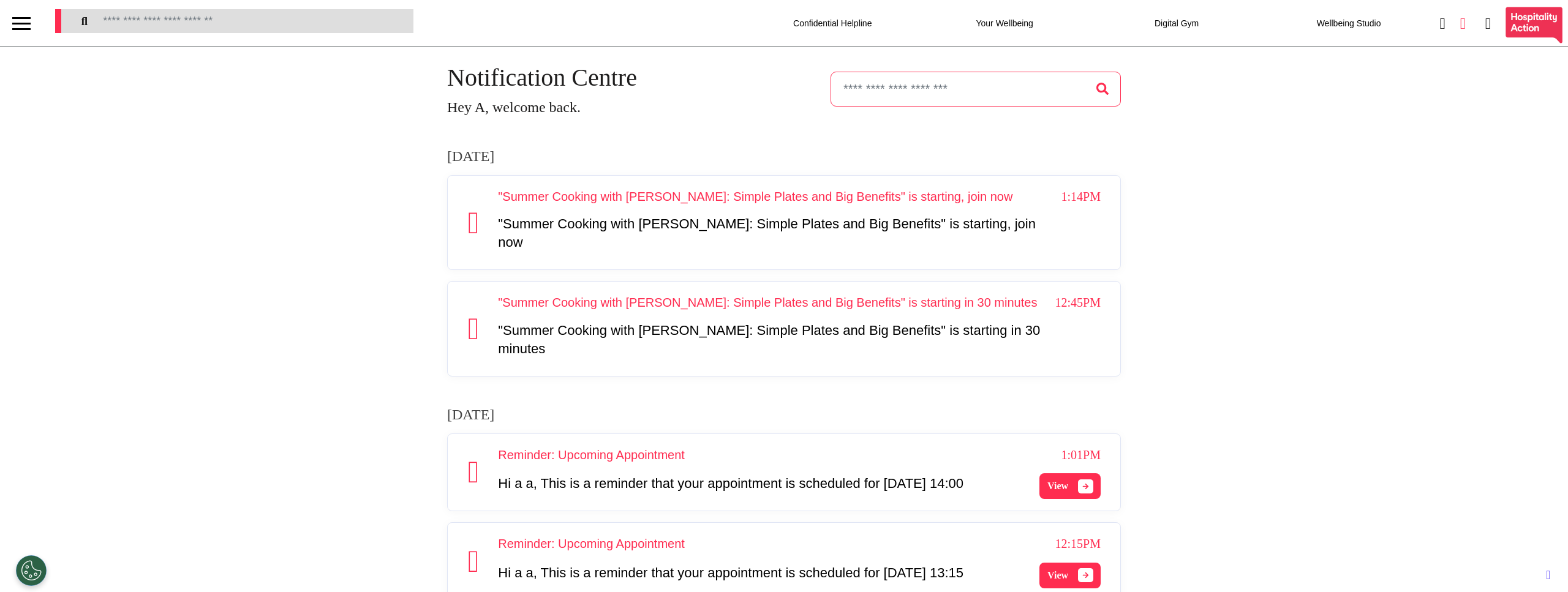
click at [1460, 23] on icon at bounding box center [1462, 23] width 6 height 15
click at [1460, 24] on icon at bounding box center [1462, 23] width 6 height 15
click at [1484, 70] on div "Past" at bounding box center [1506, 70] width 123 height 44
click at [1404, 70] on div "Upcoming" at bounding box center [1383, 70] width 123 height 44
click at [1513, 71] on div "Past" at bounding box center [1506, 70] width 123 height 44
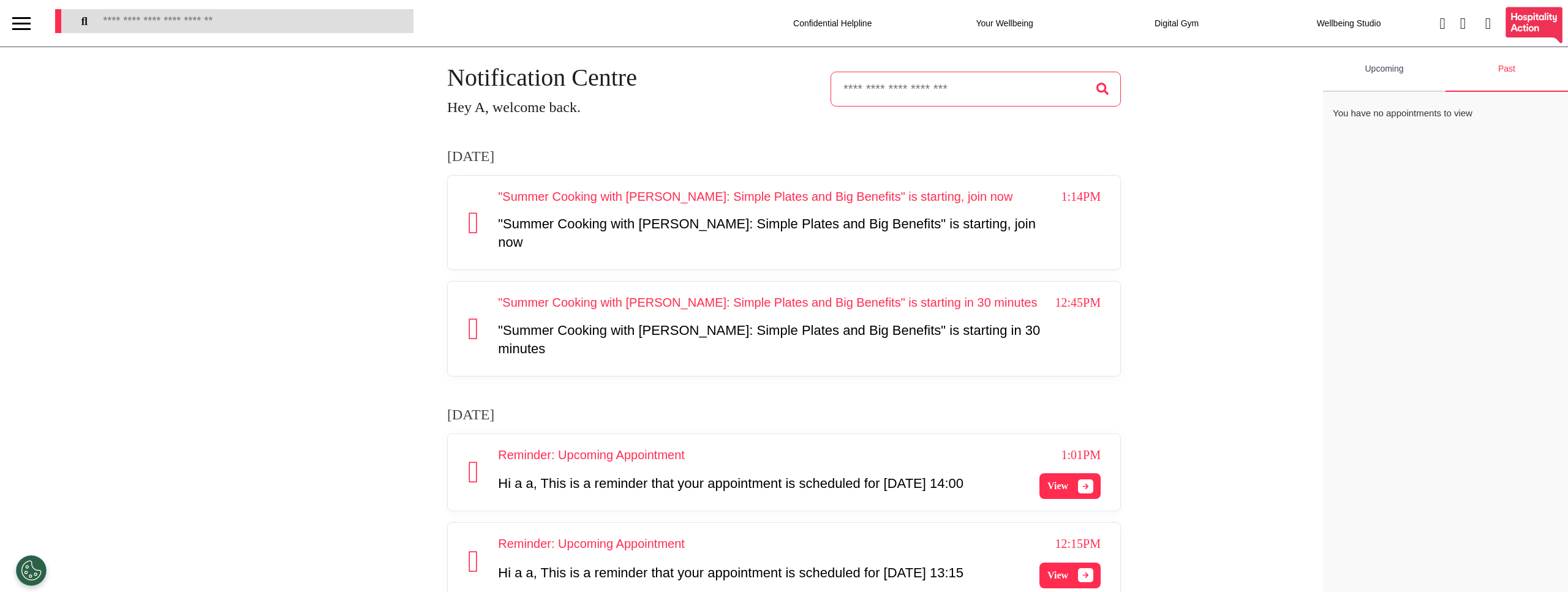
click at [1374, 65] on div "Upcoming" at bounding box center [1383, 70] width 123 height 44
click at [36, 19] on div at bounding box center [21, 23] width 43 height 46
click at [27, 19] on div at bounding box center [21, 23] width 18 height 20
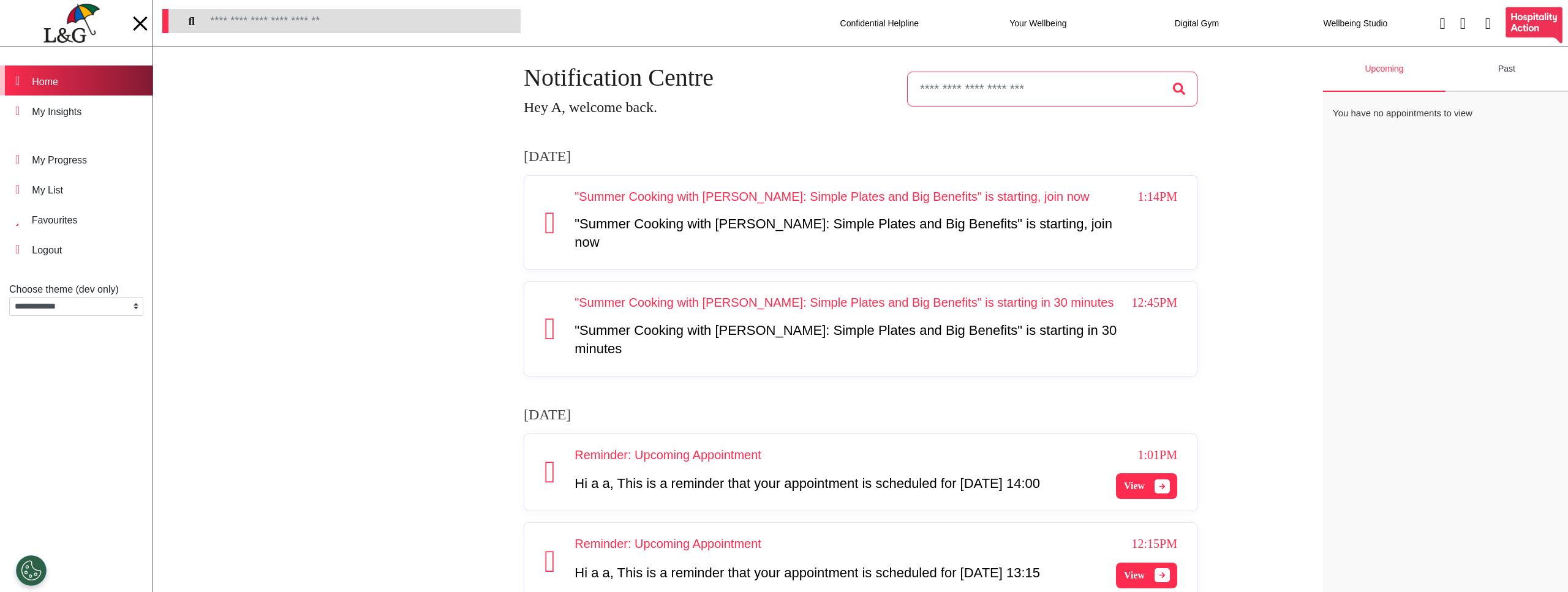
click at [58, 84] on div "Home" at bounding box center [45, 81] width 26 height 15
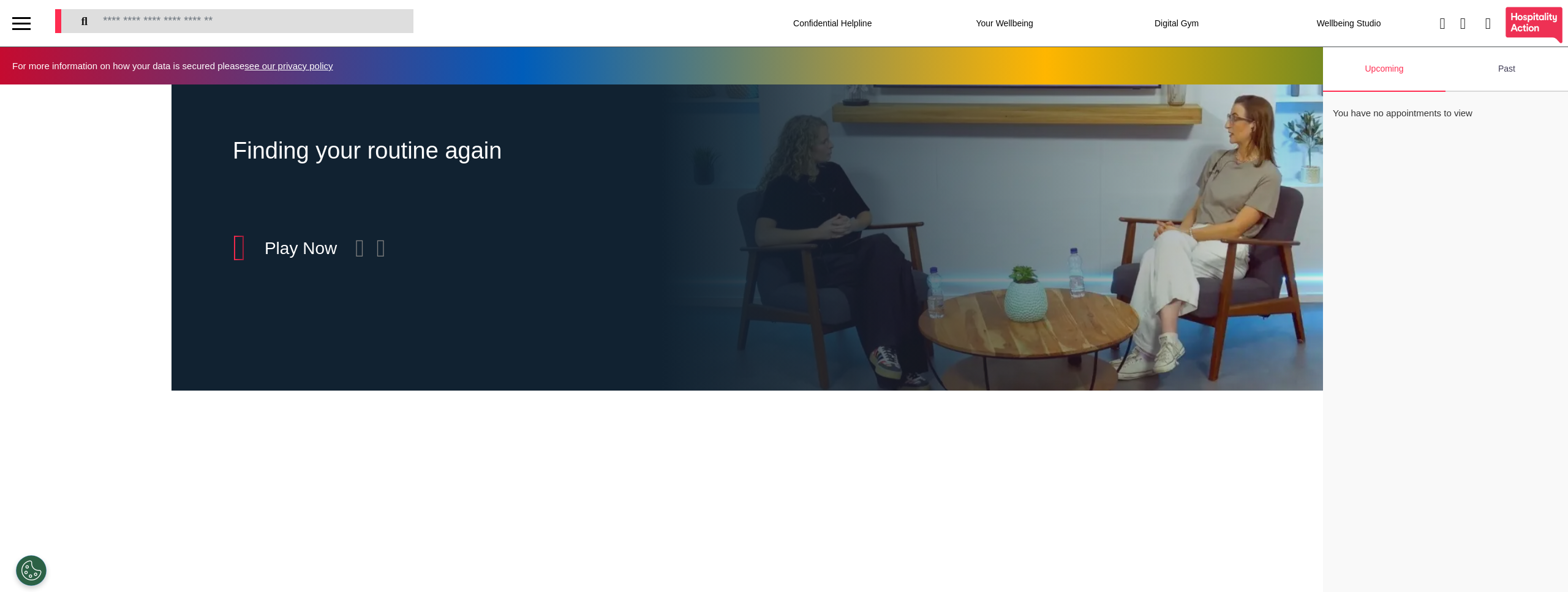
scroll to position [0, 613]
